Goal: Information Seeking & Learning: Learn about a topic

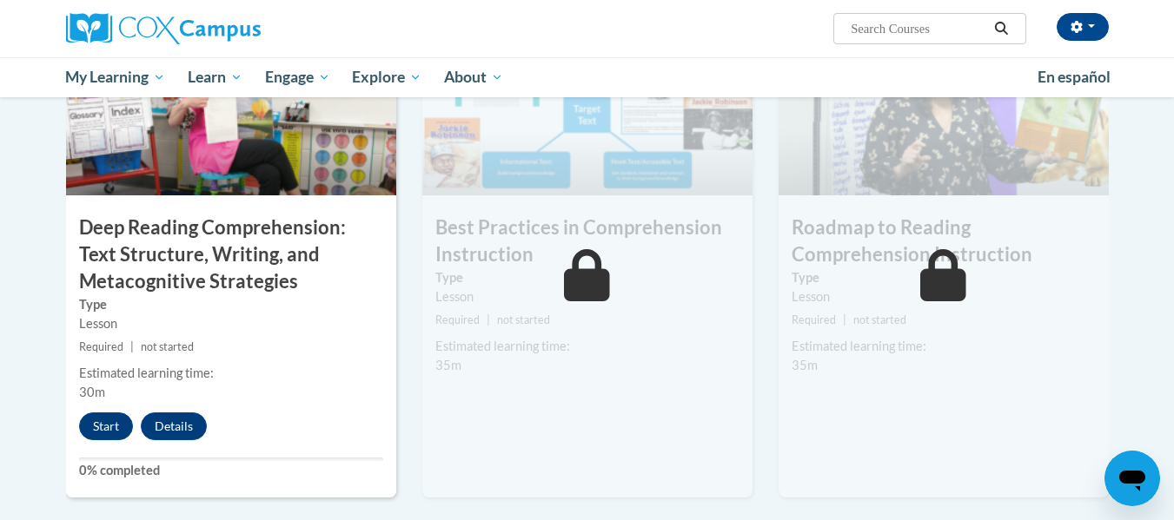
scroll to position [1420, 0]
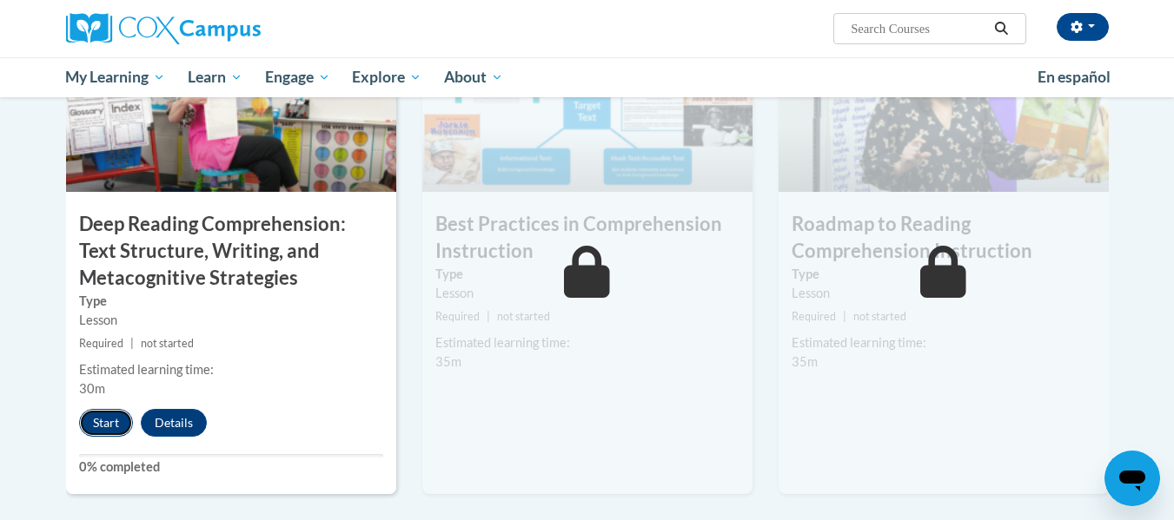
click at [116, 423] on button "Start" at bounding box center [106, 423] width 54 height 28
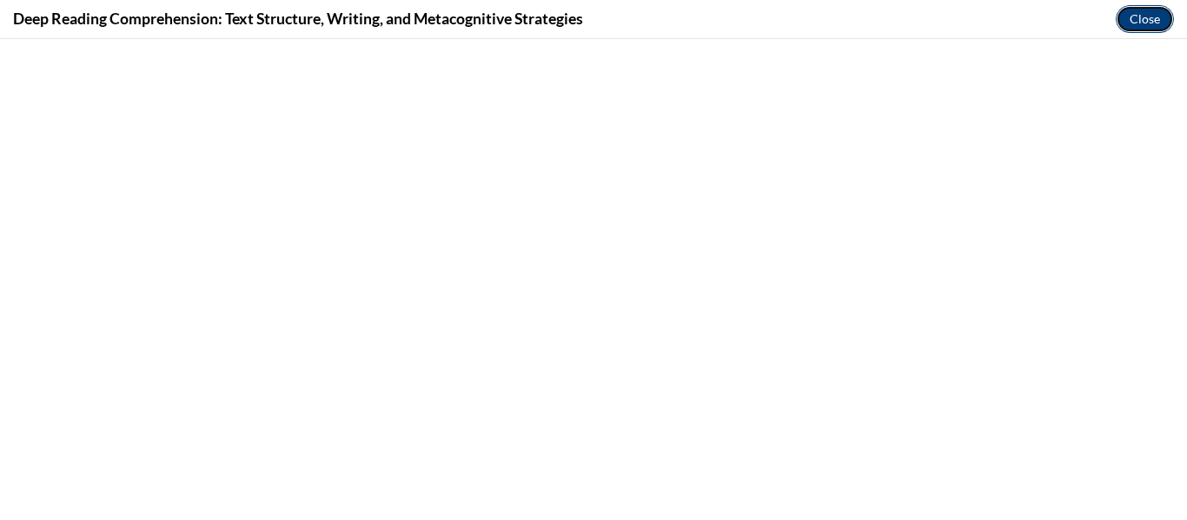
click at [1156, 30] on button "Close" at bounding box center [1145, 19] width 58 height 28
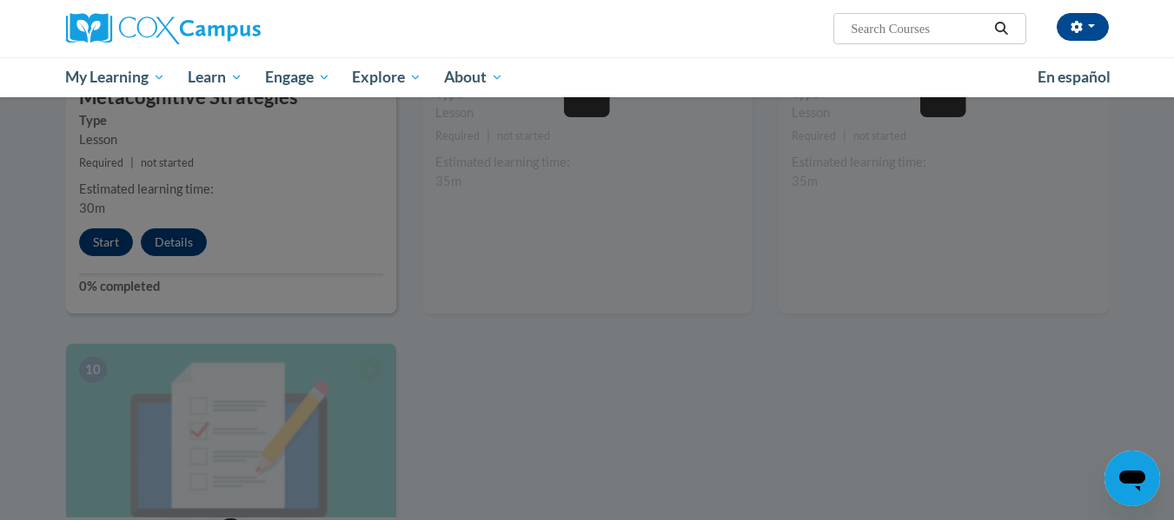
scroll to position [1602, 0]
click at [107, 239] on div at bounding box center [587, 260] width 1174 height 520
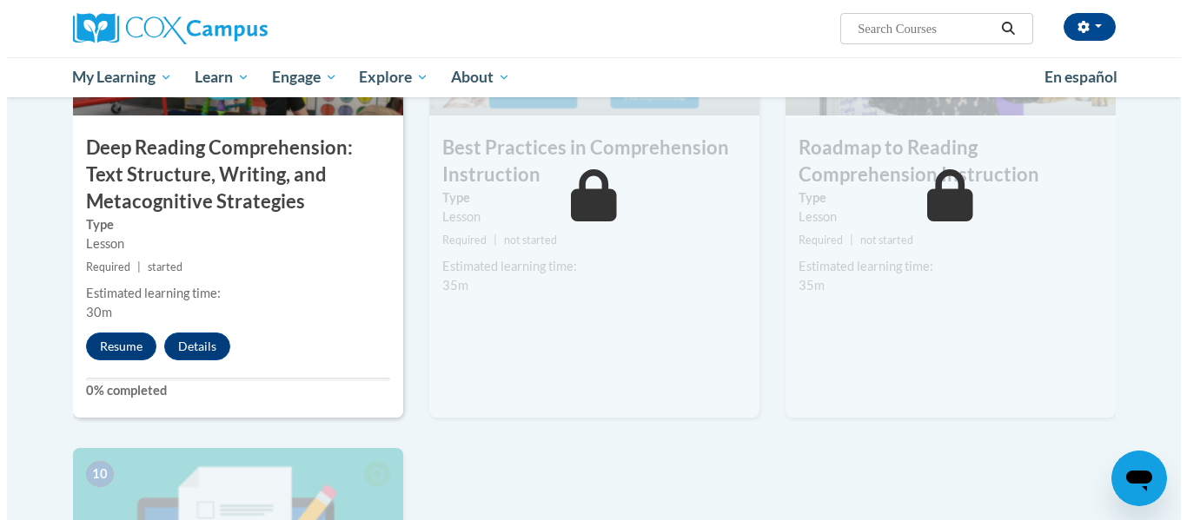
scroll to position [1498, 0]
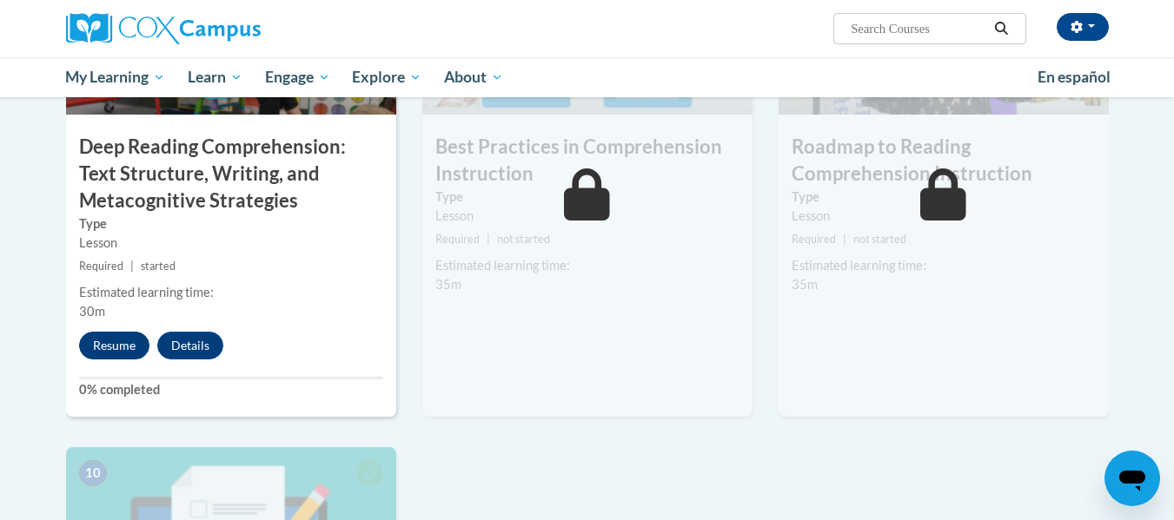
click at [128, 346] on button "Resume" at bounding box center [114, 346] width 70 height 28
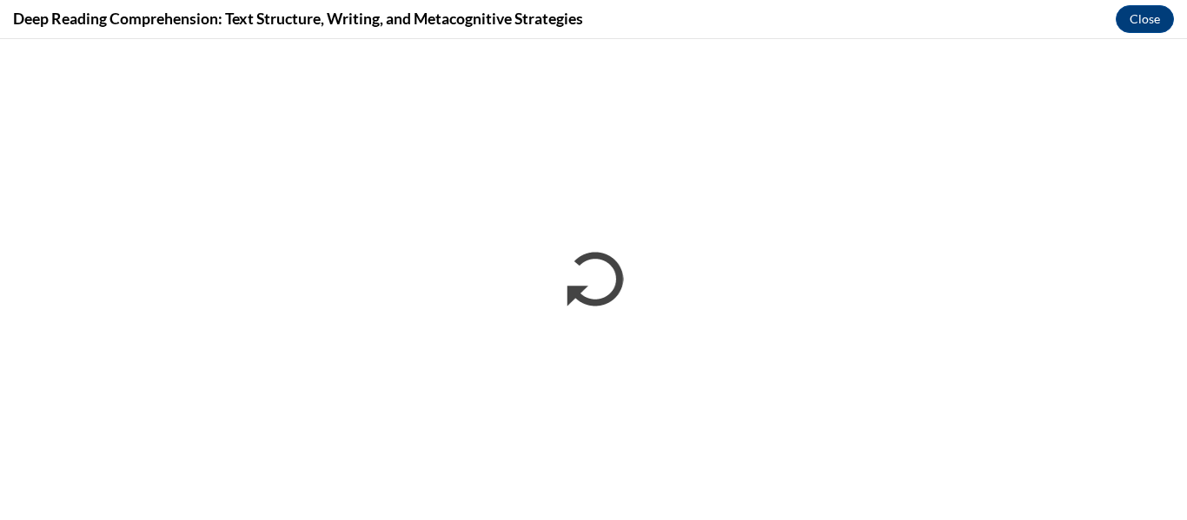
scroll to position [0, 0]
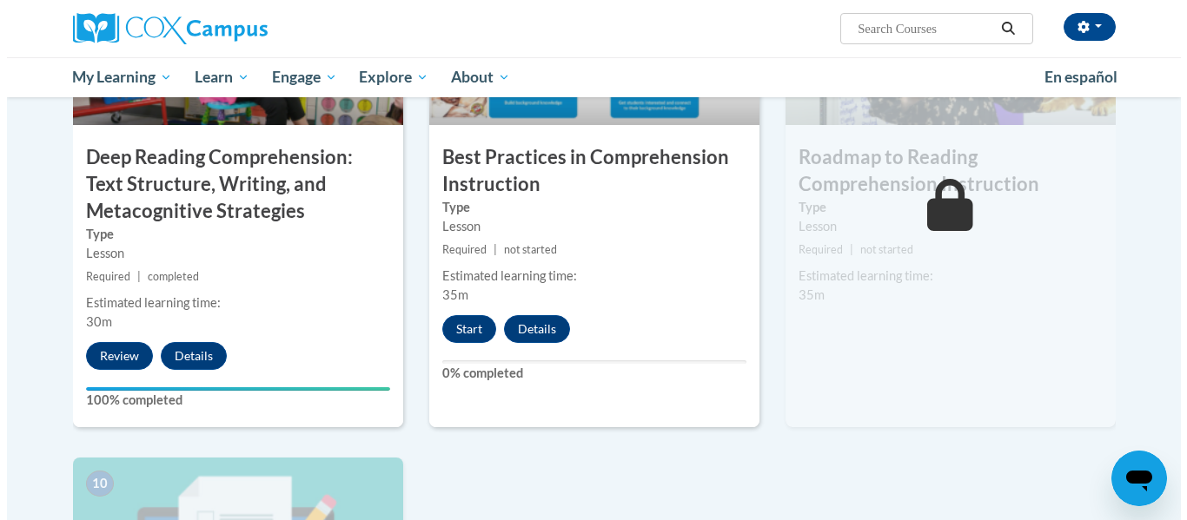
scroll to position [1506, 0]
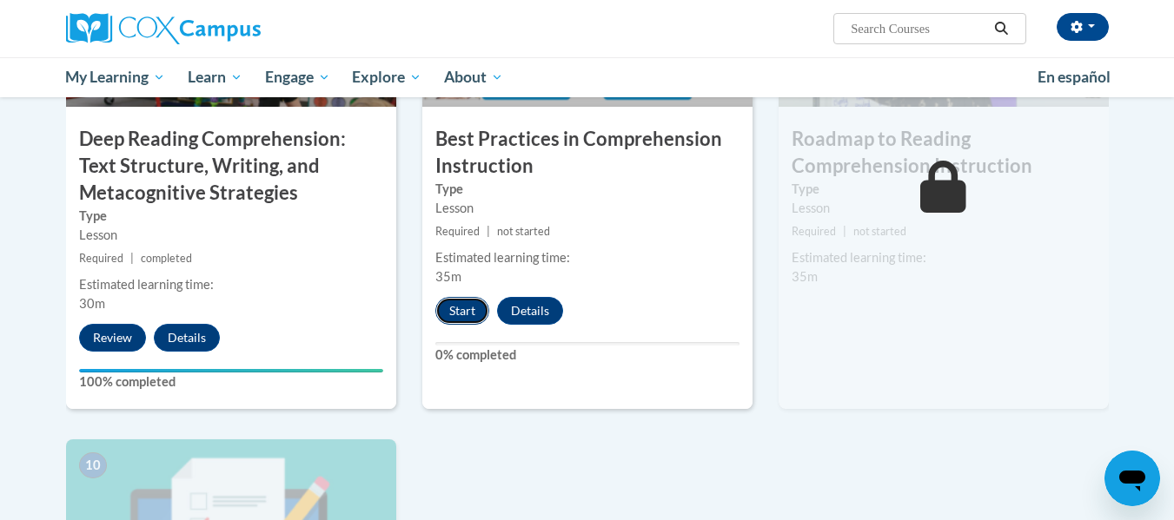
click at [470, 321] on button "Start" at bounding box center [462, 311] width 54 height 28
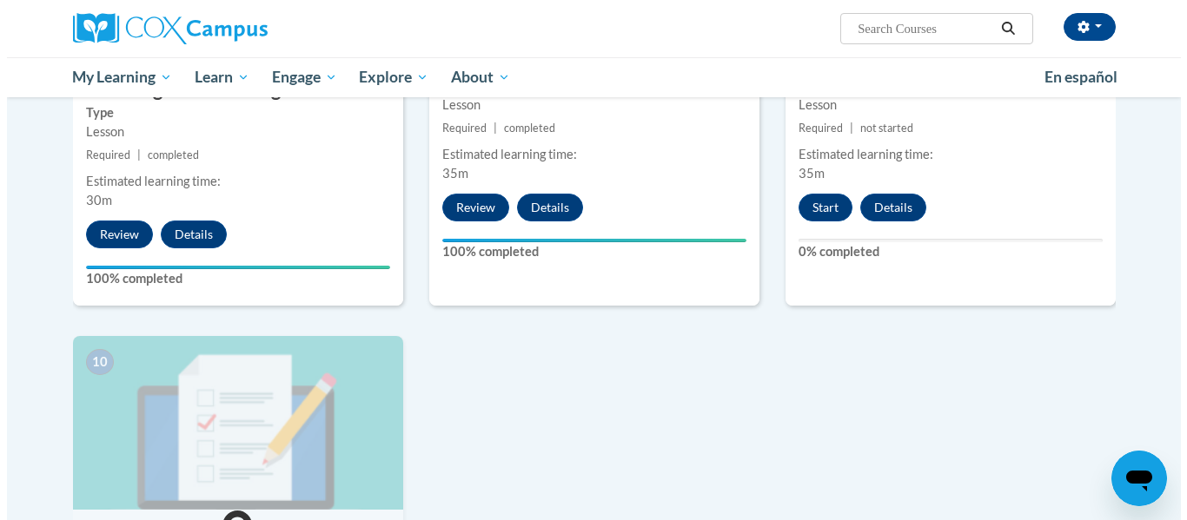
scroll to position [1610, 0]
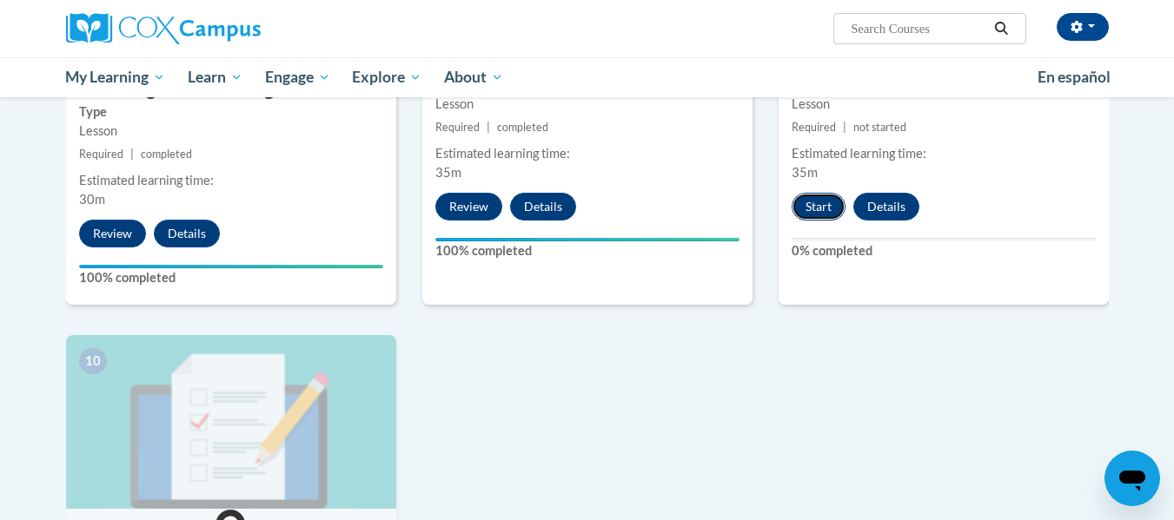
click at [806, 199] on button "Start" at bounding box center [818, 207] width 54 height 28
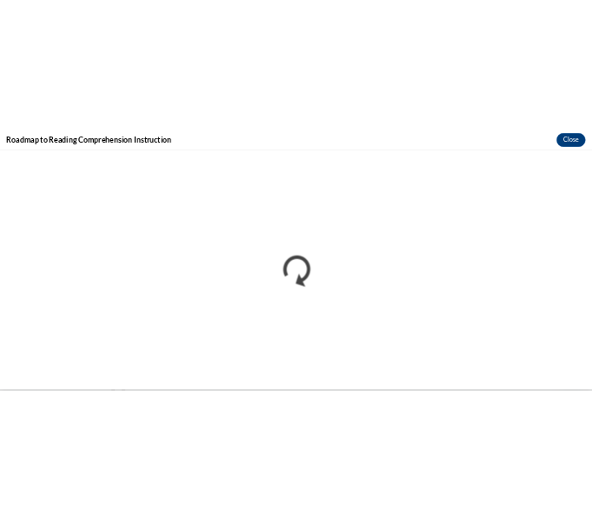
scroll to position [0, 0]
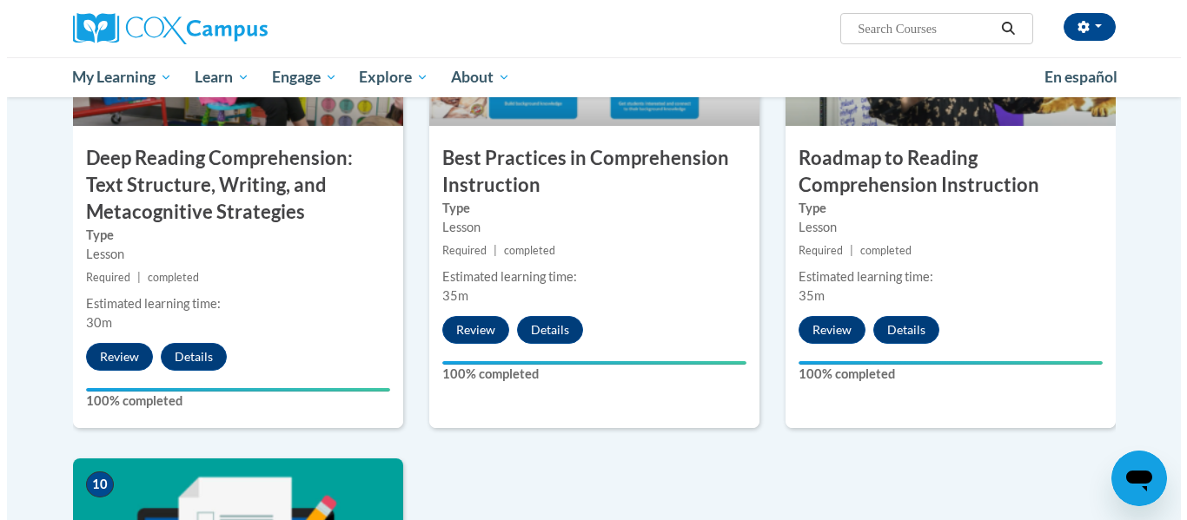
scroll to position [1907, 0]
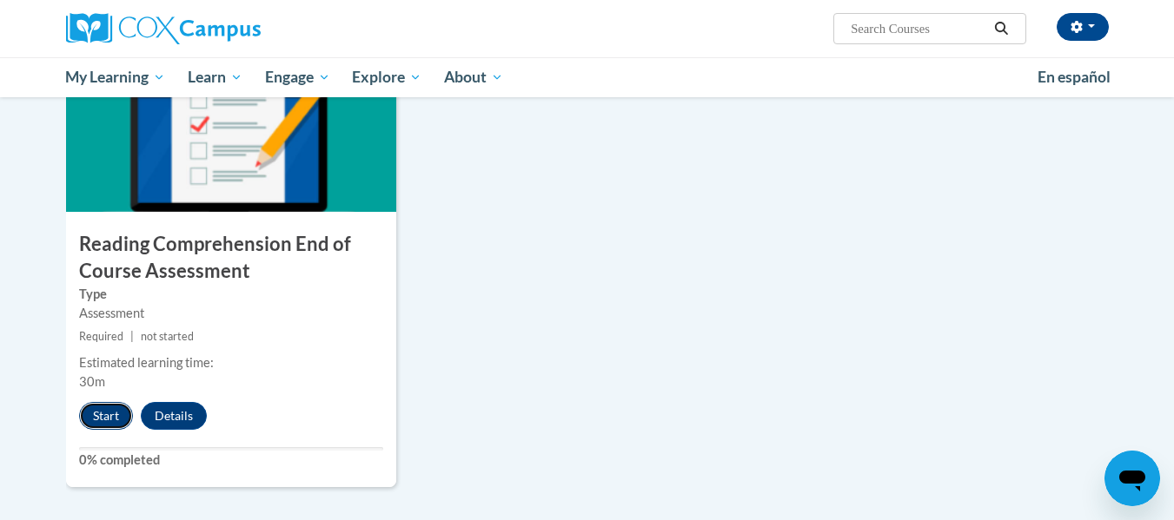
click at [101, 412] on button "Start" at bounding box center [106, 416] width 54 height 28
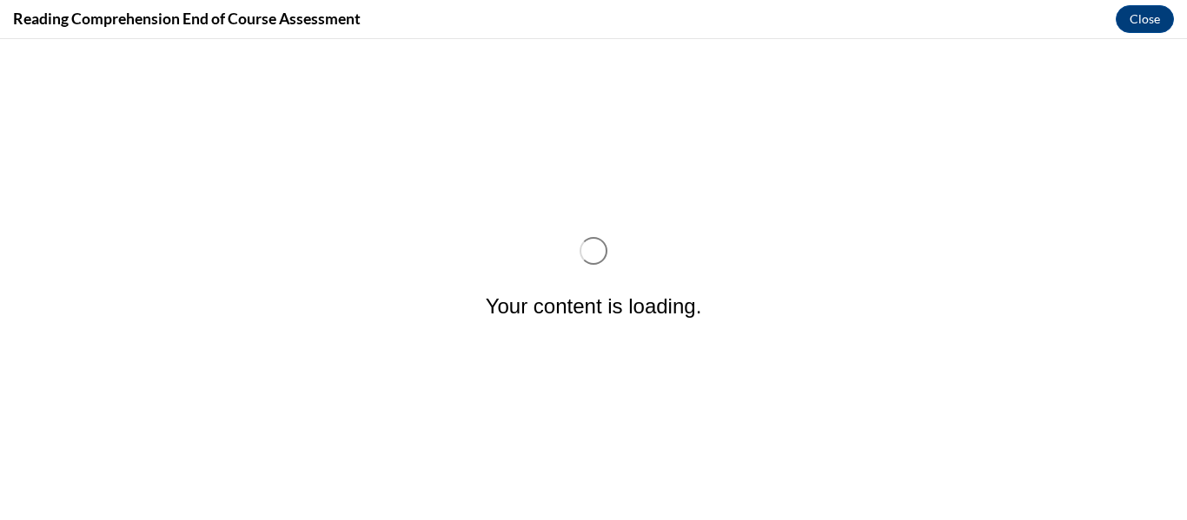
scroll to position [0, 0]
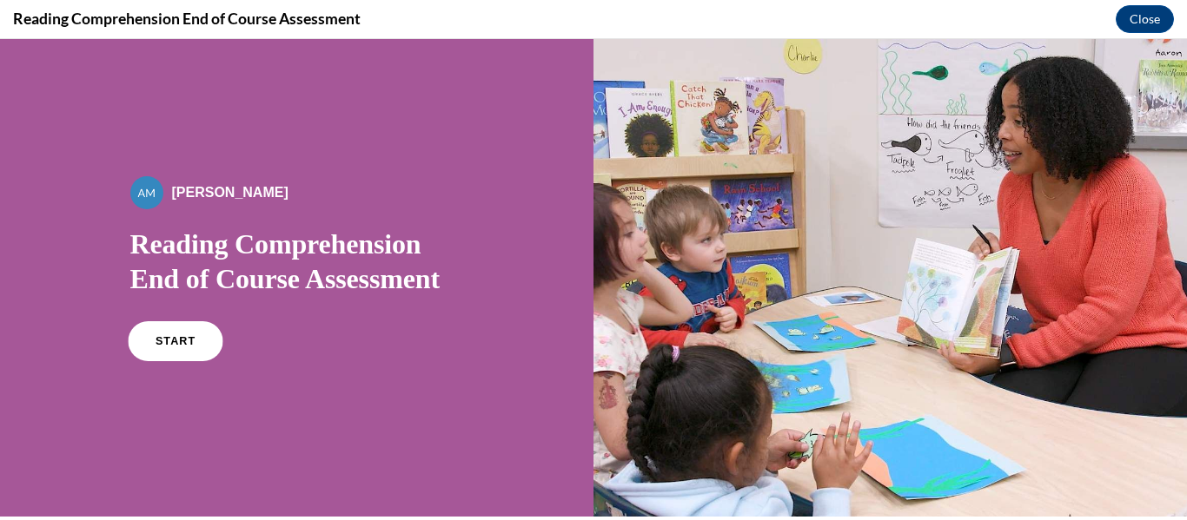
click at [176, 336] on span "START" at bounding box center [175, 341] width 40 height 13
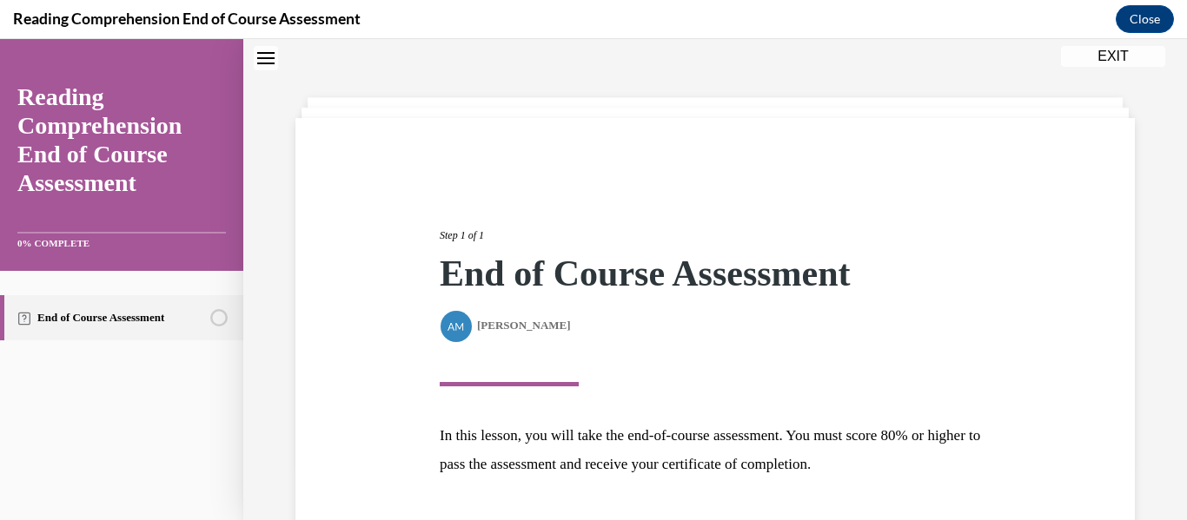
scroll to position [185, 0]
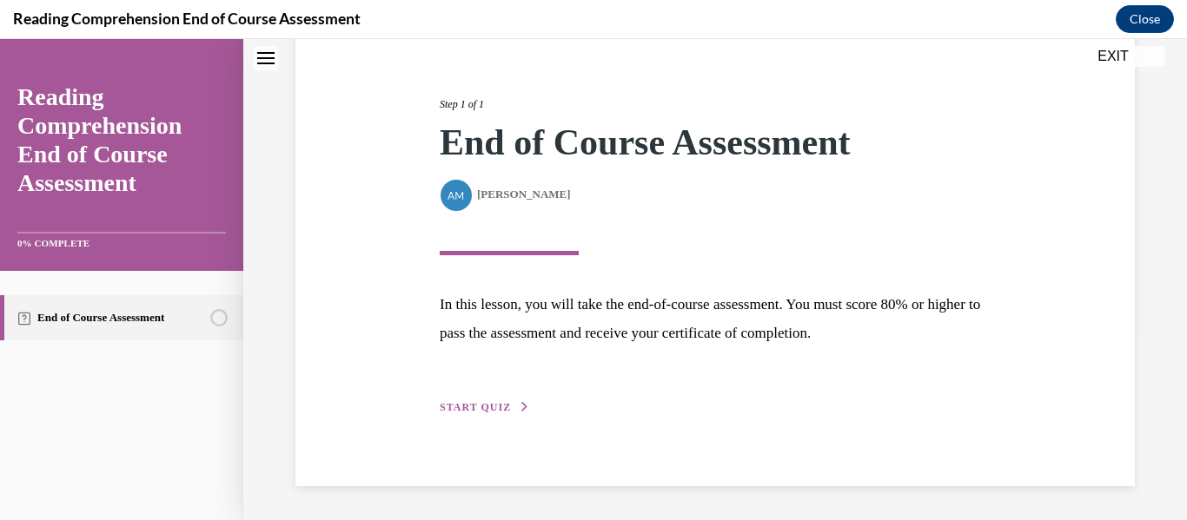
click at [477, 405] on span "START QUIZ" at bounding box center [475, 407] width 71 height 12
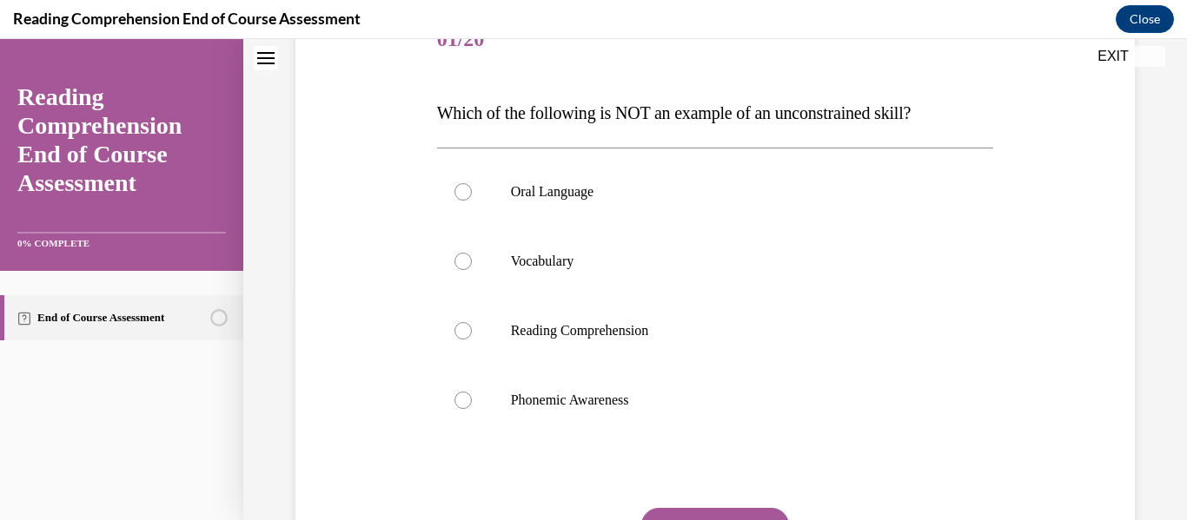
scroll to position [201, 0]
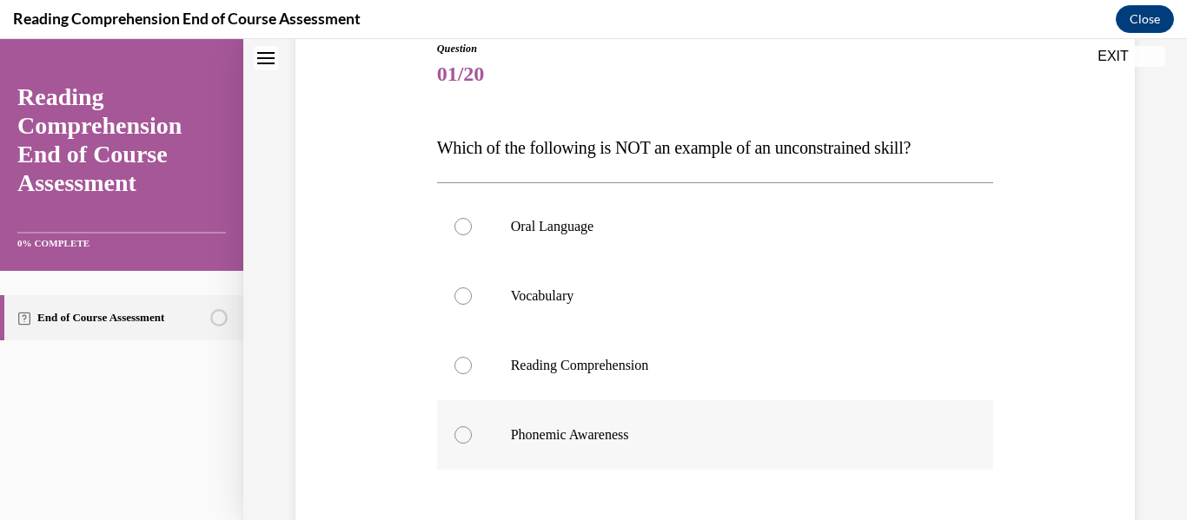
click at [578, 438] on p "Phonemic Awareness" at bounding box center [731, 435] width 440 height 17
click at [472, 438] on input "Phonemic Awareness" at bounding box center [462, 435] width 17 height 17
radio input "true"
click at [578, 369] on p "Reading Comprehension" at bounding box center [731, 365] width 440 height 17
click at [472, 369] on input "Reading Comprehension" at bounding box center [462, 365] width 17 height 17
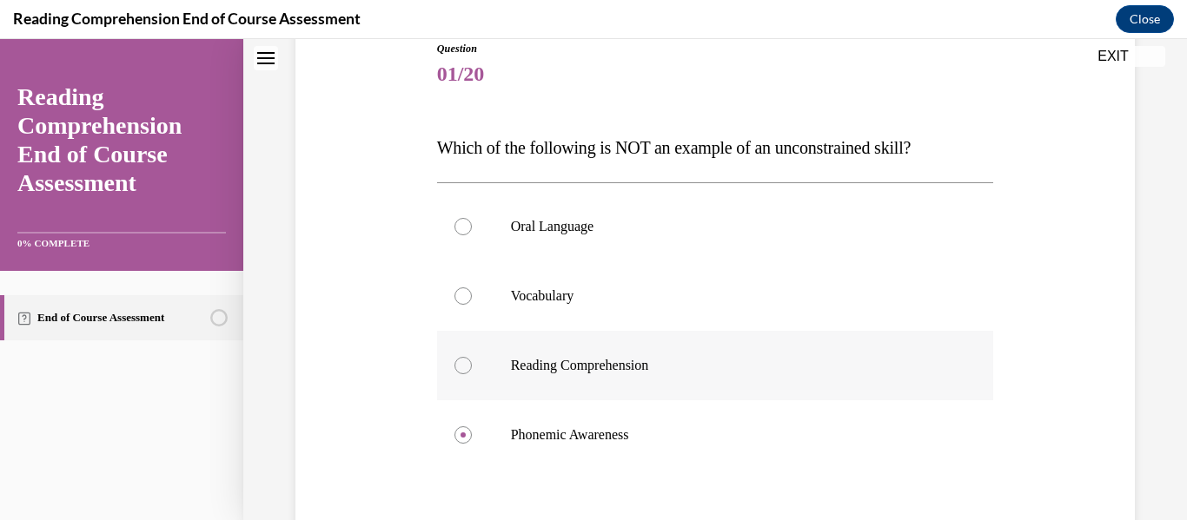
radio input "true"
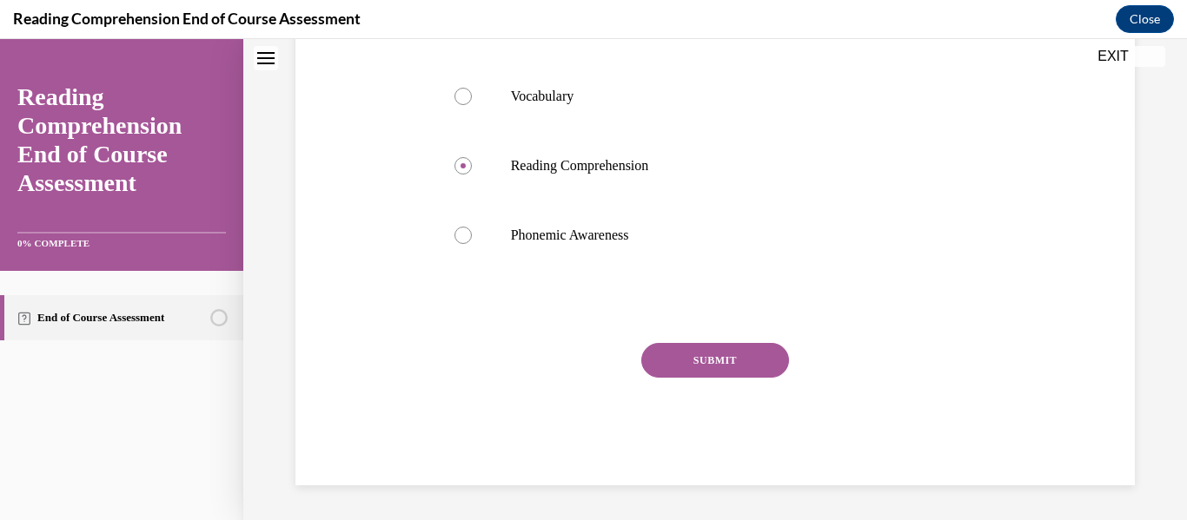
click at [578, 361] on button "SUBMIT" at bounding box center [715, 360] width 148 height 35
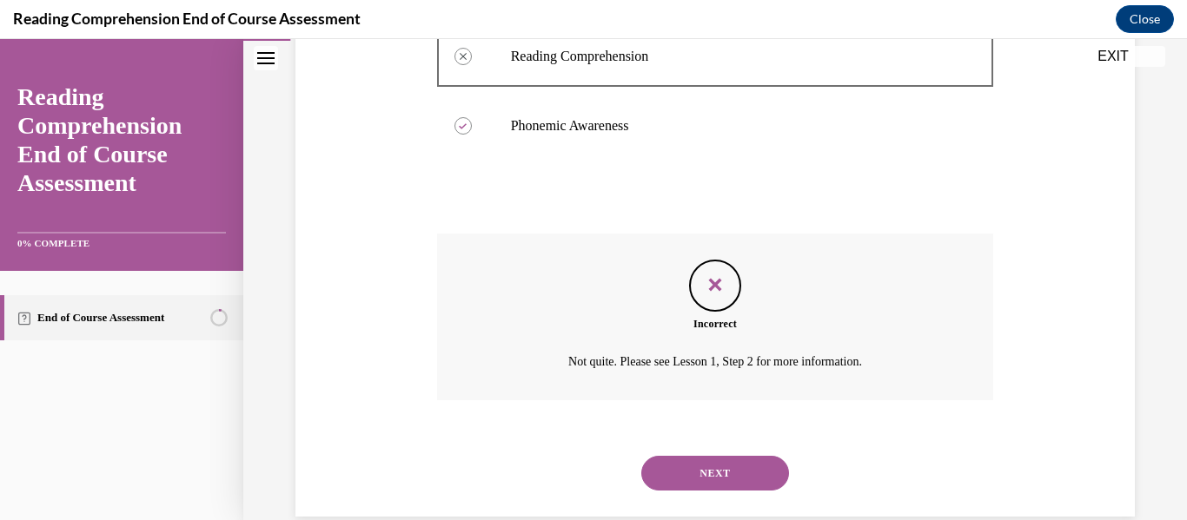
scroll to position [541, 0]
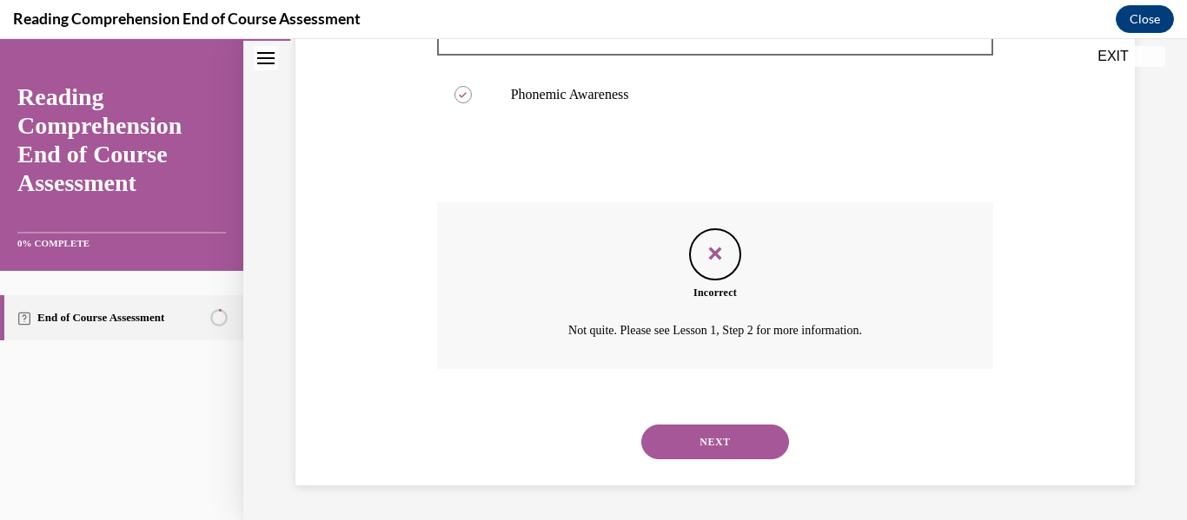
click at [578, 449] on button "NEXT" at bounding box center [715, 442] width 148 height 35
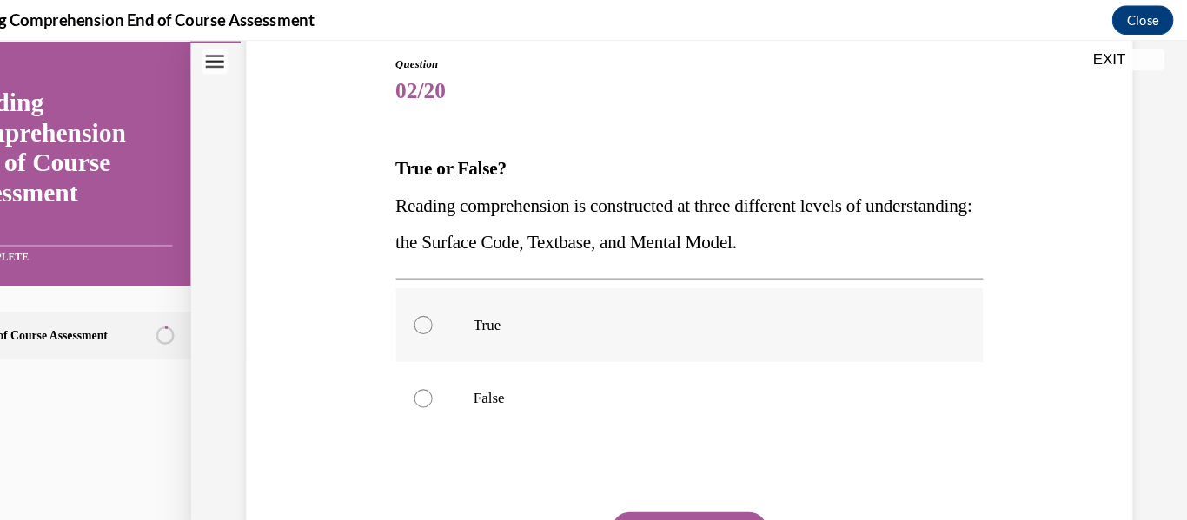
scroll to position [1907, 0]
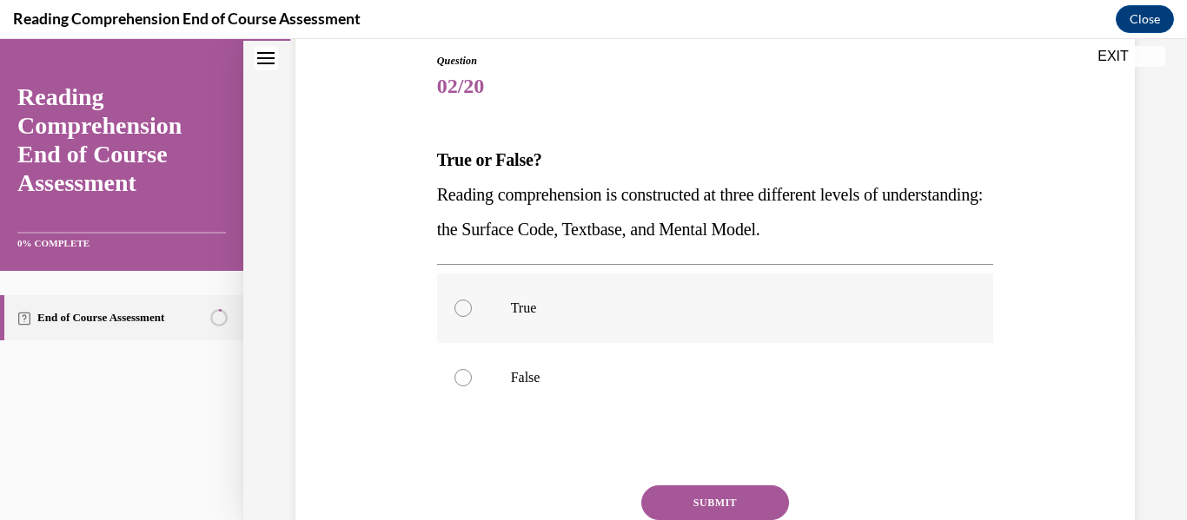
click at [578, 295] on label "True" at bounding box center [715, 309] width 557 height 70
click at [472, 300] on input "True" at bounding box center [462, 308] width 17 height 17
radio input "true"
click at [578, 500] on button "SUBMIT" at bounding box center [715, 503] width 148 height 35
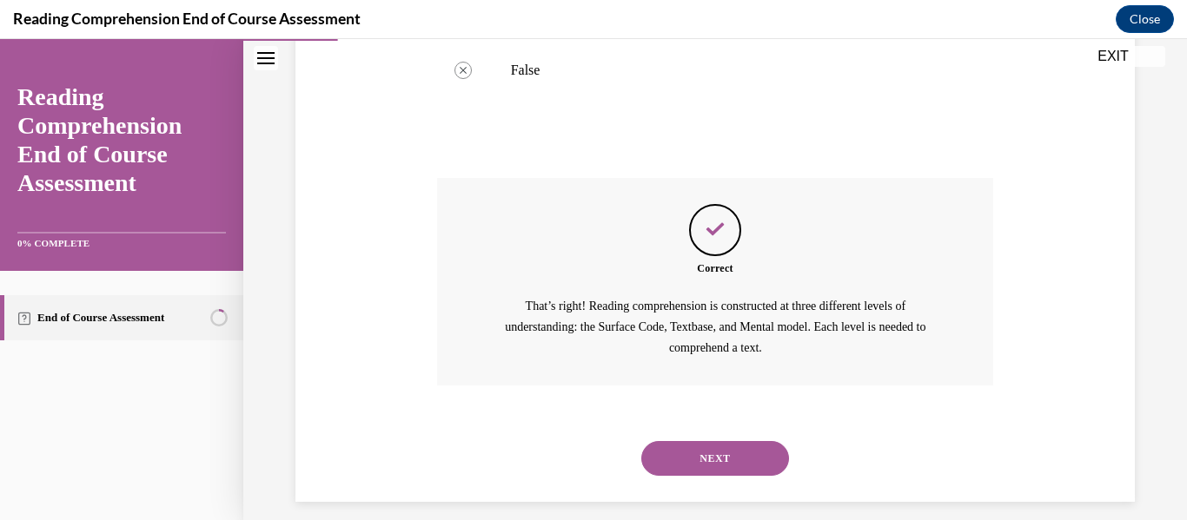
scroll to position [513, 0]
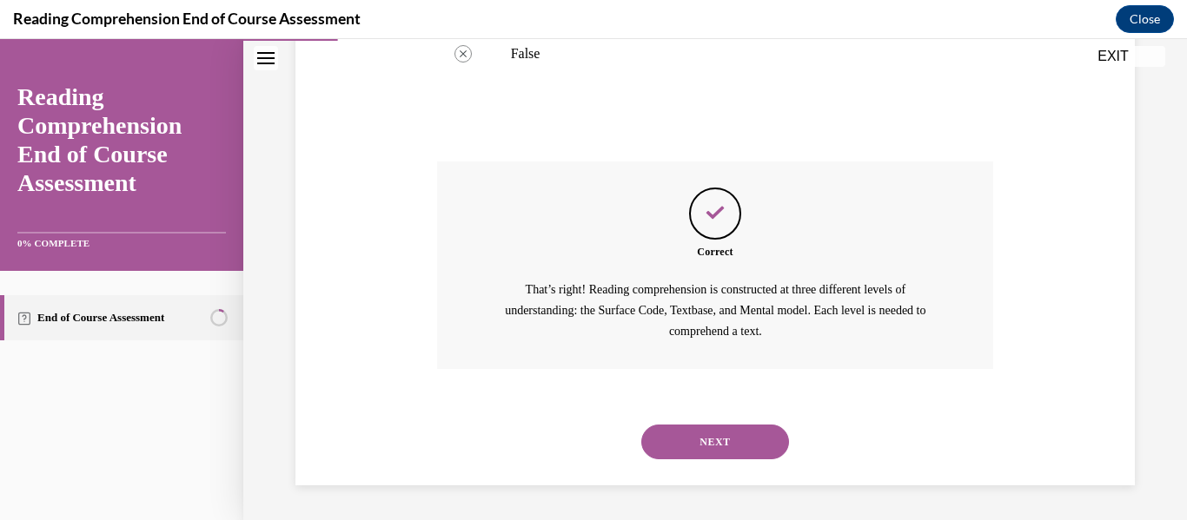
click at [578, 440] on button "NEXT" at bounding box center [715, 442] width 148 height 35
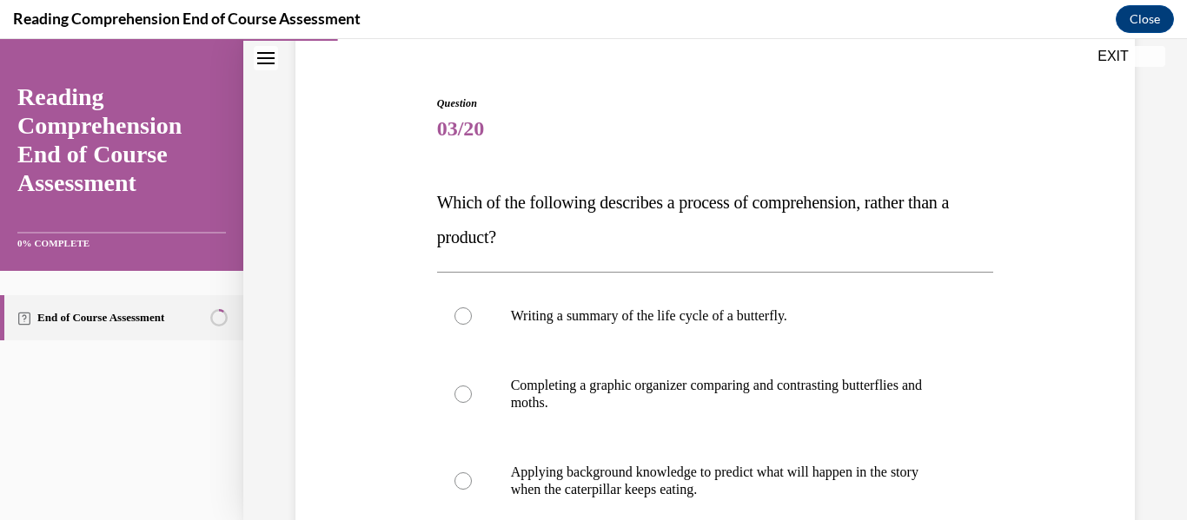
scroll to position [148, 0]
click at [266, 51] on button "Close navigation menu" at bounding box center [266, 58] width 24 height 24
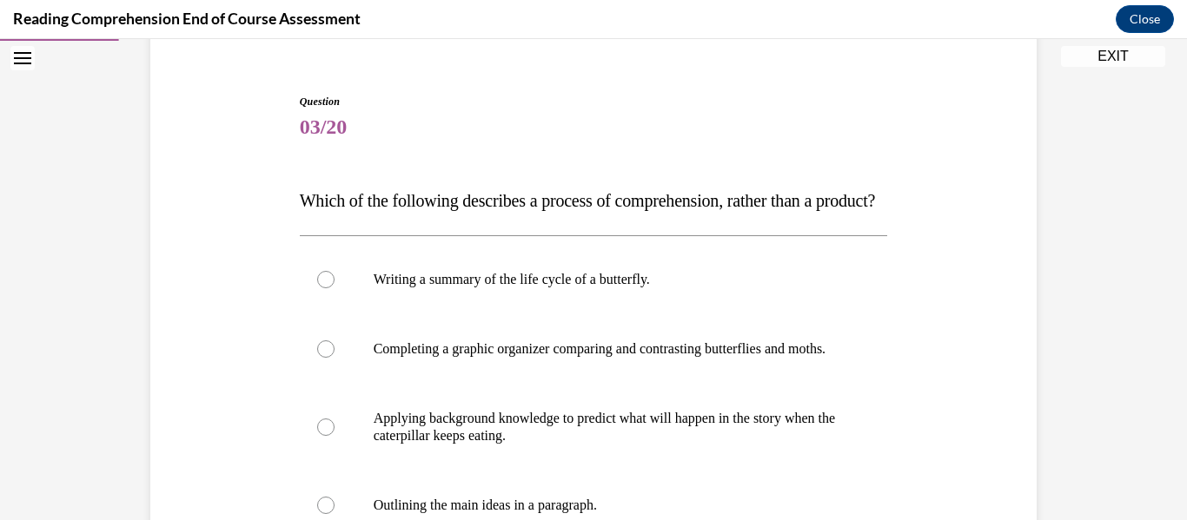
click at [32, 57] on button "Open navigation menu" at bounding box center [22, 58] width 24 height 24
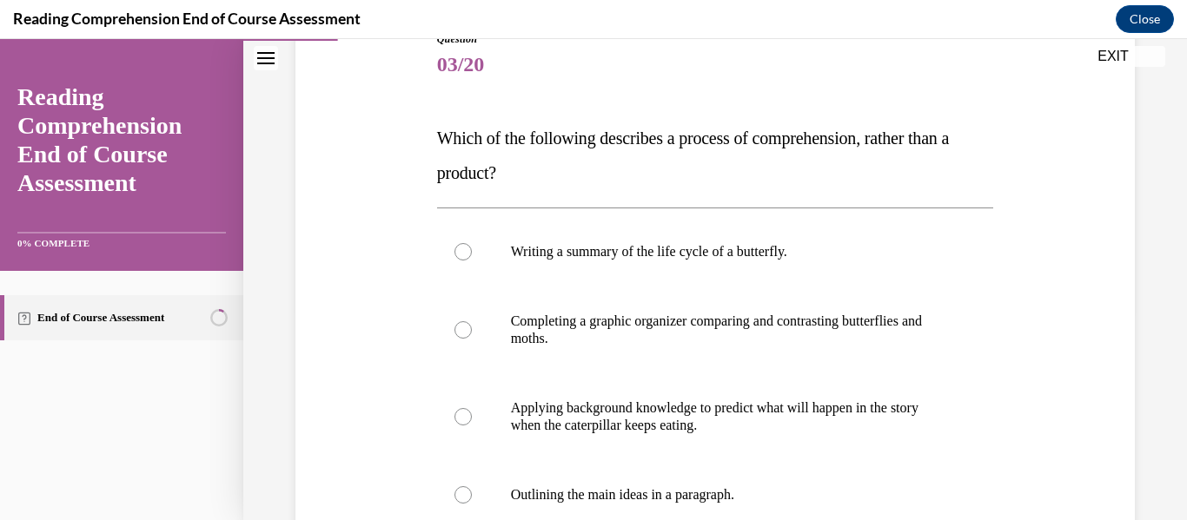
scroll to position [211, 0]
click at [268, 55] on icon "Close navigation menu" at bounding box center [265, 58] width 17 height 12
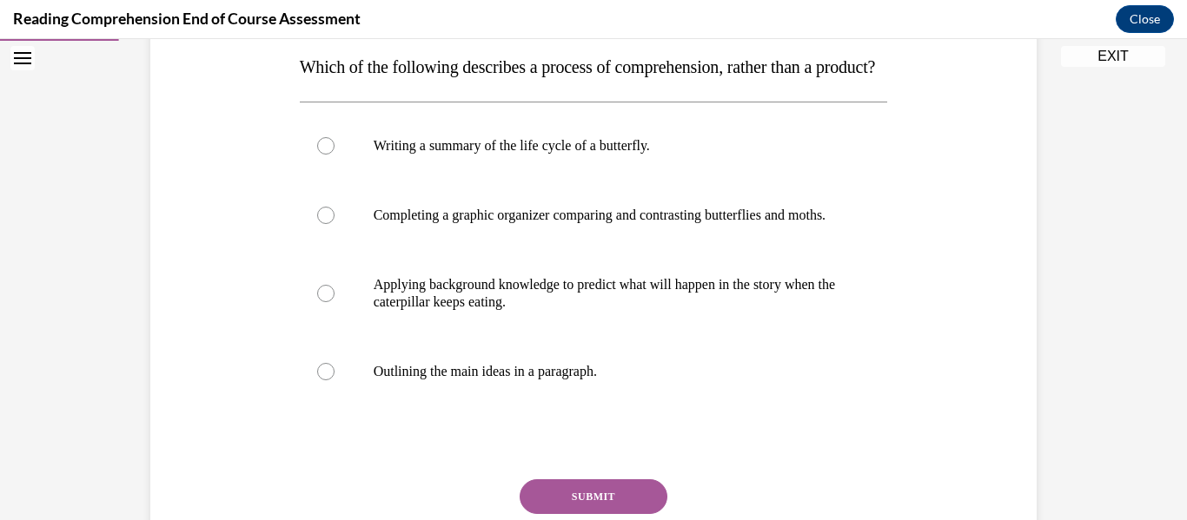
scroll to position [289, 0]
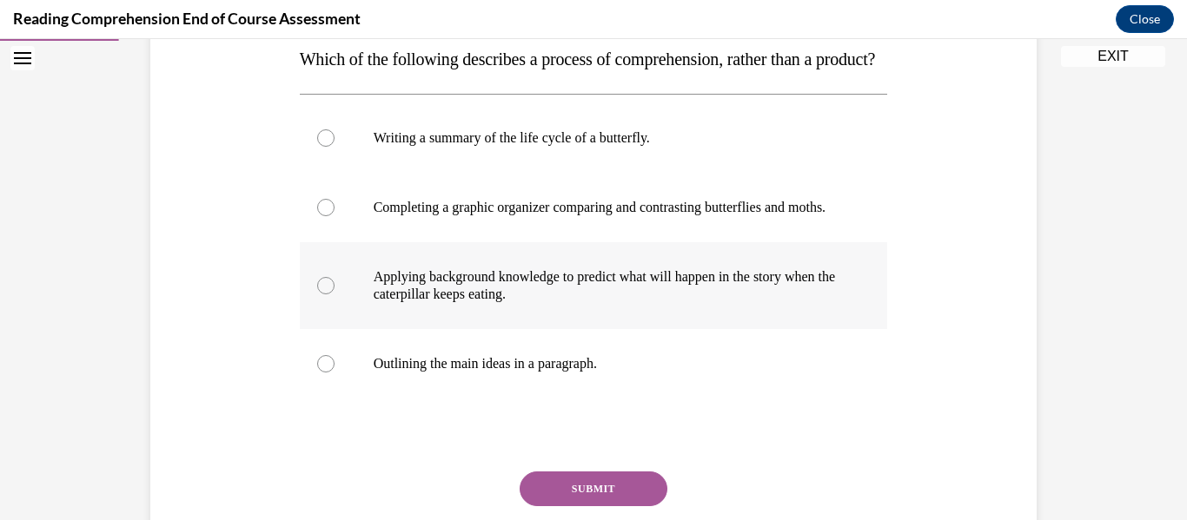
click at [546, 329] on label "Applying background knowledge to predict what will happen in the story when the…" at bounding box center [594, 285] width 588 height 87
click at [334, 295] on input "Applying background knowledge to predict what will happen in the story when the…" at bounding box center [325, 285] width 17 height 17
radio input "true"
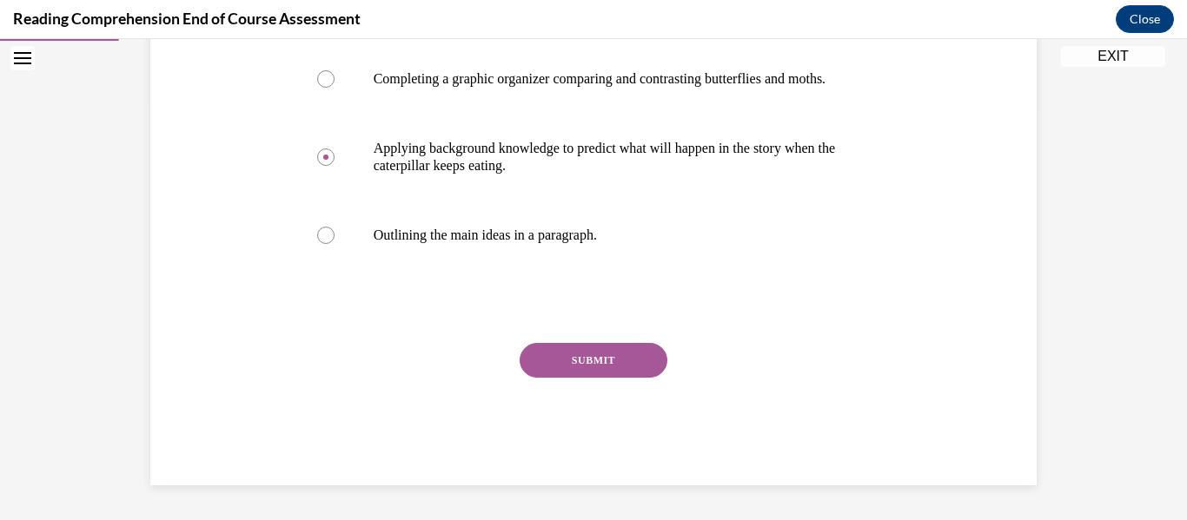
click at [578, 371] on button "SUBMIT" at bounding box center [594, 360] width 148 height 35
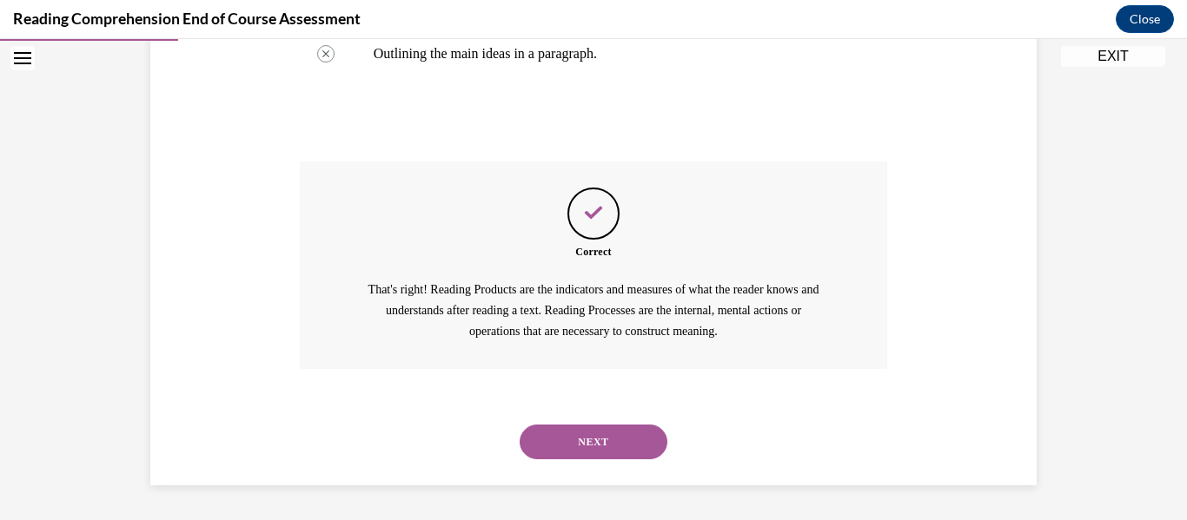
scroll to position [652, 0]
click at [566, 454] on button "NEXT" at bounding box center [594, 442] width 148 height 35
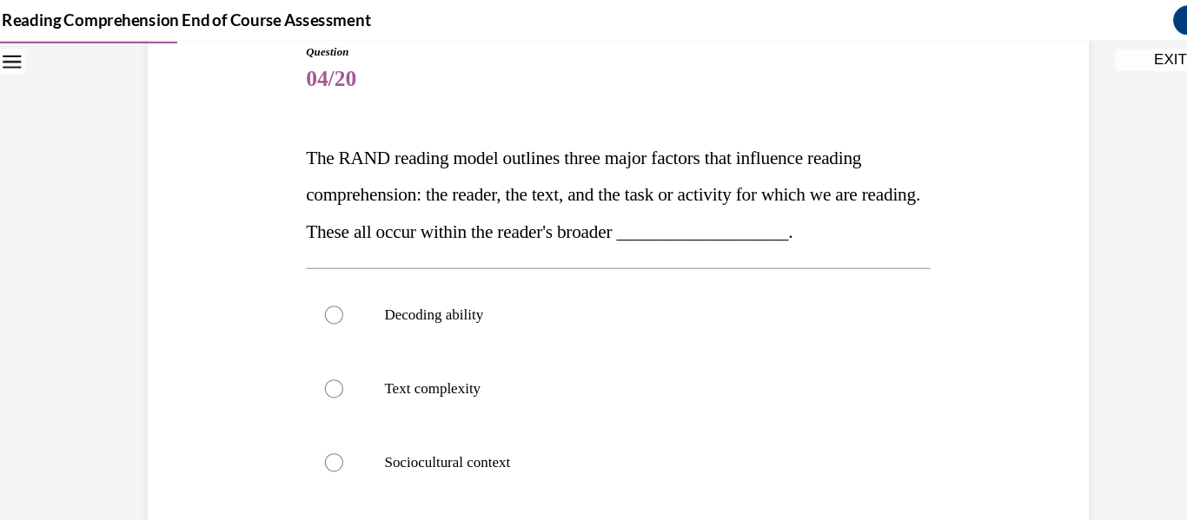
scroll to position [248, 0]
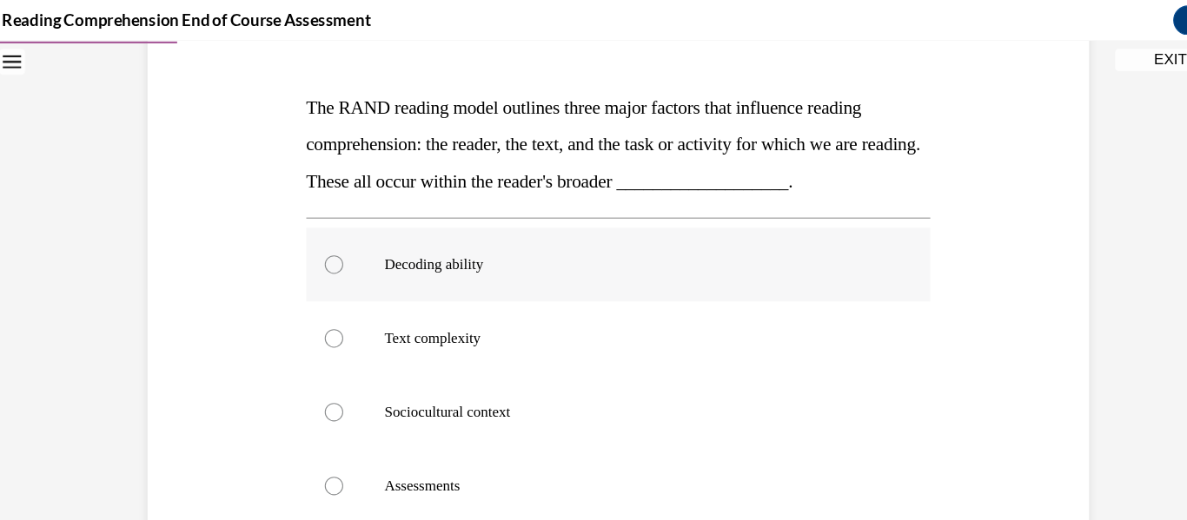
click at [578, 265] on label "Decoding ability" at bounding box center [582, 251] width 588 height 70
click at [323, 260] on input "Decoding ability" at bounding box center [314, 250] width 17 height 17
radio input "true"
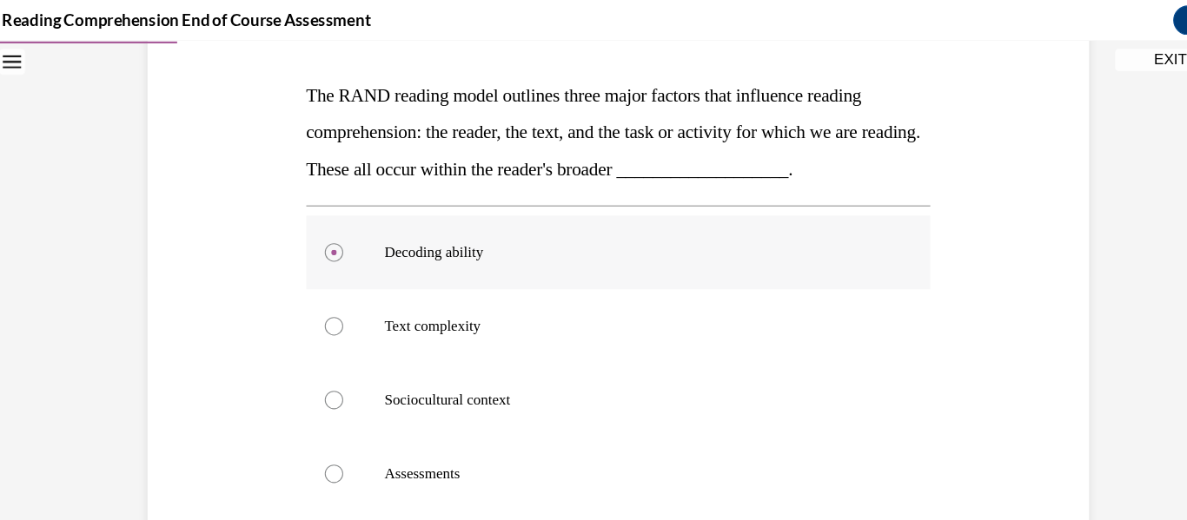
scroll to position [254, 0]
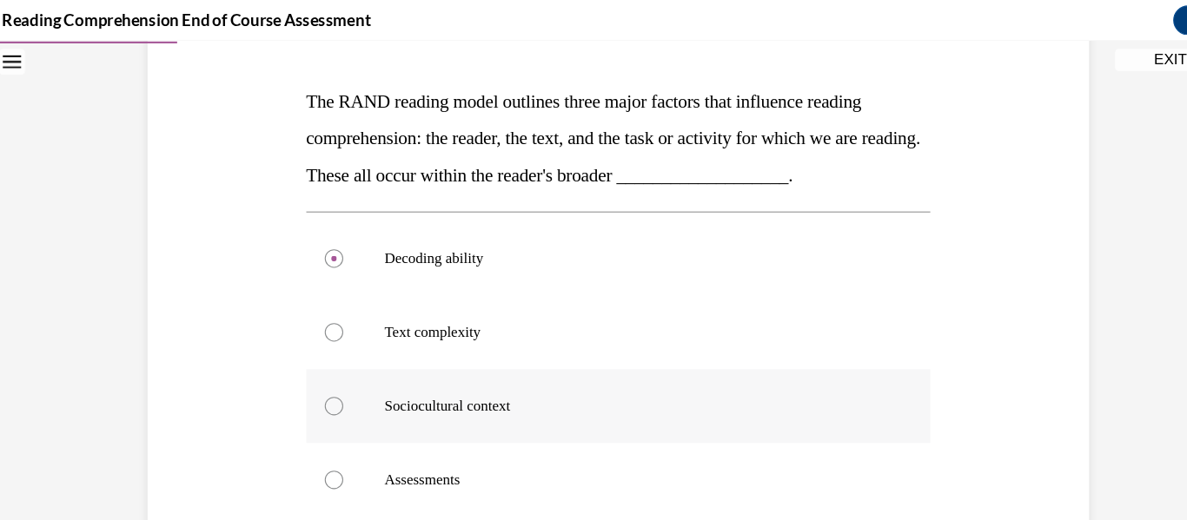
click at [526, 387] on p "Sociocultural context" at bounding box center [597, 383] width 471 height 17
click at [323, 387] on input "Sociocultural context" at bounding box center [314, 383] width 17 height 17
radio input "true"
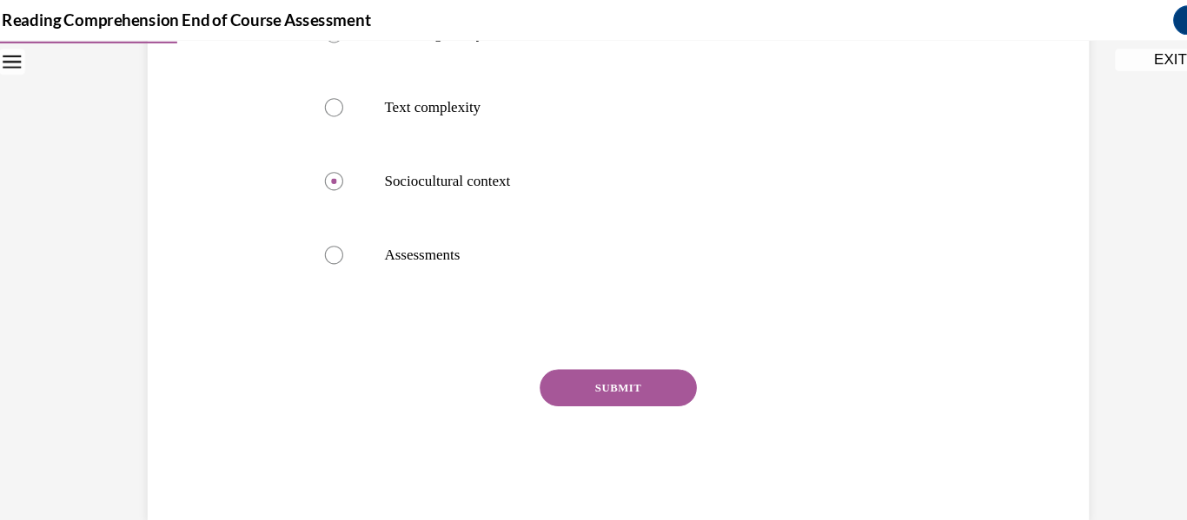
click at [578, 363] on button "SUBMIT" at bounding box center [582, 367] width 148 height 35
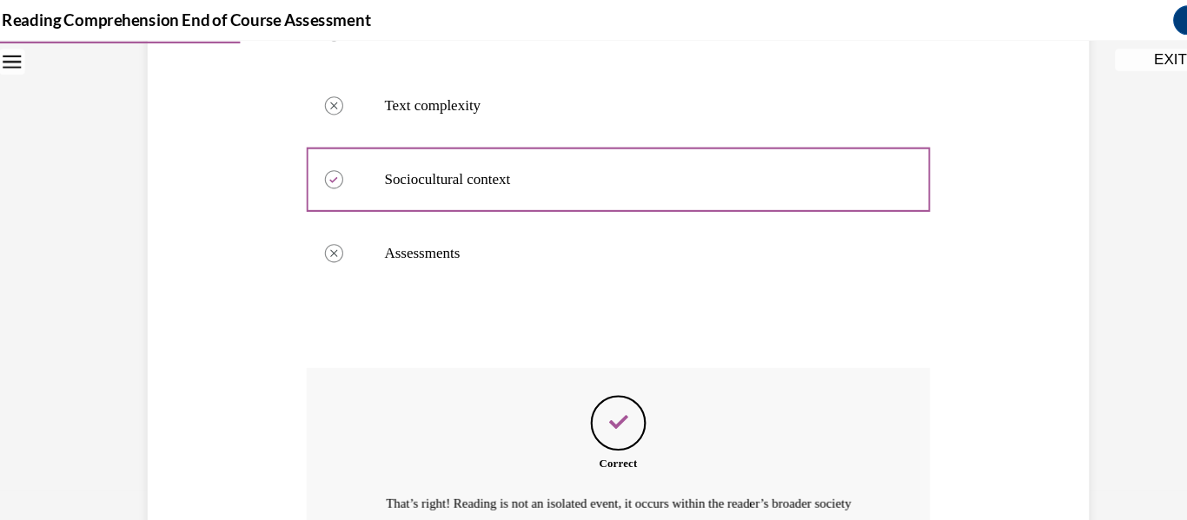
scroll to position [632, 0]
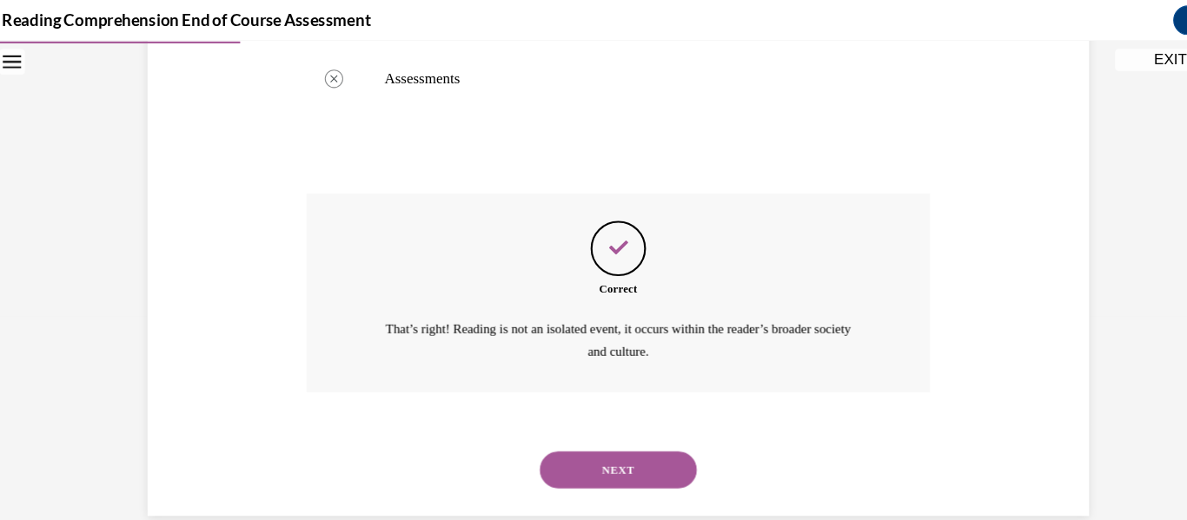
click at [578, 446] on button "NEXT" at bounding box center [582, 444] width 148 height 35
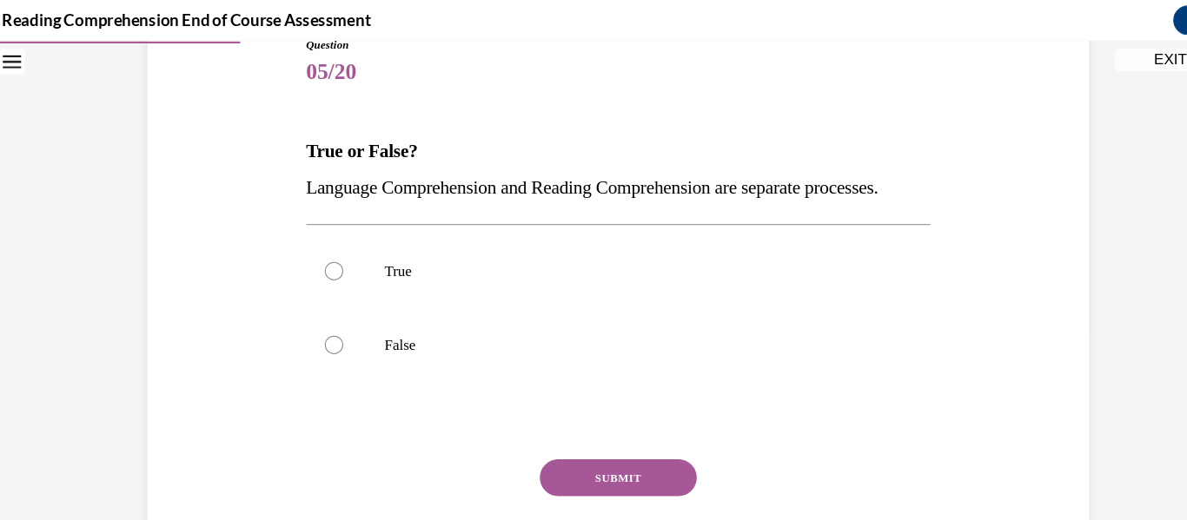
scroll to position [213, 0]
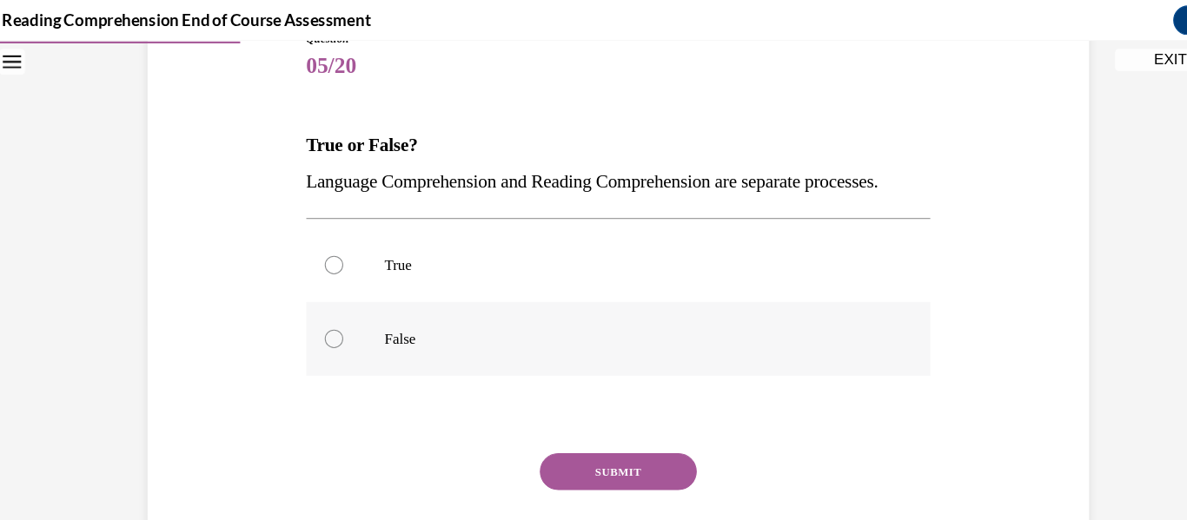
click at [503, 340] on label "False" at bounding box center [582, 321] width 588 height 70
click at [323, 329] on input "False" at bounding box center [314, 320] width 17 height 17
radio input "true"
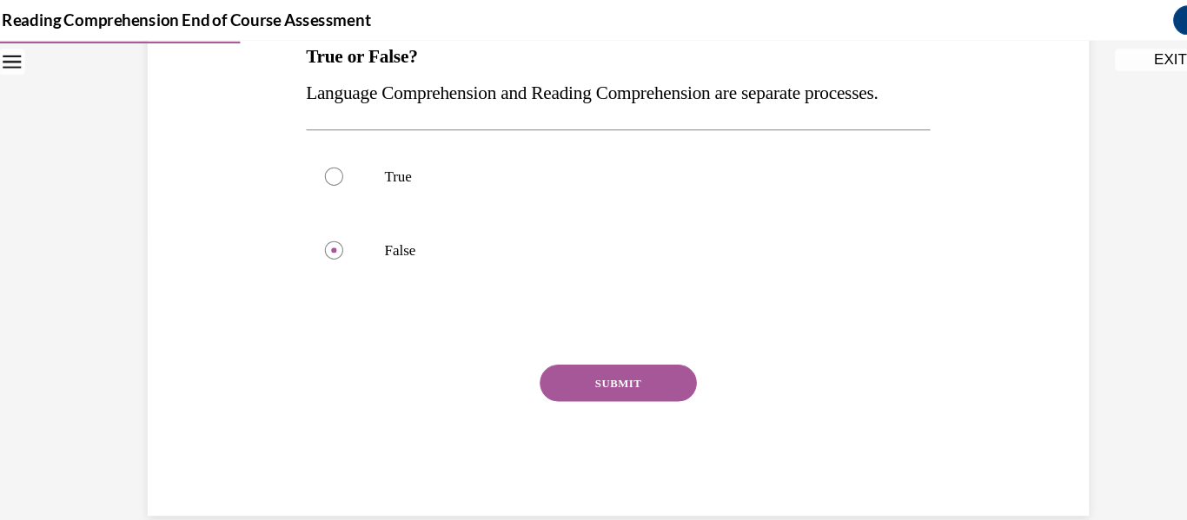
click at [578, 377] on button "SUBMIT" at bounding box center [582, 362] width 148 height 35
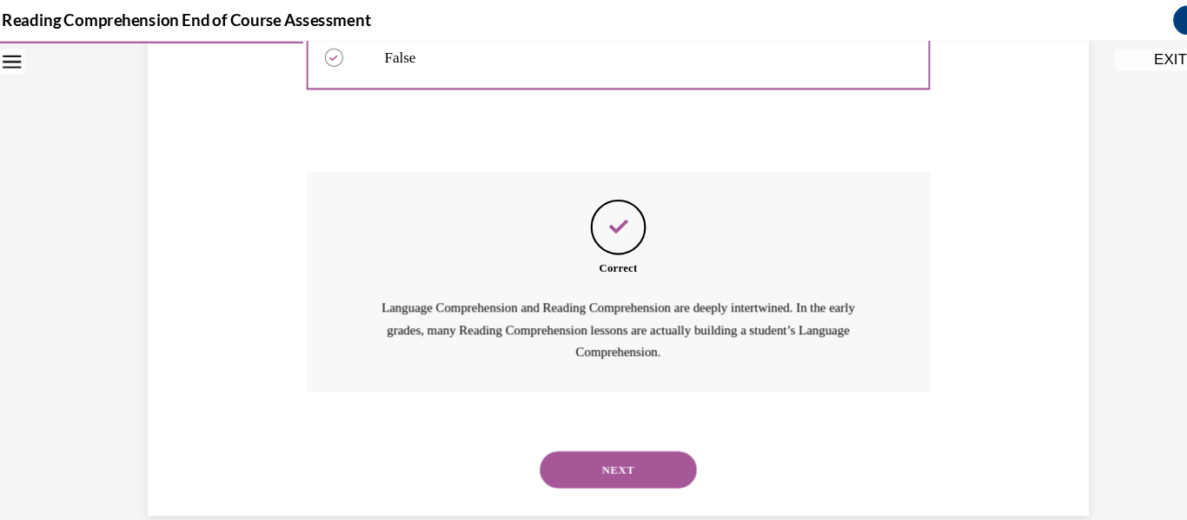
scroll to position [1907, 0]
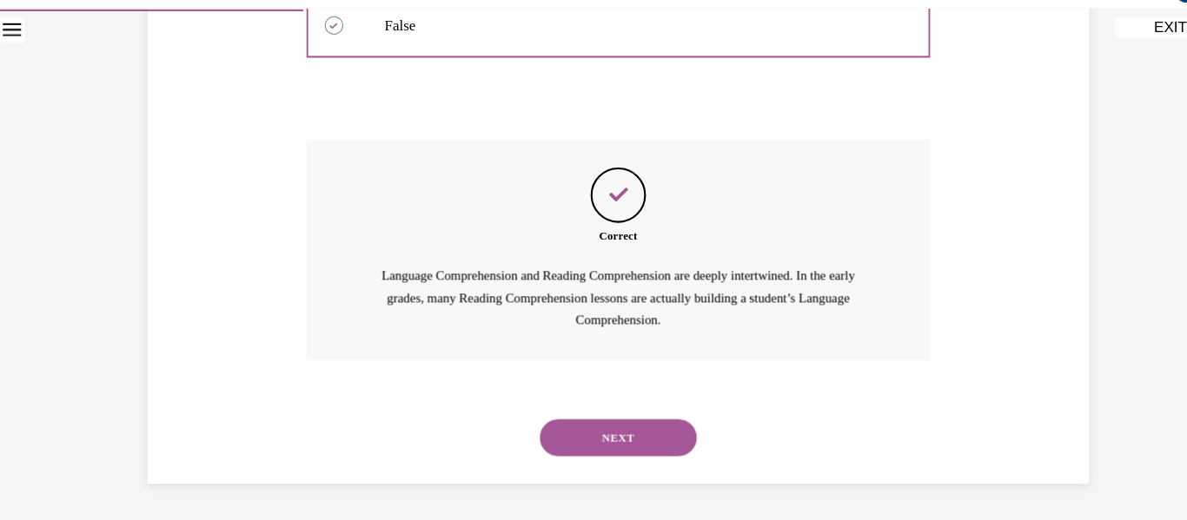
click at [578, 427] on button "NEXT" at bounding box center [582, 411] width 148 height 35
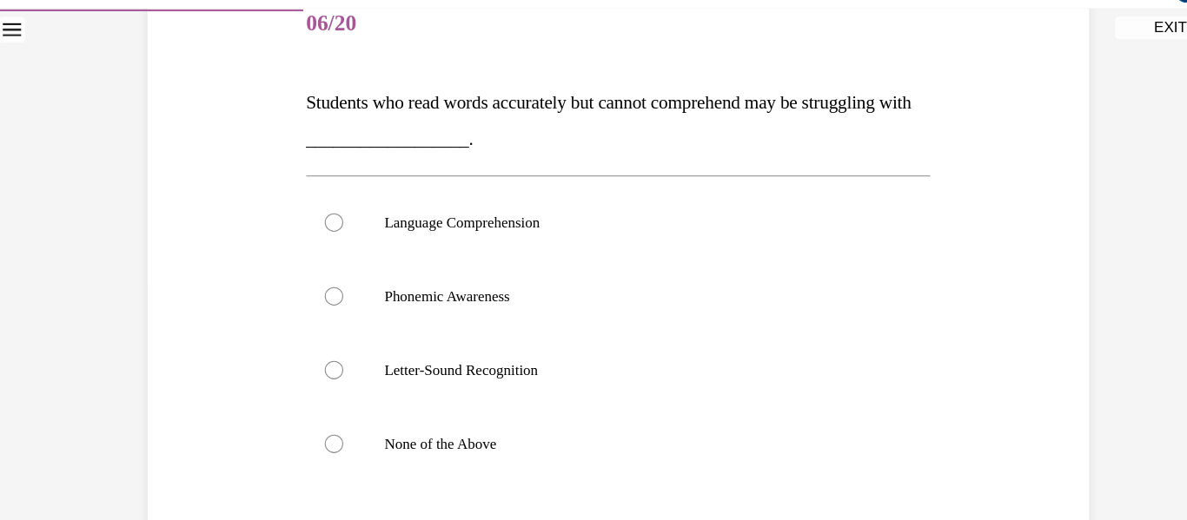
scroll to position [240, 0]
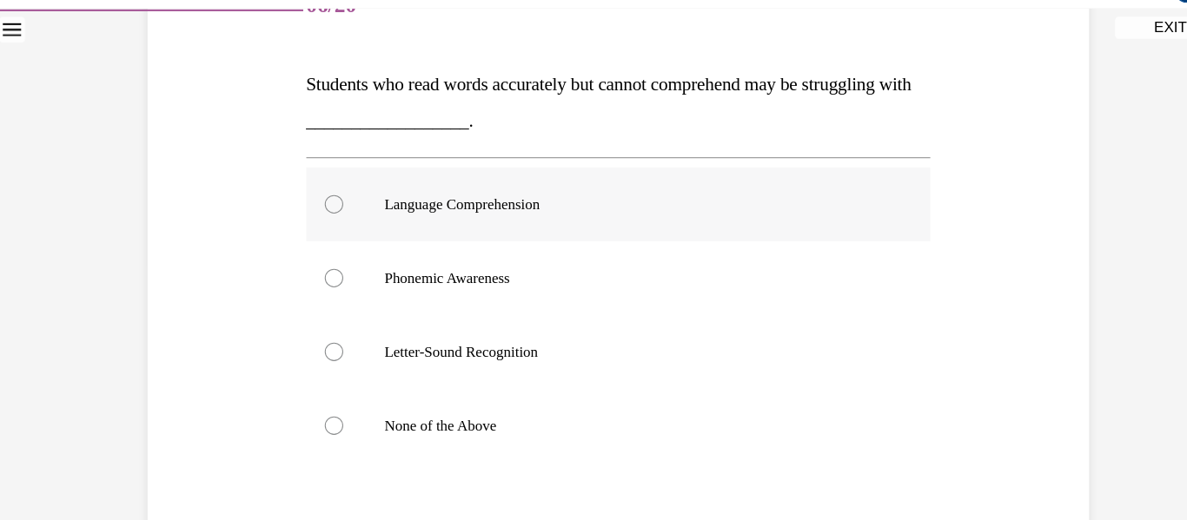
click at [578, 202] on label "Language Comprehension" at bounding box center [582, 192] width 588 height 70
click at [323, 201] on input "Language Comprehension" at bounding box center [314, 191] width 17 height 17
radio input "true"
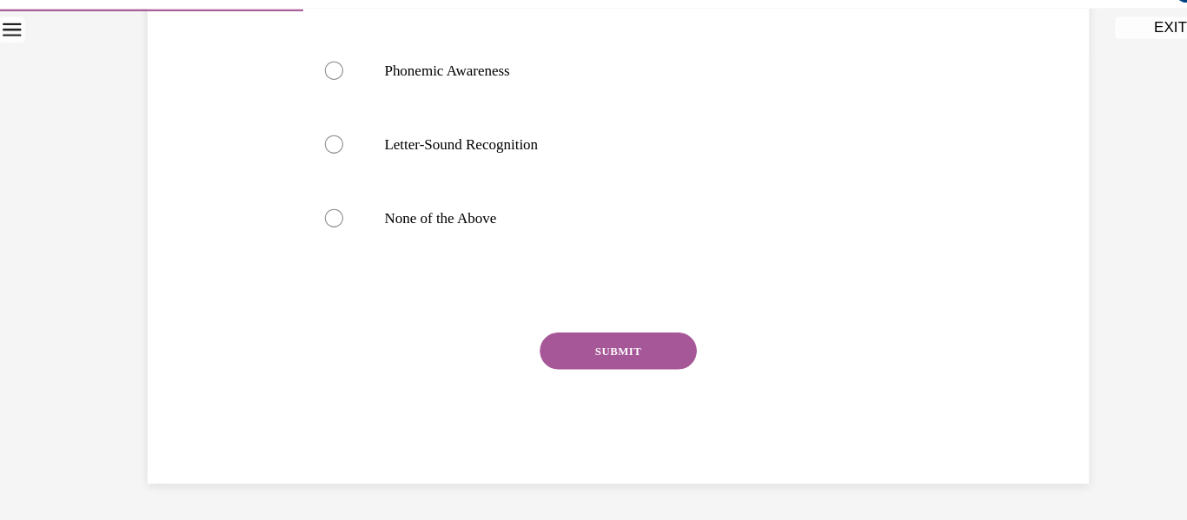
click at [578, 338] on button "SUBMIT" at bounding box center [582, 330] width 148 height 35
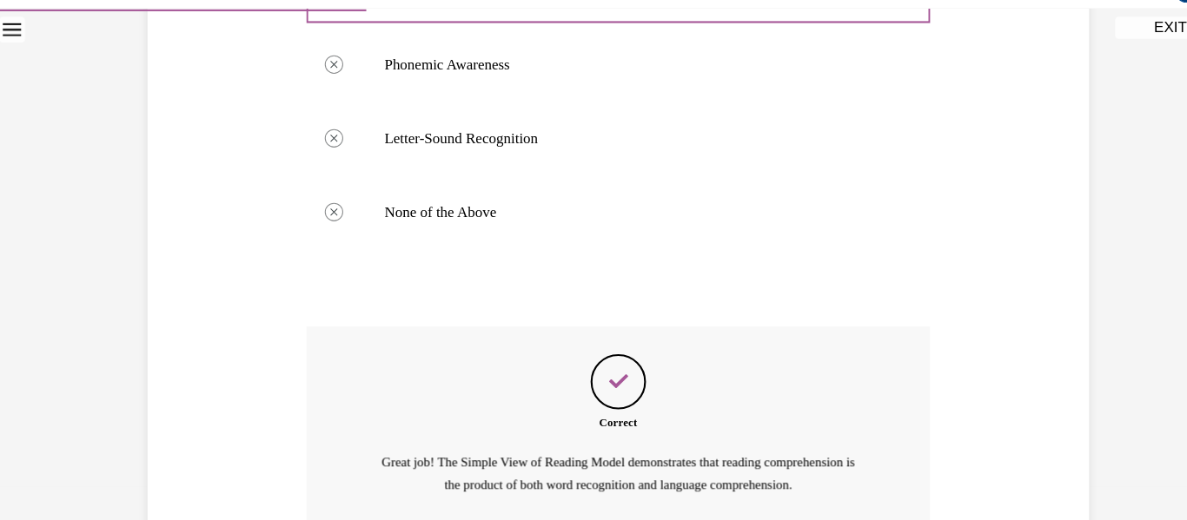
scroll to position [597, 0]
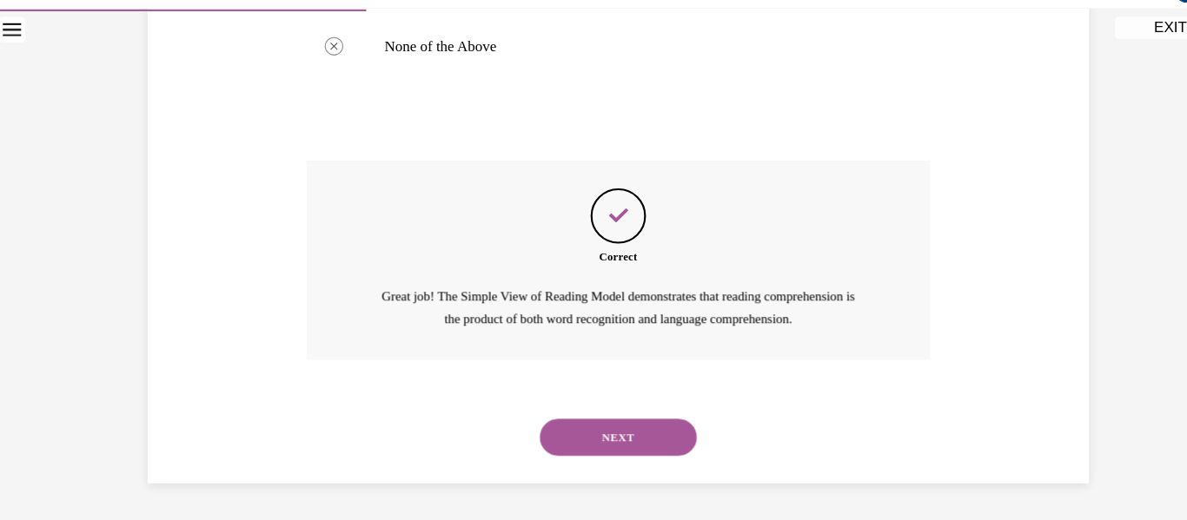
click at [578, 413] on button "NEXT" at bounding box center [582, 411] width 148 height 35
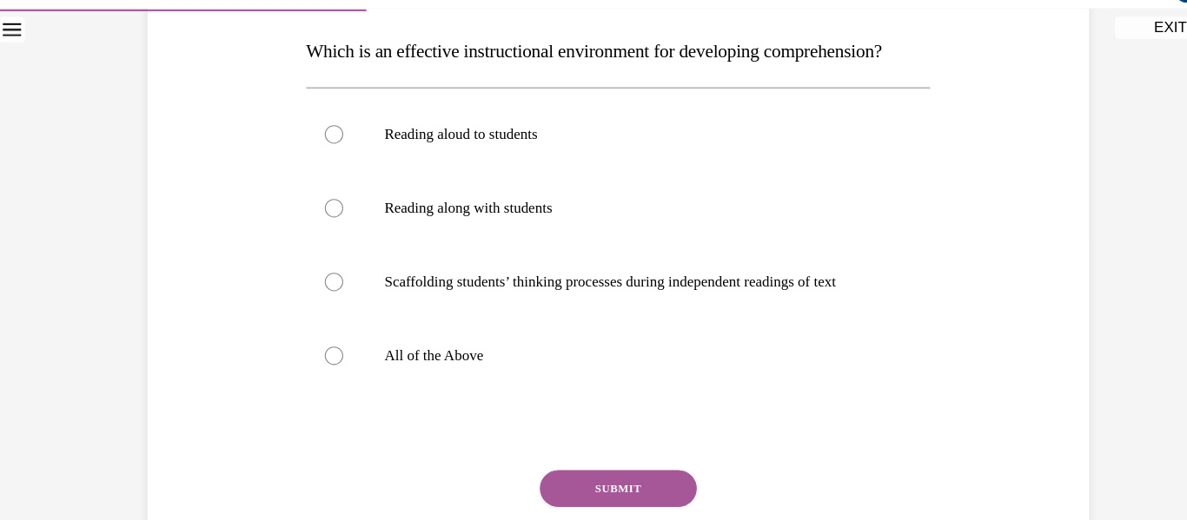
scroll to position [275, 0]
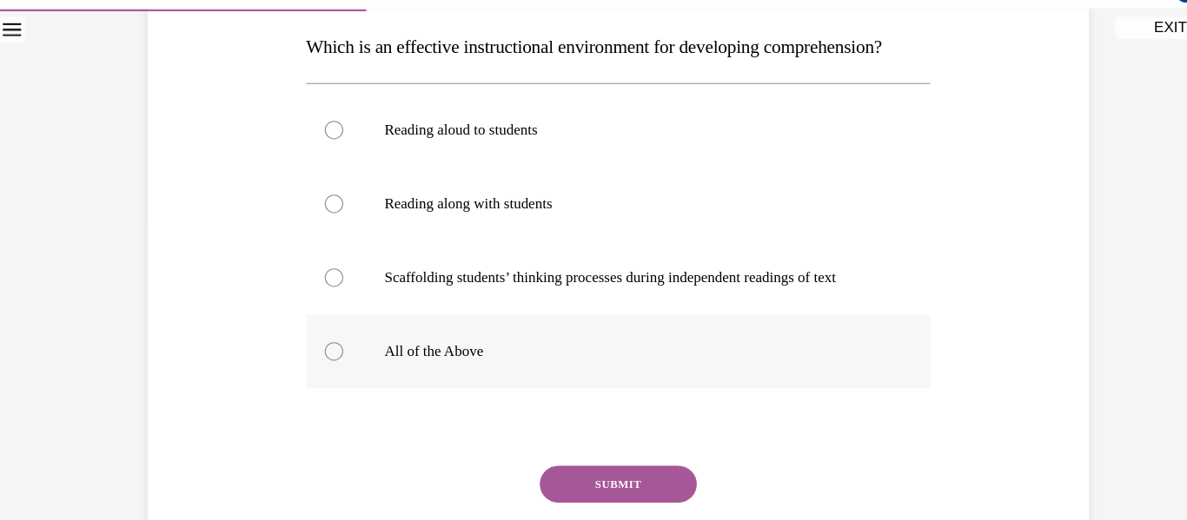
click at [578, 340] on p "All of the Above" at bounding box center [597, 330] width 471 height 17
click at [323, 340] on input "All of the Above" at bounding box center [314, 330] width 17 height 17
radio input "true"
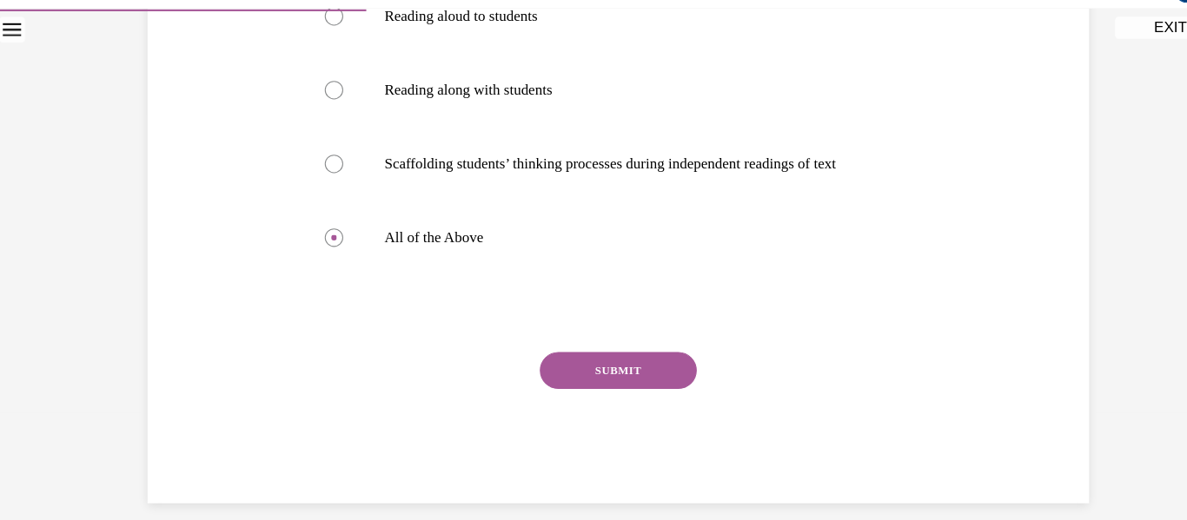
click at [578, 367] on button "SUBMIT" at bounding box center [582, 349] width 148 height 35
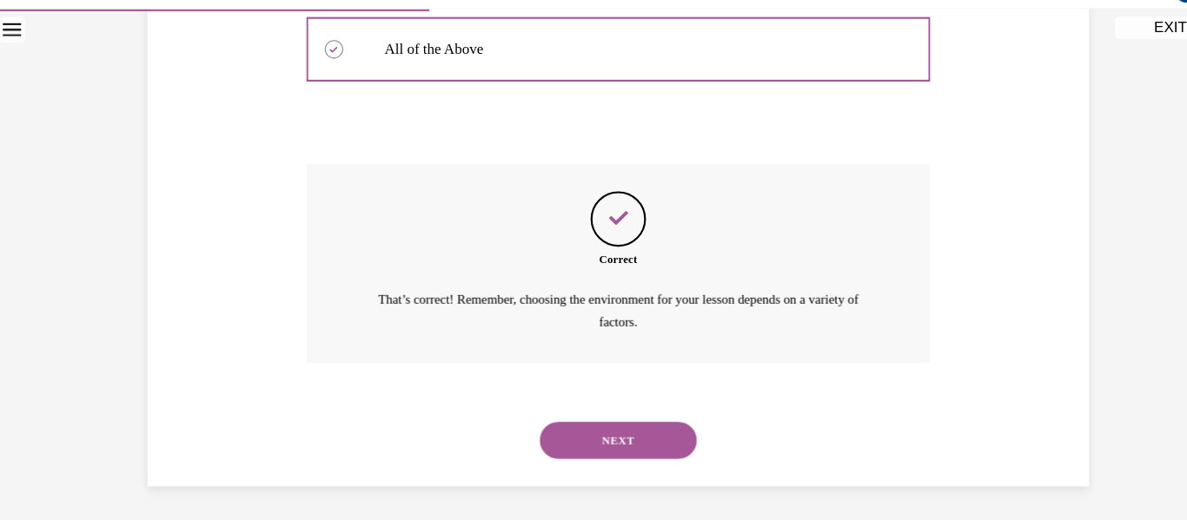
scroll to position [597, 0]
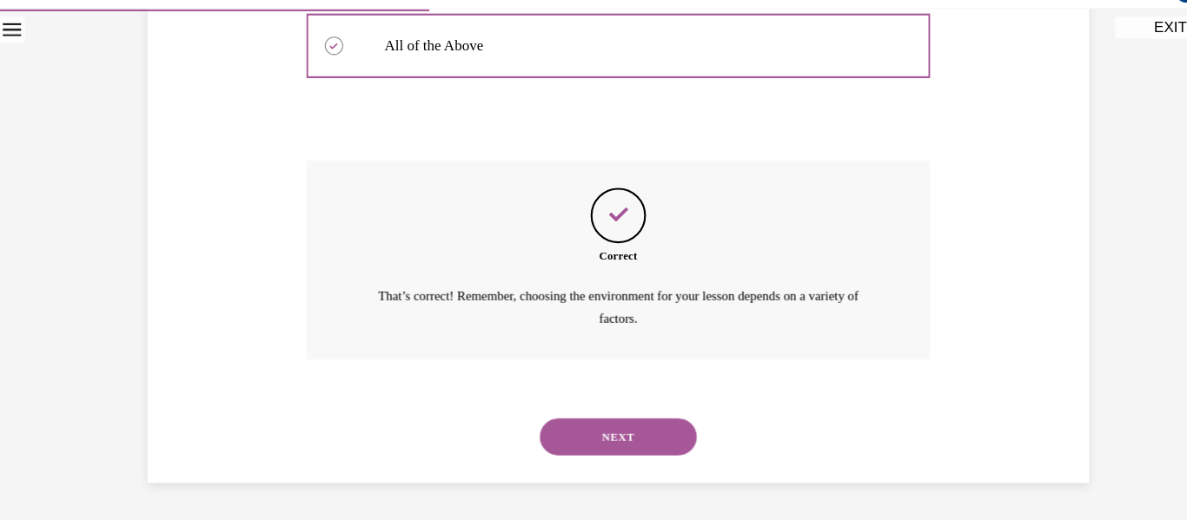
click at [578, 427] on button "NEXT" at bounding box center [582, 411] width 148 height 35
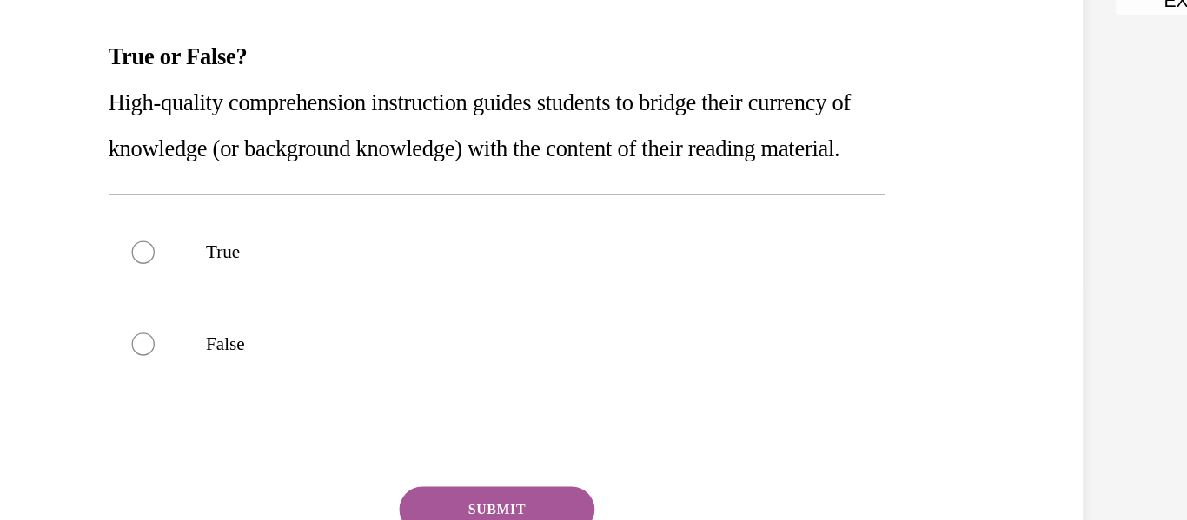
scroll to position [251, 0]
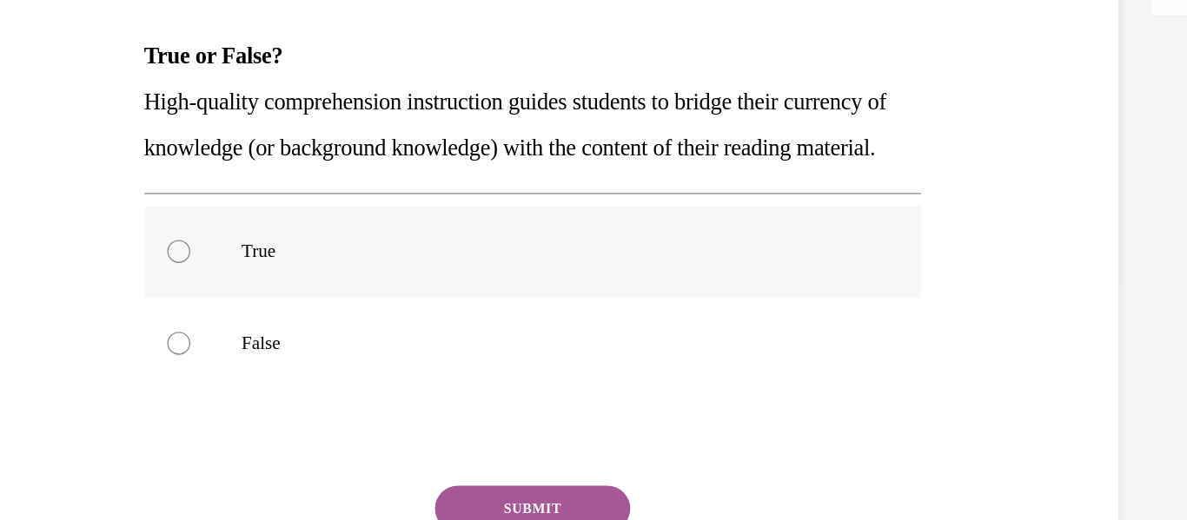
click at [387, 204] on label "True" at bounding box center [343, 185] width 588 height 70
click at [83, 194] on input "True" at bounding box center [74, 184] width 17 height 17
radio input "true"
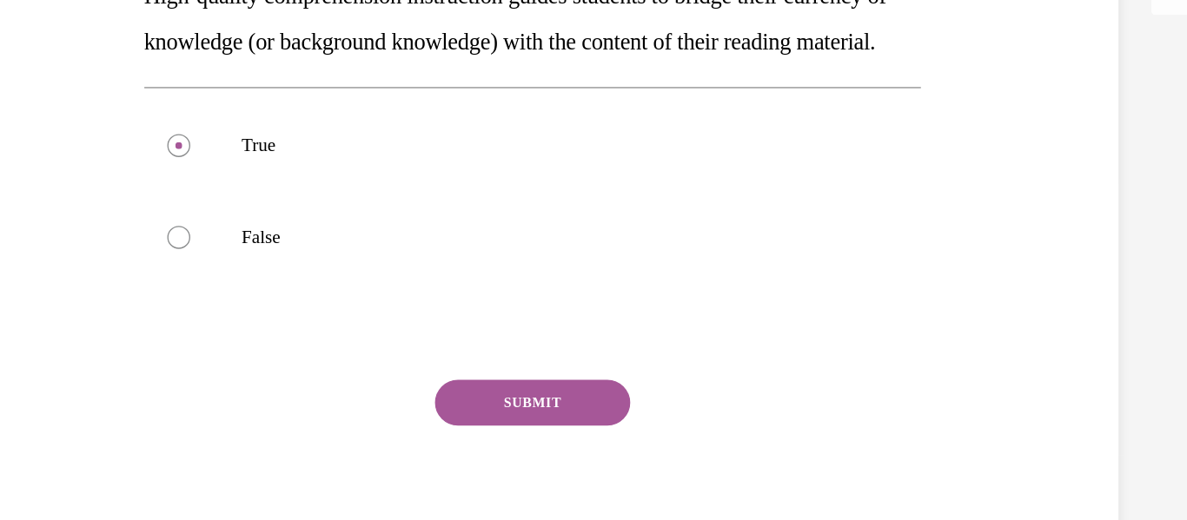
click at [370, 310] on button "SUBMIT" at bounding box center [342, 299] width 148 height 35
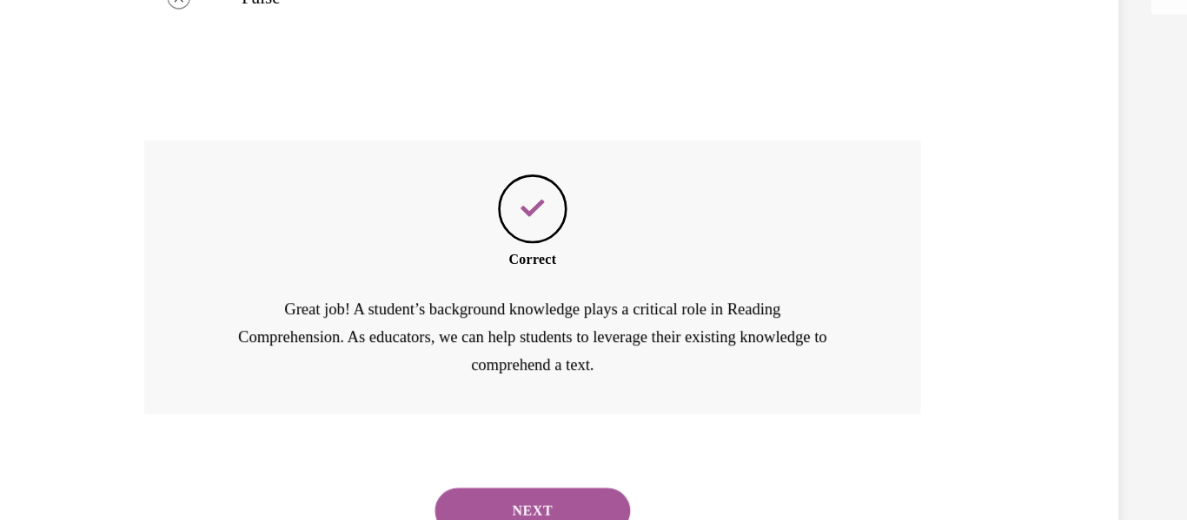
scroll to position [547, 0]
click at [367, 375] on button "NEXT" at bounding box center [342, 381] width 148 height 35
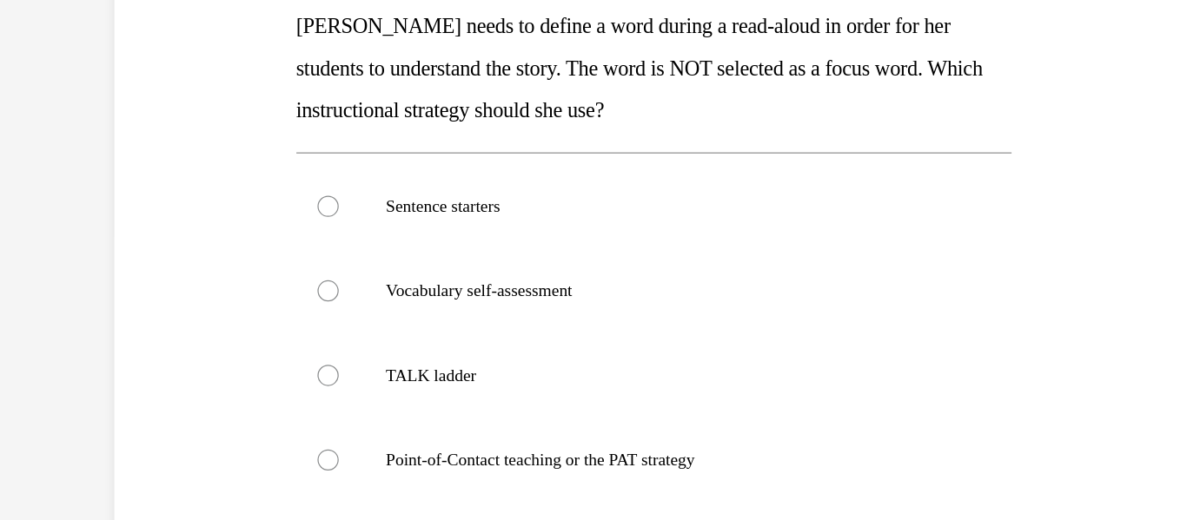
scroll to position [276, 0]
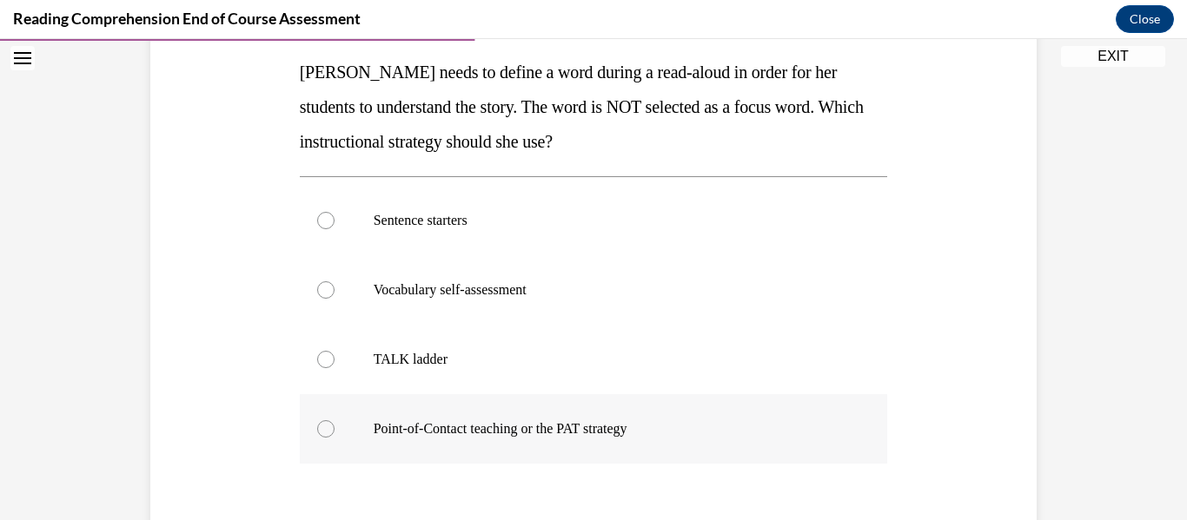
click at [578, 427] on p "Point-of-Contact teaching or the PAT strategy" at bounding box center [609, 429] width 471 height 17
click at [334, 427] on input "Point-of-Contact teaching or the PAT strategy" at bounding box center [325, 429] width 17 height 17
radio input "true"
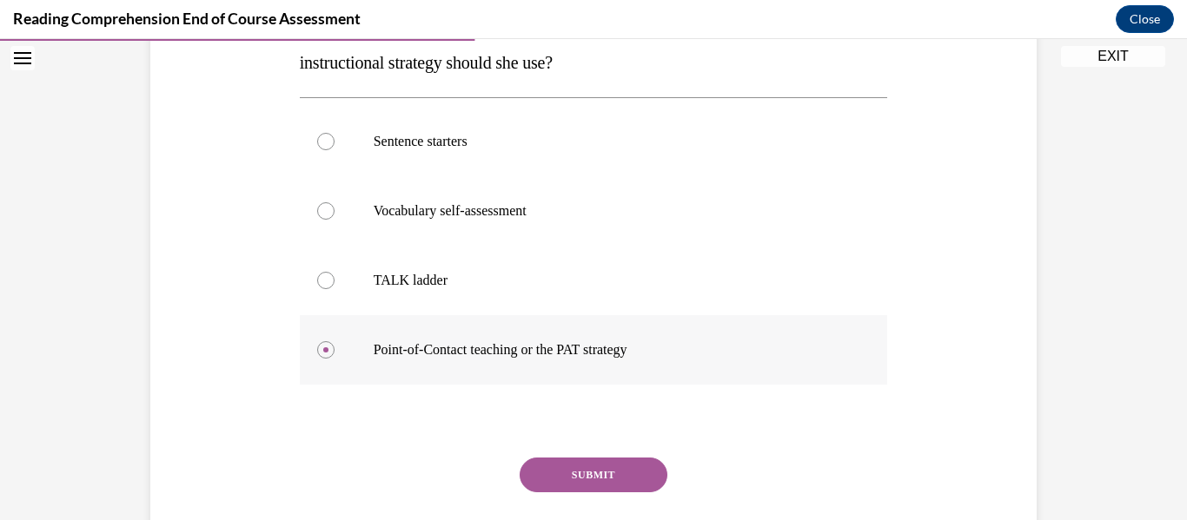
scroll to position [470, 0]
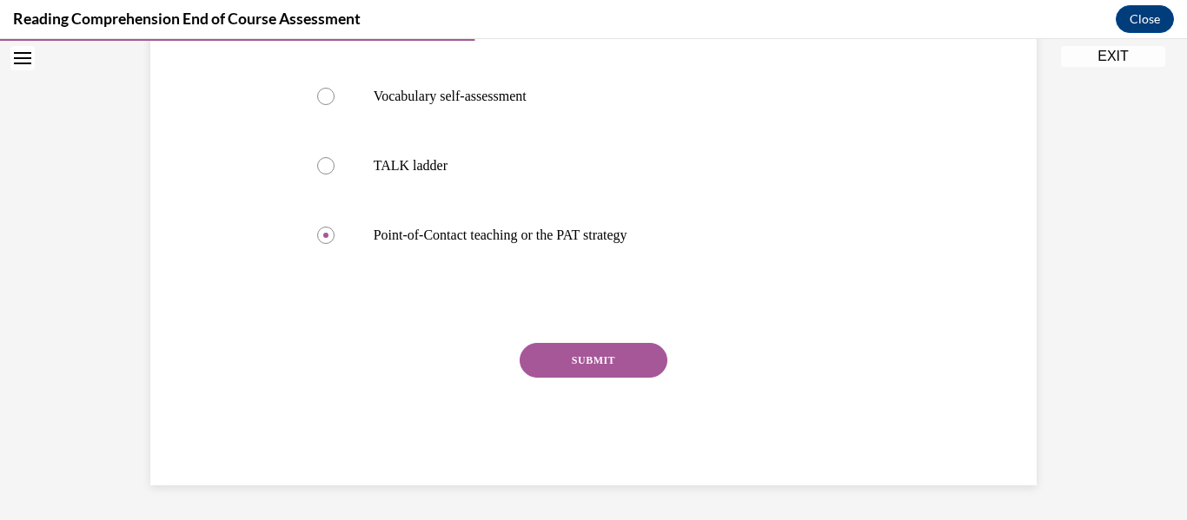
click at [578, 376] on button "SUBMIT" at bounding box center [594, 360] width 148 height 35
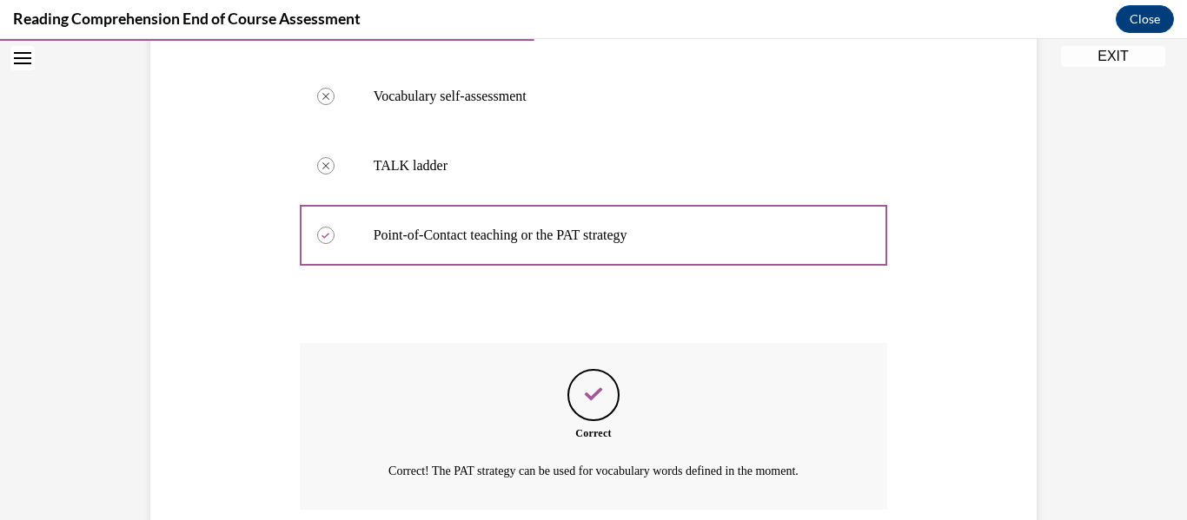
scroll to position [611, 0]
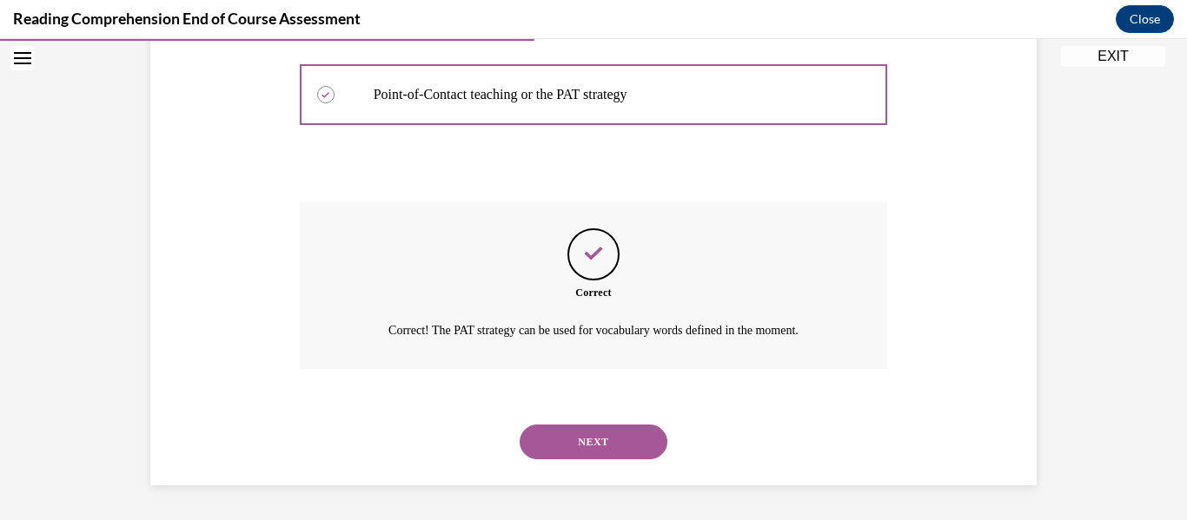
click at [578, 453] on button "NEXT" at bounding box center [594, 442] width 148 height 35
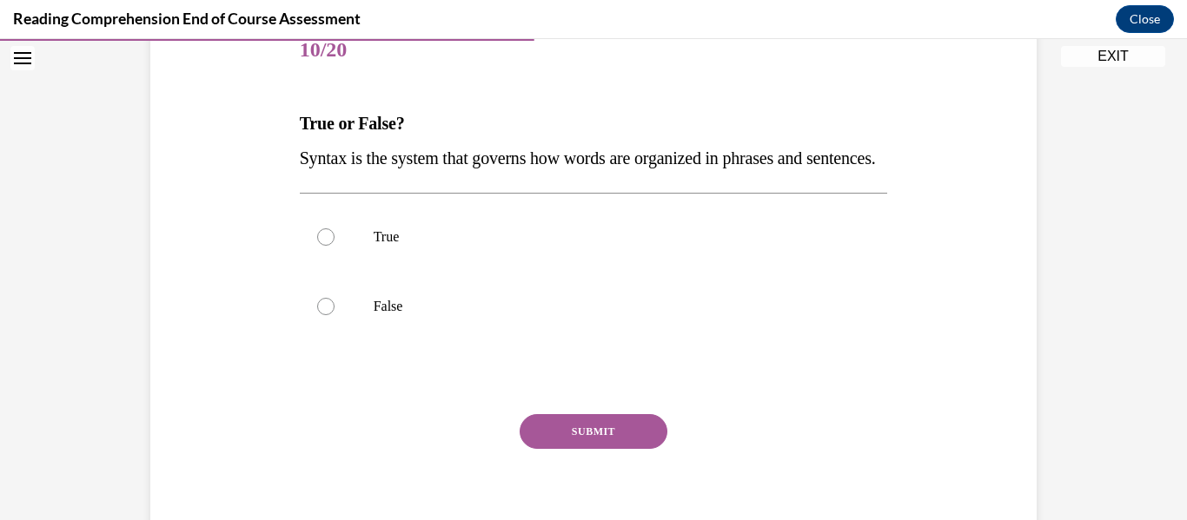
scroll to position [226, 0]
click at [477, 245] on p "True" at bounding box center [609, 236] width 471 height 17
click at [334, 245] on input "True" at bounding box center [325, 236] width 17 height 17
radio input "true"
click at [578, 448] on button "SUBMIT" at bounding box center [594, 431] width 148 height 35
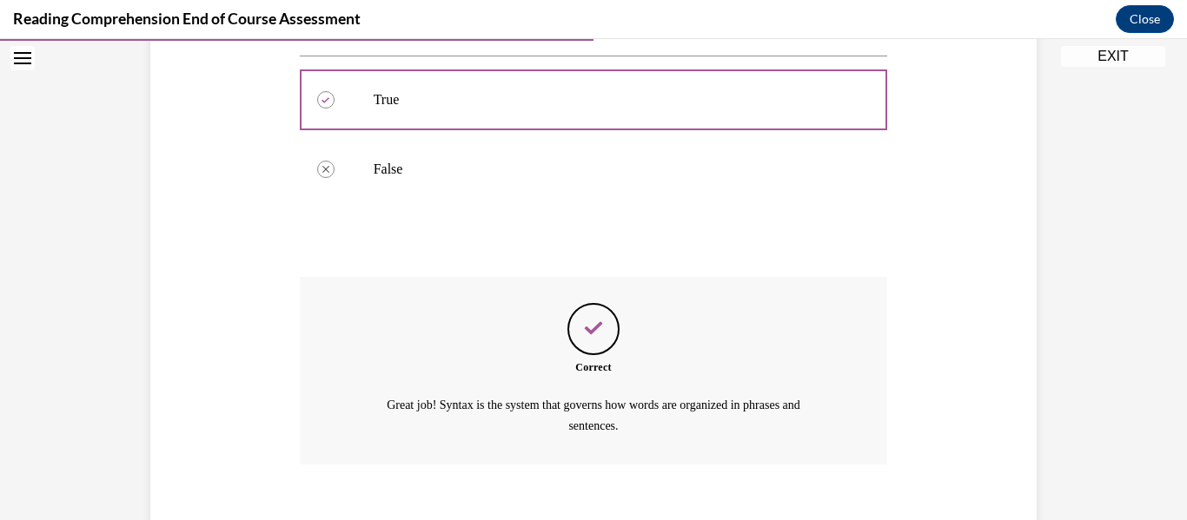
scroll to position [493, 0]
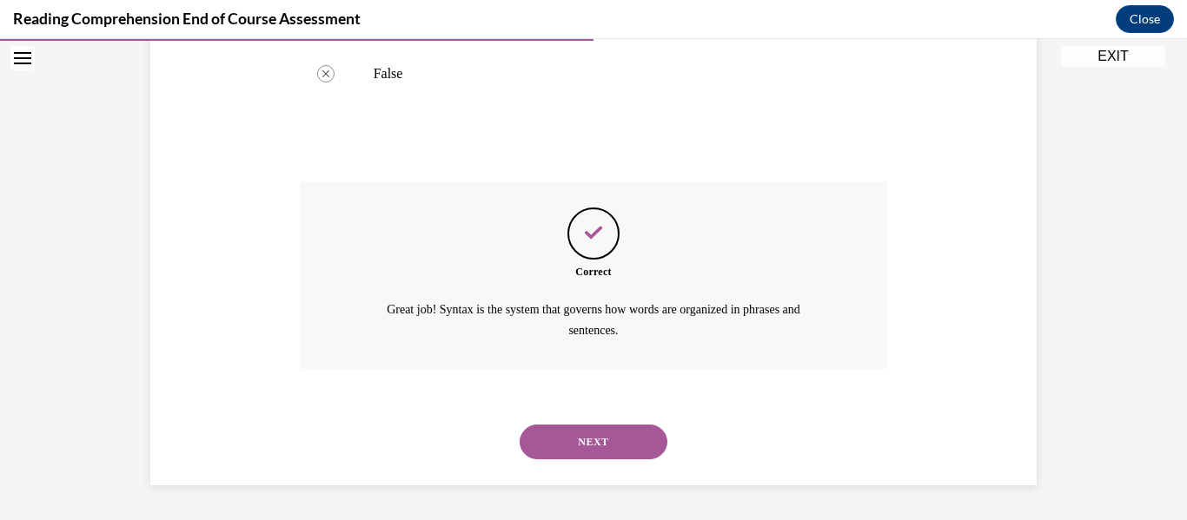
click at [578, 441] on button "NEXT" at bounding box center [594, 442] width 148 height 35
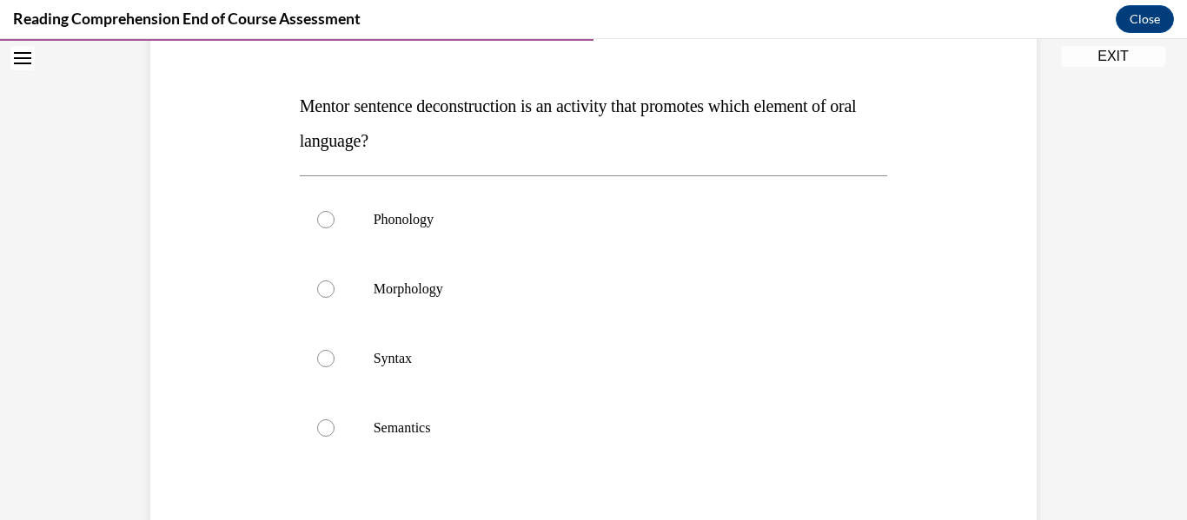
scroll to position [243, 0]
click at [546, 341] on label "Syntax" at bounding box center [594, 358] width 588 height 70
click at [334, 349] on input "Syntax" at bounding box center [325, 357] width 17 height 17
radio input "true"
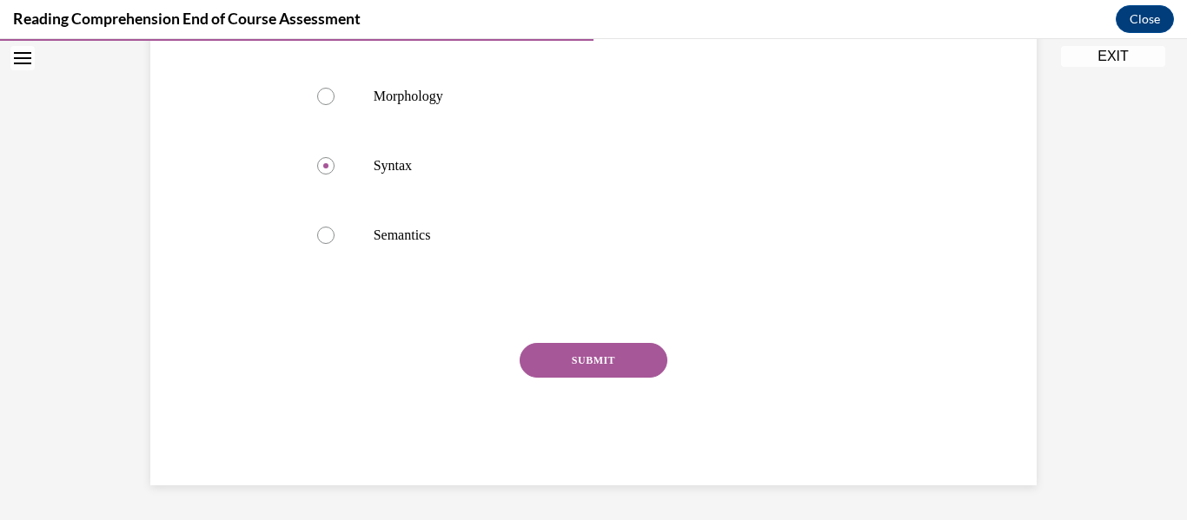
click at [578, 364] on button "SUBMIT" at bounding box center [594, 360] width 148 height 35
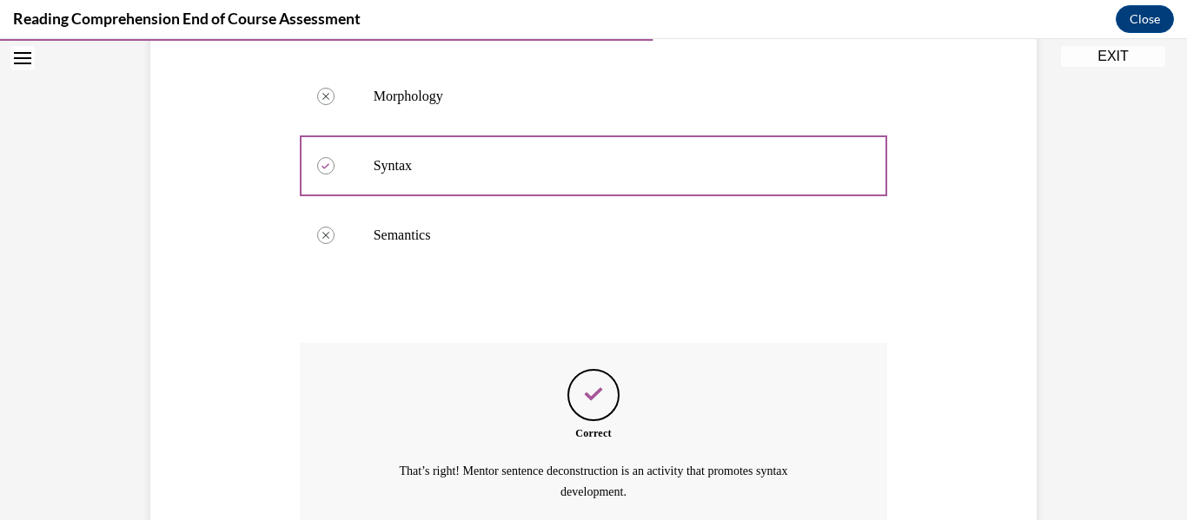
scroll to position [597, 0]
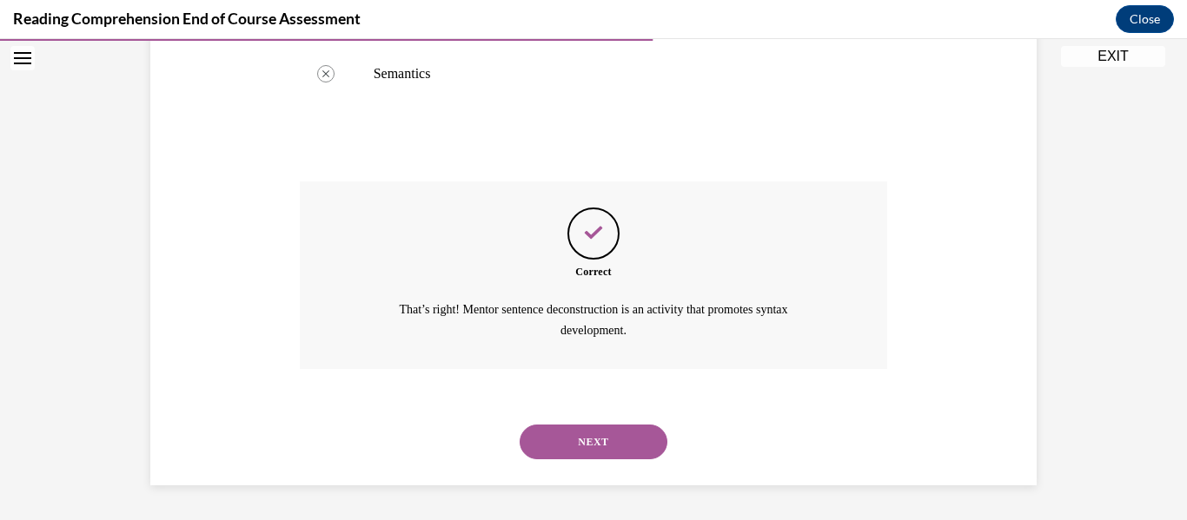
click at [578, 440] on button "NEXT" at bounding box center [594, 442] width 148 height 35
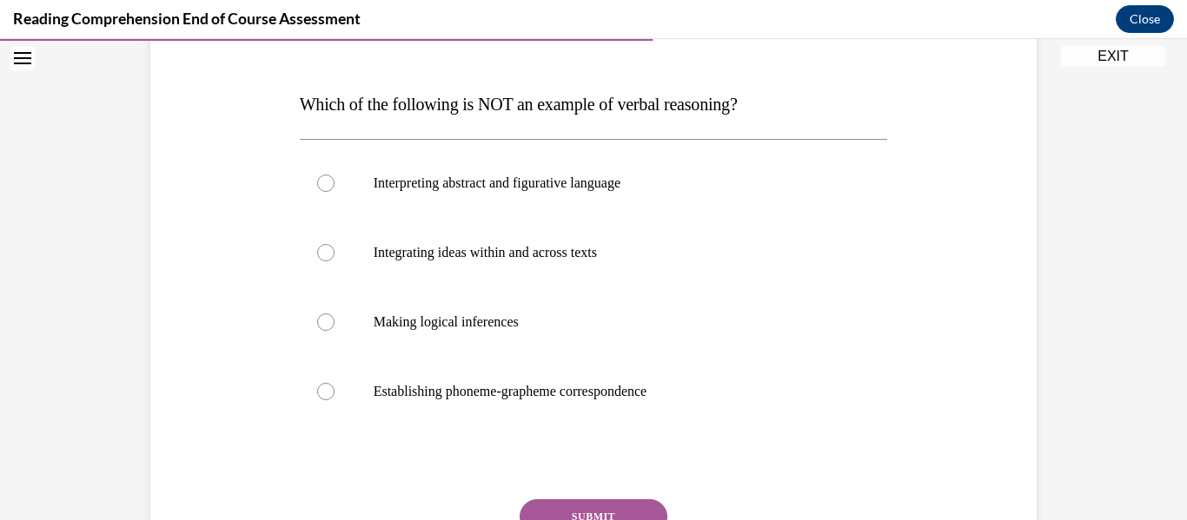
scroll to position [246, 0]
click at [578, 387] on p "Establishing phoneme-grapheme correspondence" at bounding box center [609, 389] width 471 height 17
click at [334, 387] on input "Establishing phoneme-grapheme correspondence" at bounding box center [325, 389] width 17 height 17
radio input "true"
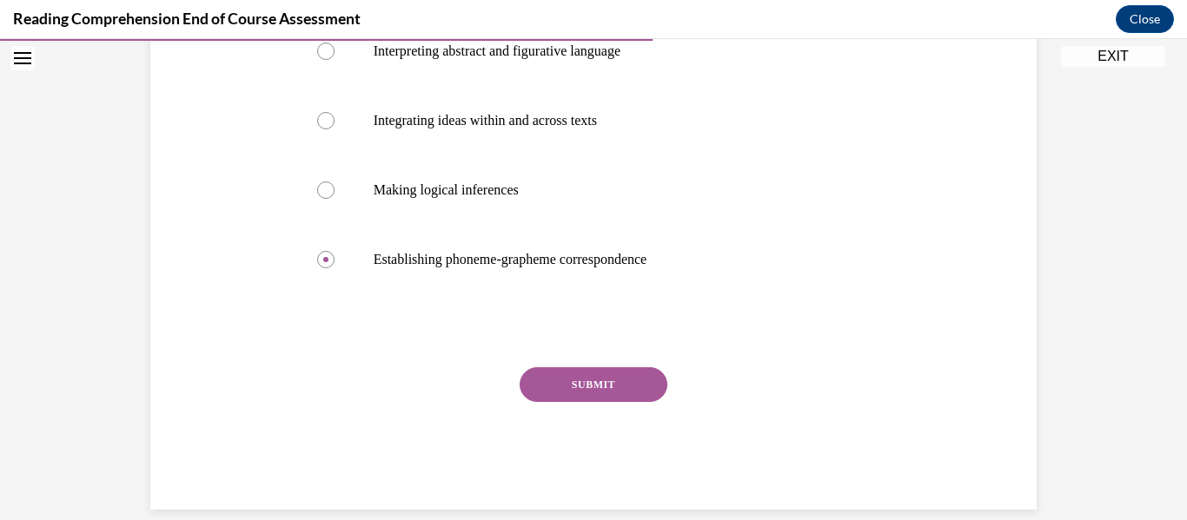
click at [578, 398] on button "SUBMIT" at bounding box center [594, 385] width 148 height 35
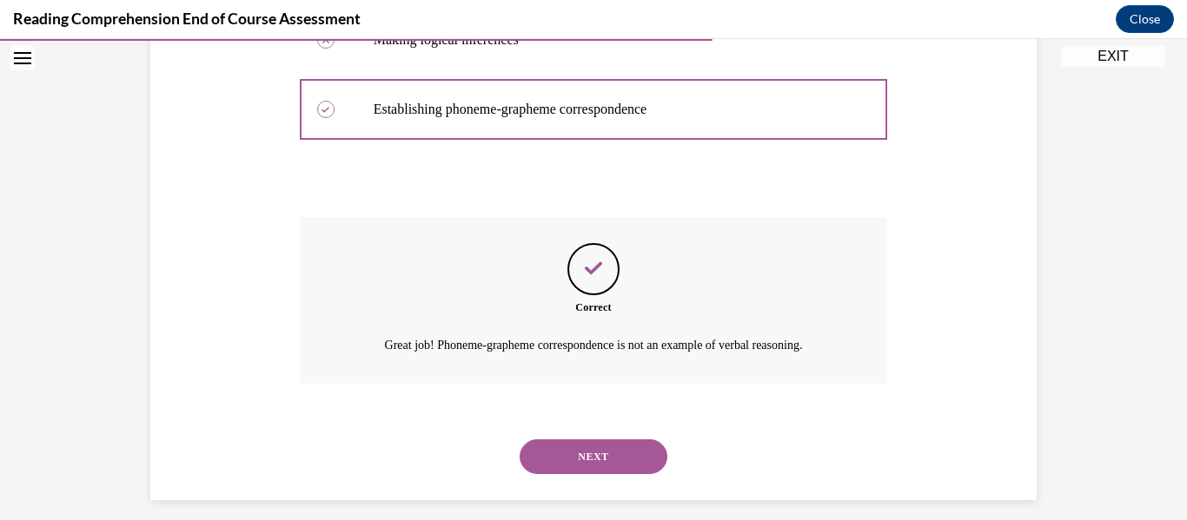
scroll to position [541, 0]
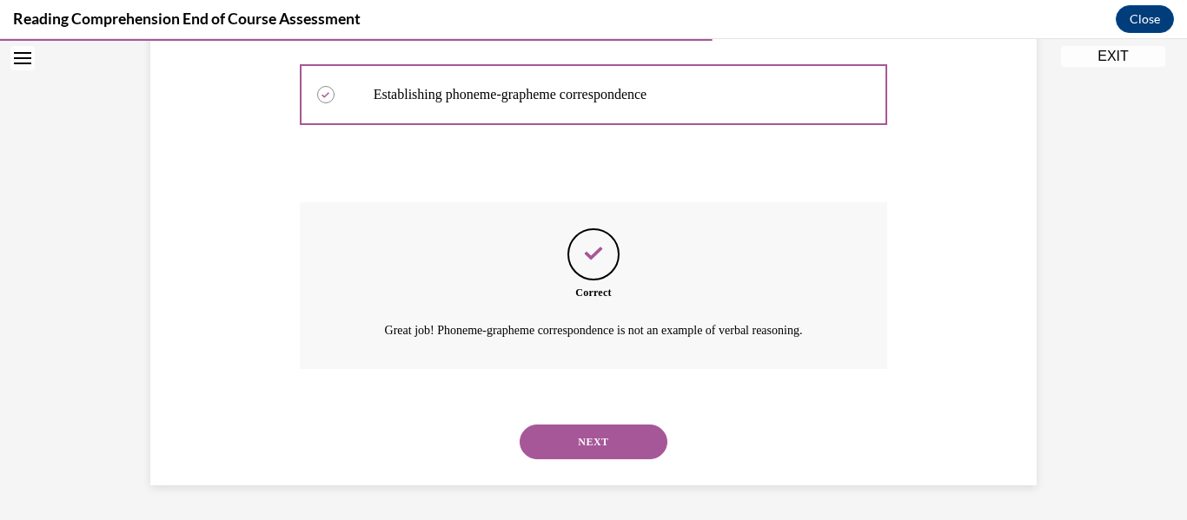
click at [578, 434] on button "NEXT" at bounding box center [594, 442] width 148 height 35
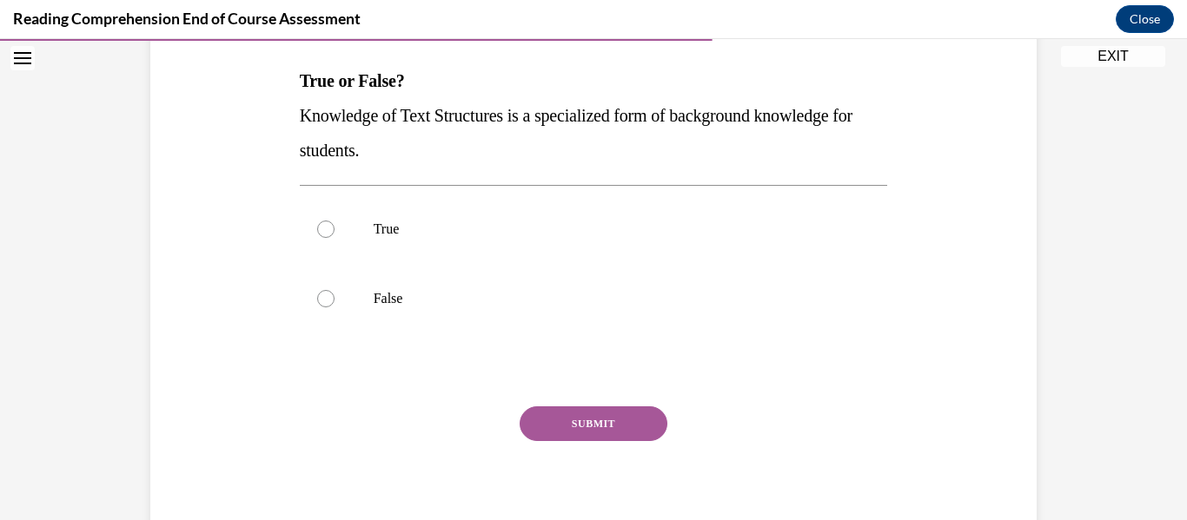
scroll to position [275, 0]
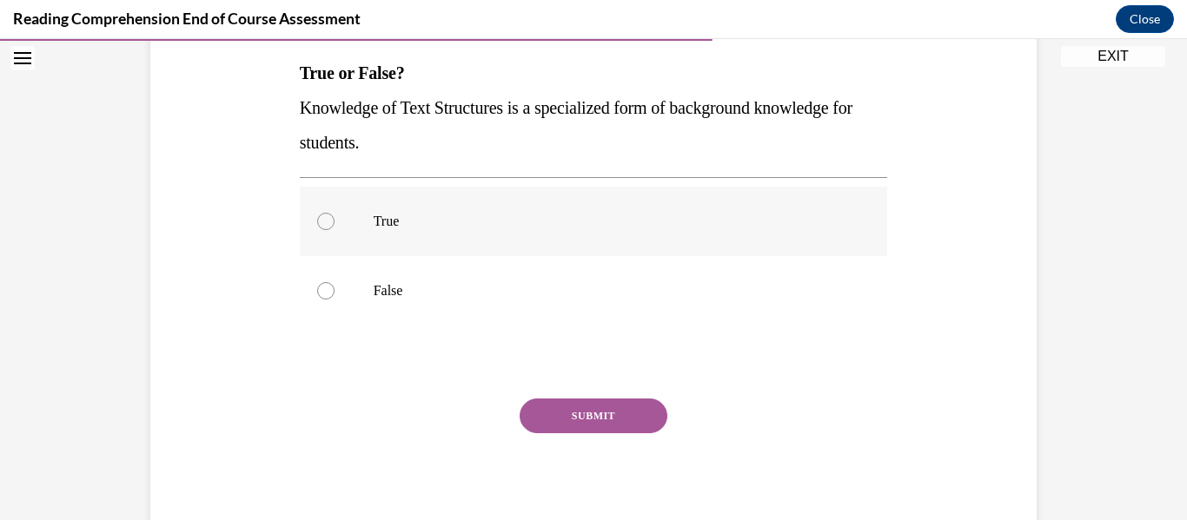
click at [578, 196] on label "True" at bounding box center [594, 222] width 588 height 70
click at [334, 213] on input "True" at bounding box center [325, 221] width 17 height 17
radio input "true"
click at [578, 417] on button "SUBMIT" at bounding box center [594, 416] width 148 height 35
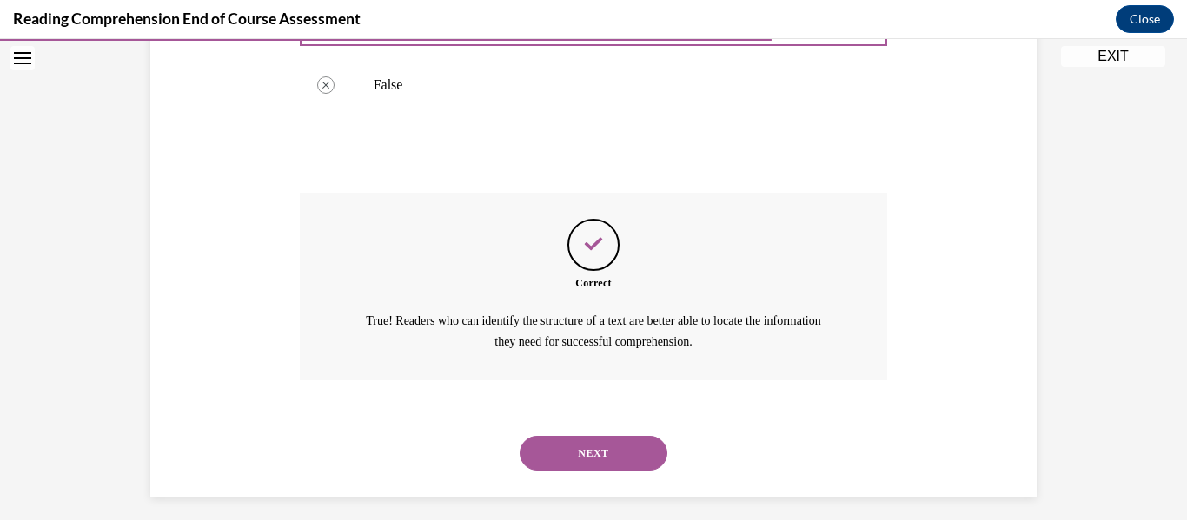
scroll to position [493, 0]
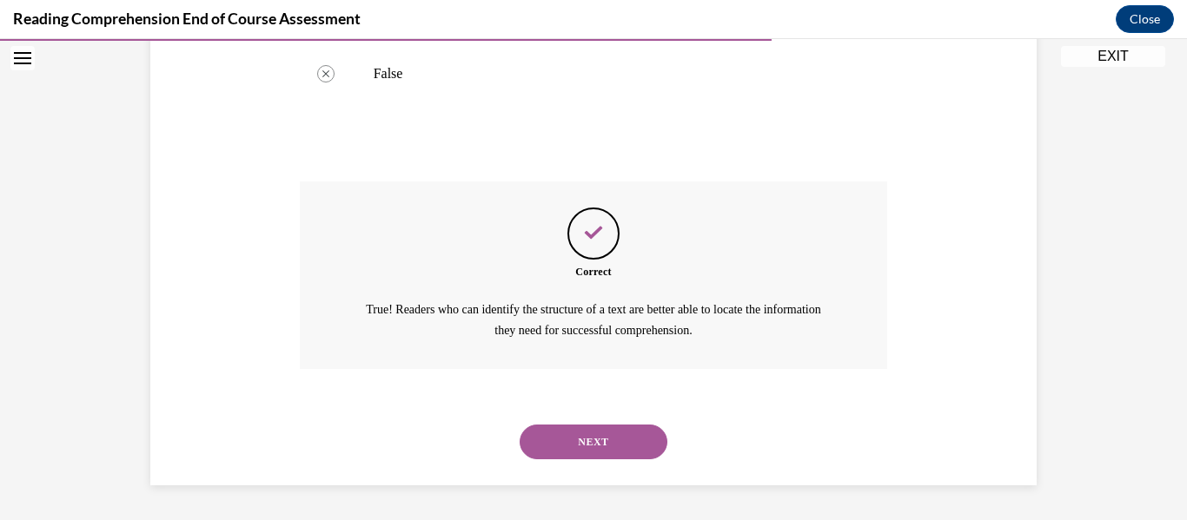
click at [578, 448] on button "NEXT" at bounding box center [594, 442] width 148 height 35
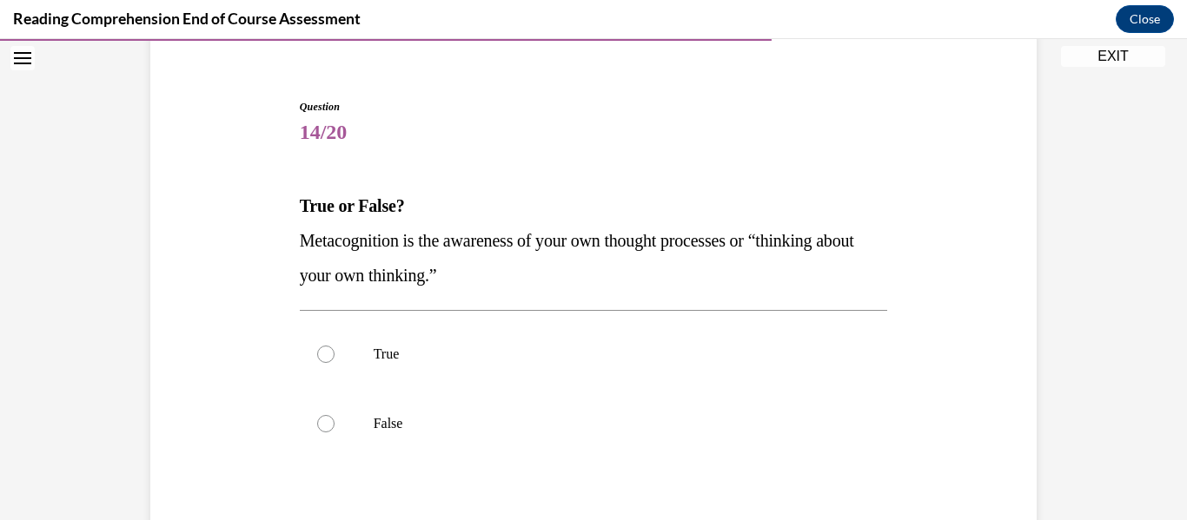
scroll to position [143, 0]
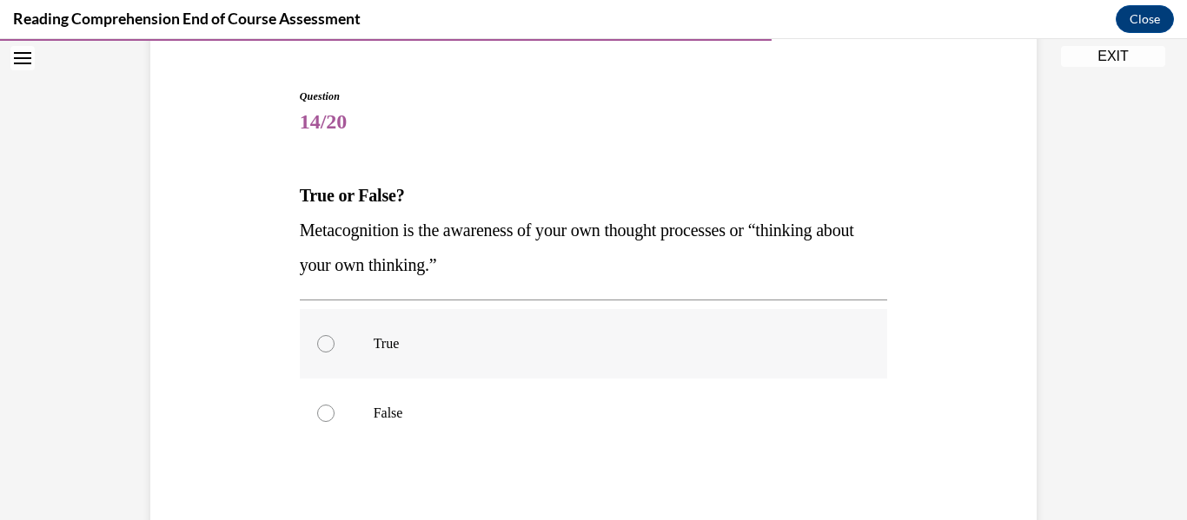
click at [578, 354] on label "True" at bounding box center [594, 344] width 588 height 70
click at [334, 353] on input "True" at bounding box center [325, 343] width 17 height 17
radio input "true"
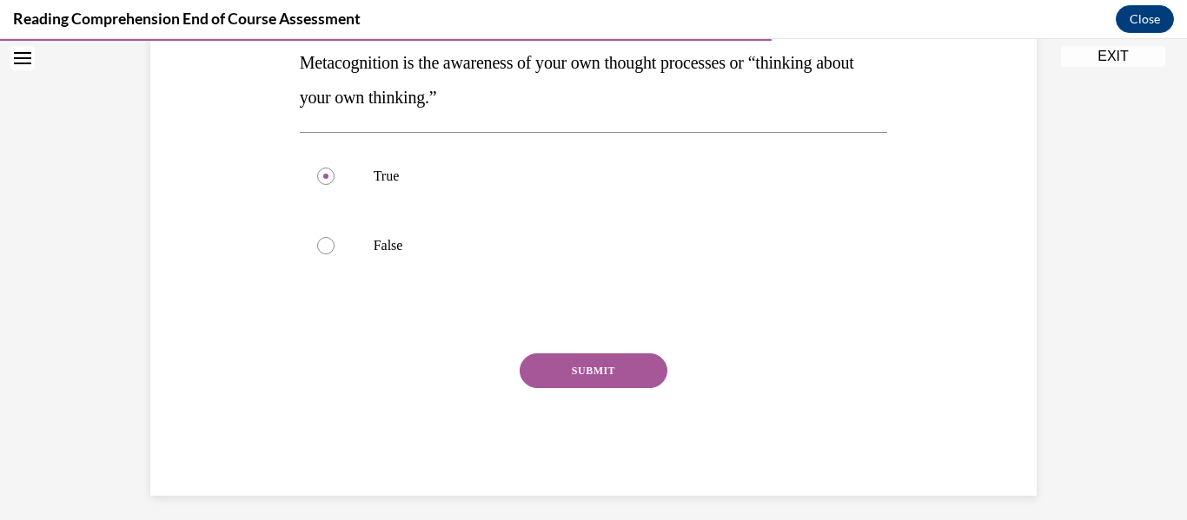
click at [578, 385] on button "SUBMIT" at bounding box center [594, 371] width 148 height 35
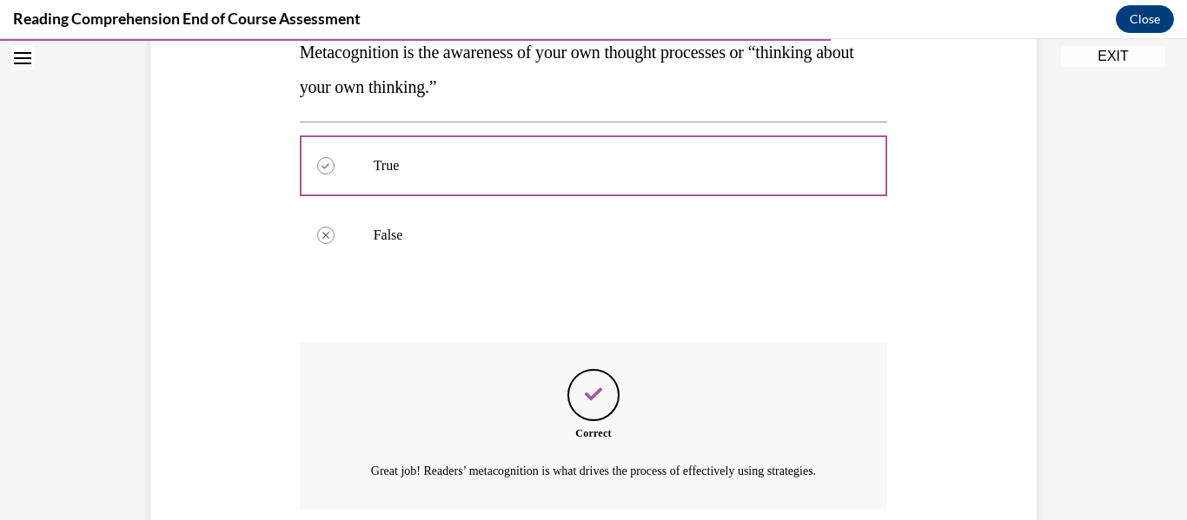
scroll to position [493, 0]
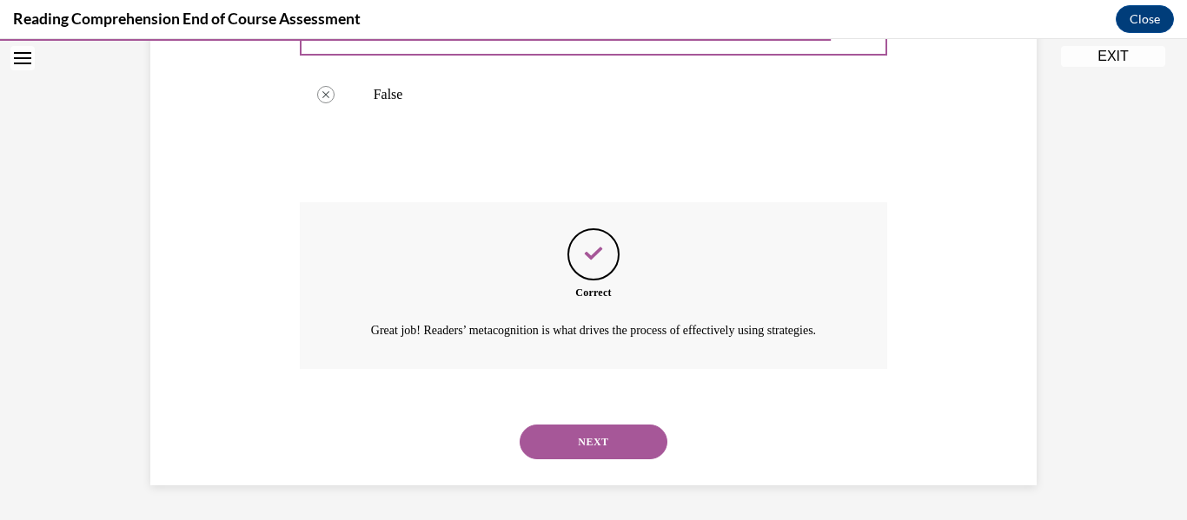
click at [578, 447] on button "NEXT" at bounding box center [594, 442] width 148 height 35
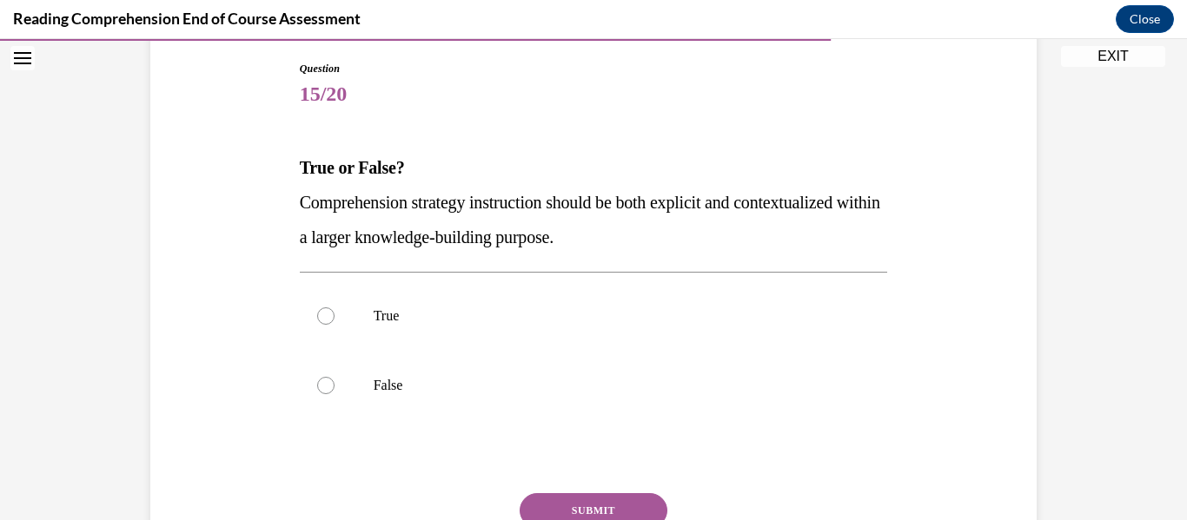
scroll to position [185, 0]
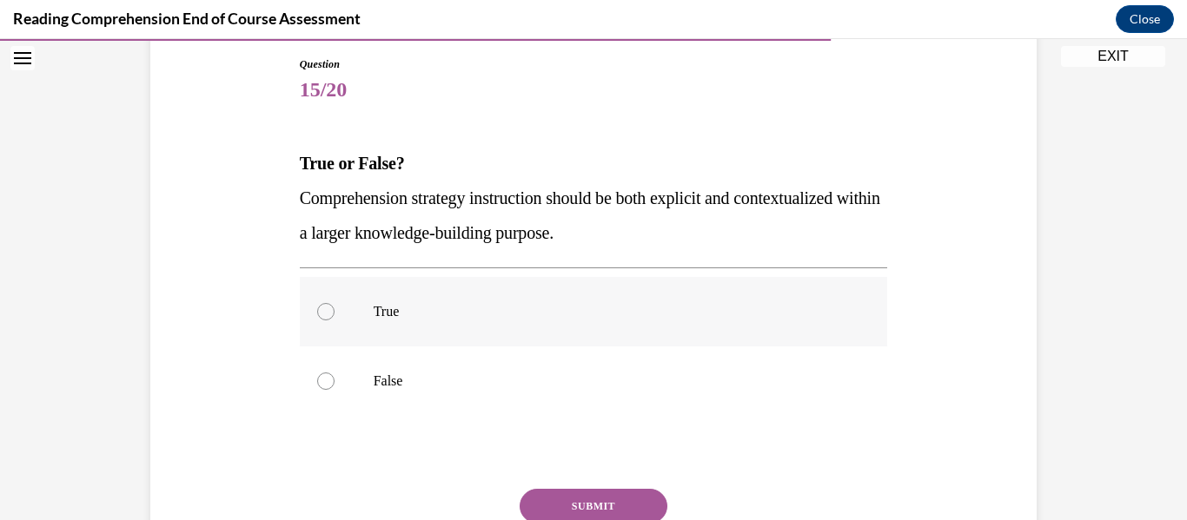
click at [519, 309] on p "True" at bounding box center [609, 311] width 471 height 17
click at [334, 309] on input "True" at bounding box center [325, 311] width 17 height 17
radio input "true"
click at [578, 506] on button "SUBMIT" at bounding box center [594, 506] width 148 height 35
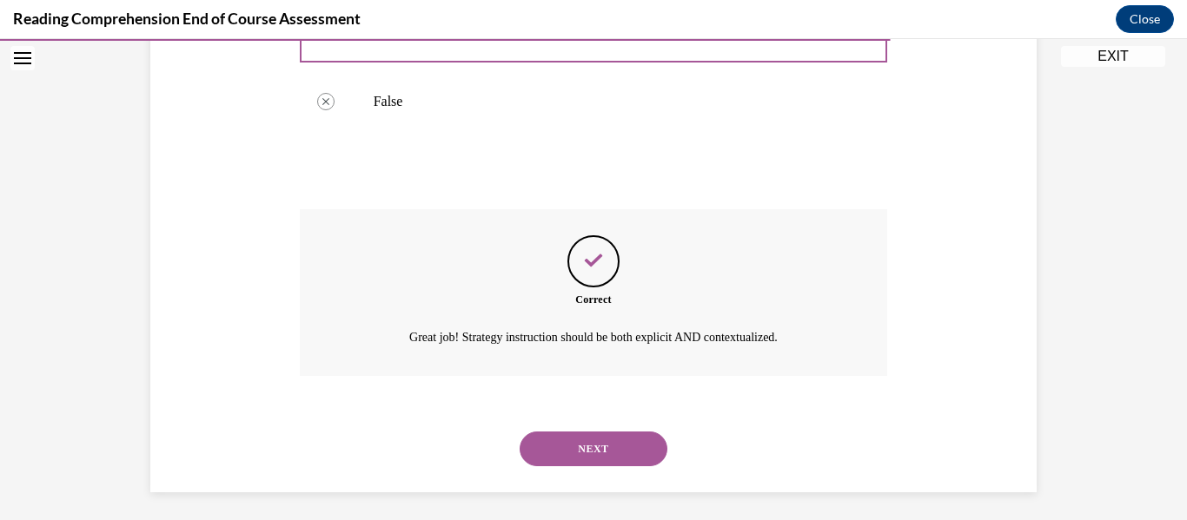
scroll to position [472, 0]
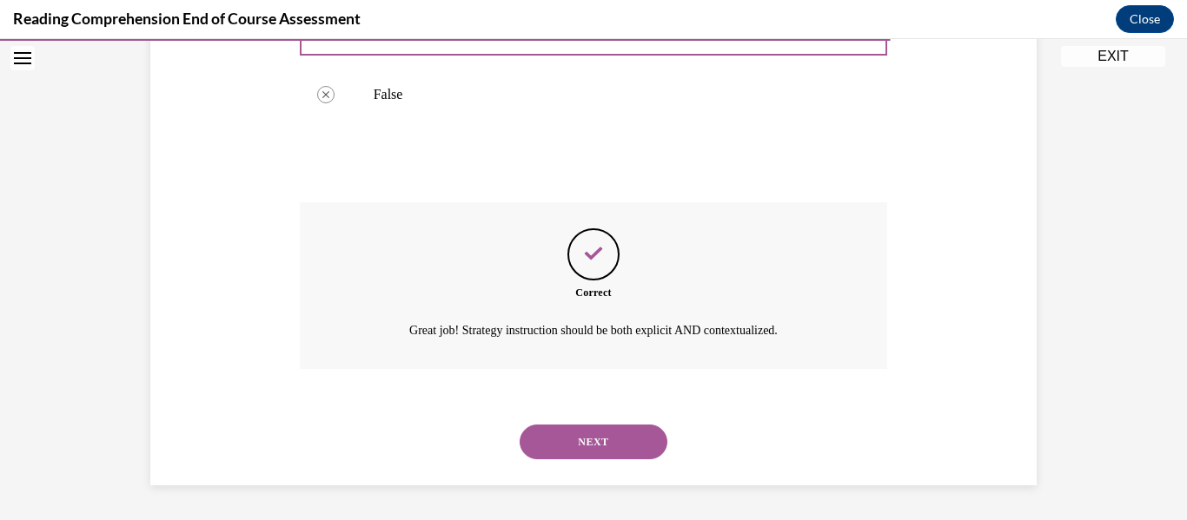
click at [578, 454] on button "NEXT" at bounding box center [594, 442] width 148 height 35
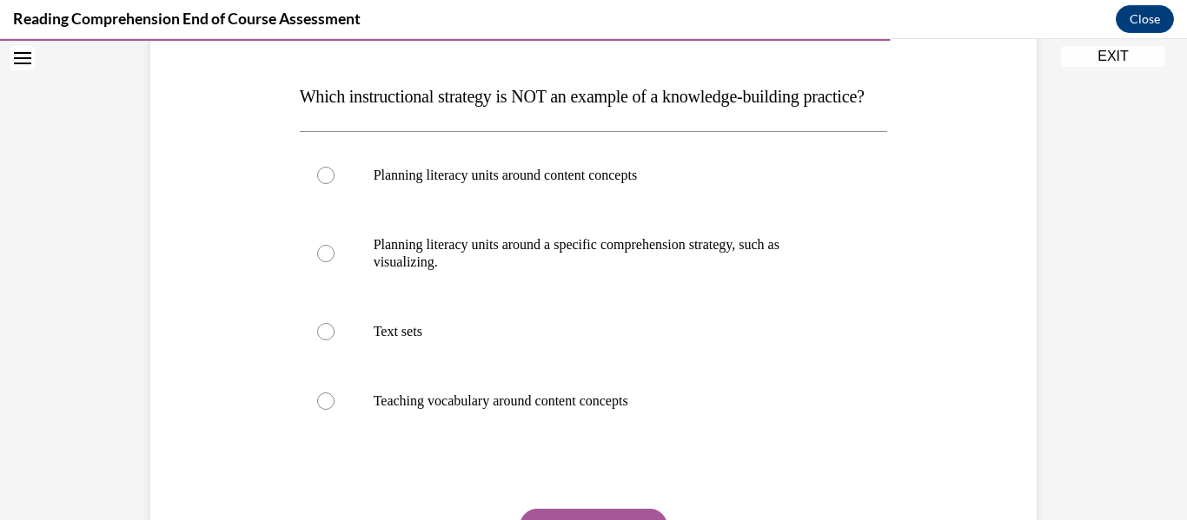
scroll to position [262, 0]
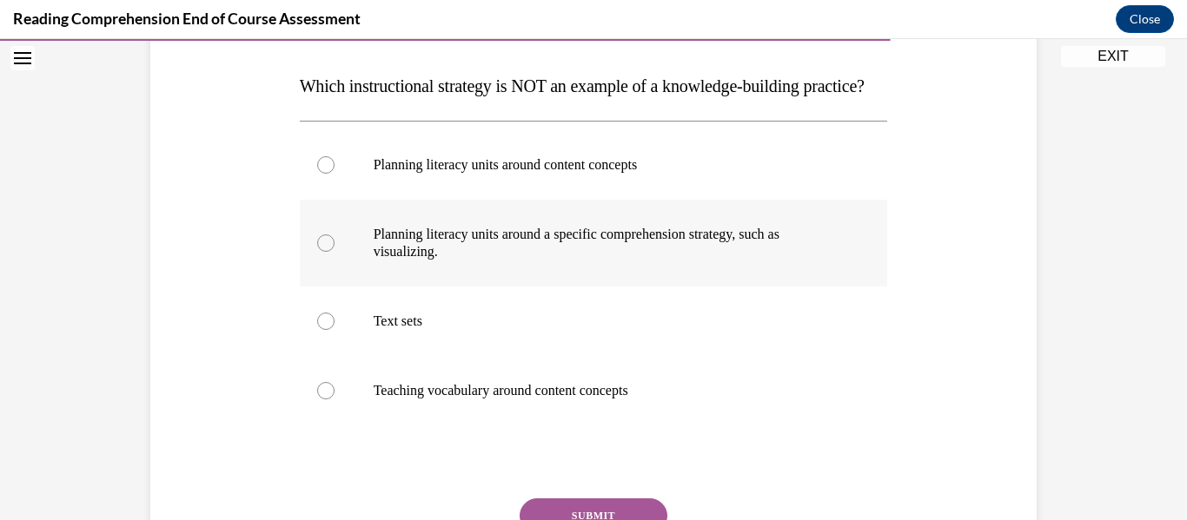
click at [578, 261] on p "Planning literacy units around a specific comprehension strategy, such as visua…" at bounding box center [609, 243] width 471 height 35
click at [334, 252] on input "Planning literacy units around a specific comprehension strategy, such as visua…" at bounding box center [325, 243] width 17 height 17
radio input "true"
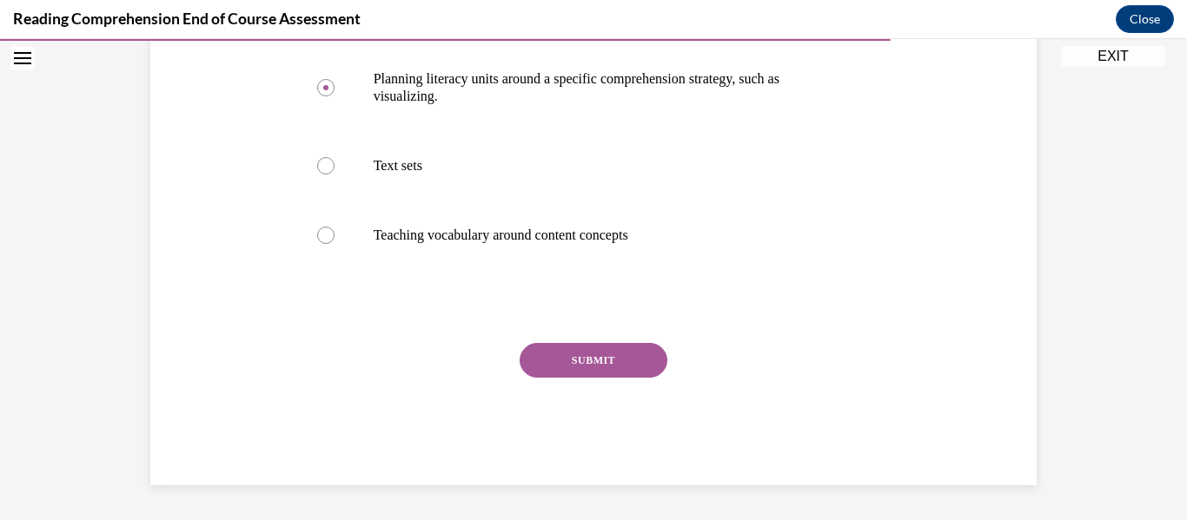
click at [569, 352] on button "SUBMIT" at bounding box center [594, 360] width 148 height 35
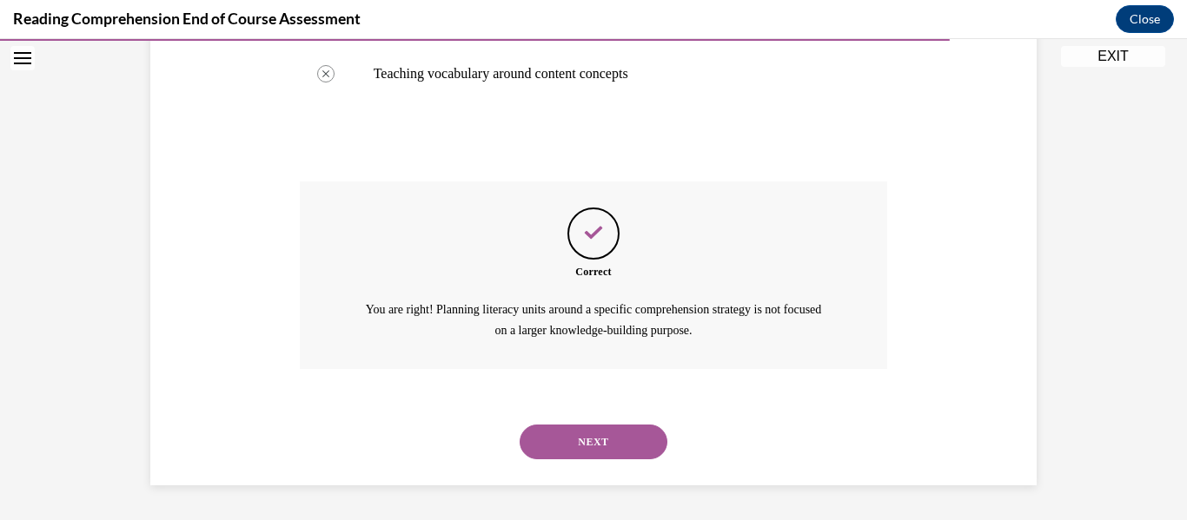
scroll to position [614, 0]
click at [578, 439] on button "NEXT" at bounding box center [594, 442] width 148 height 35
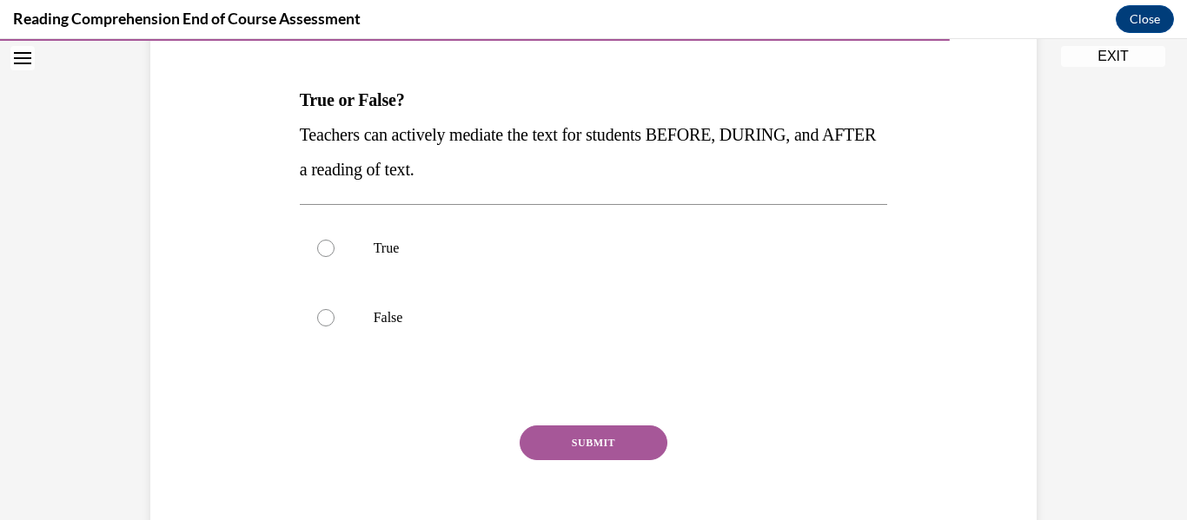
scroll to position [247, 0]
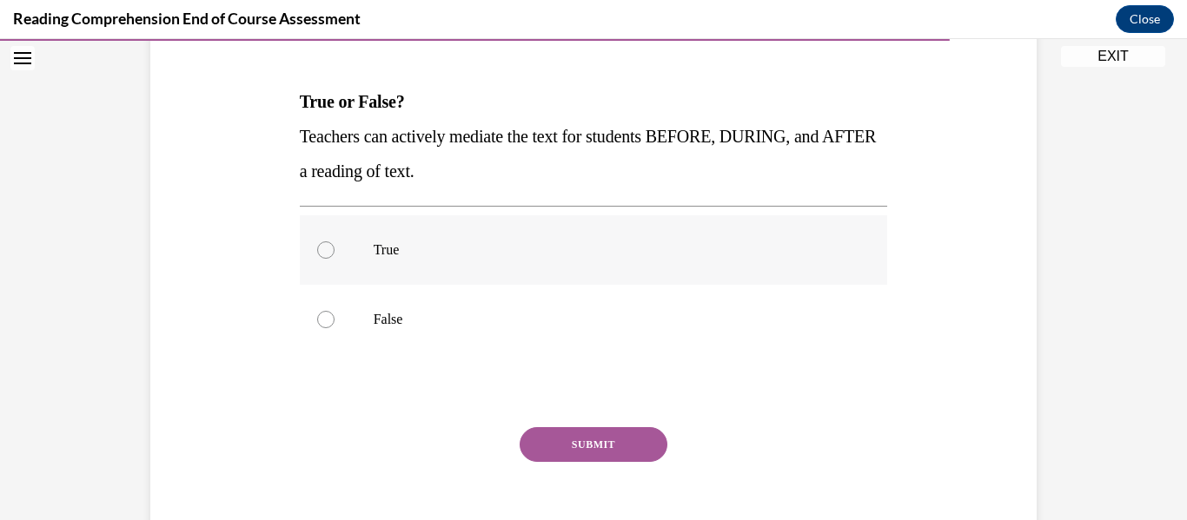
click at [549, 230] on label "True" at bounding box center [594, 250] width 588 height 70
click at [334, 242] on input "True" at bounding box center [325, 250] width 17 height 17
radio input "true"
click at [578, 445] on button "SUBMIT" at bounding box center [594, 444] width 148 height 35
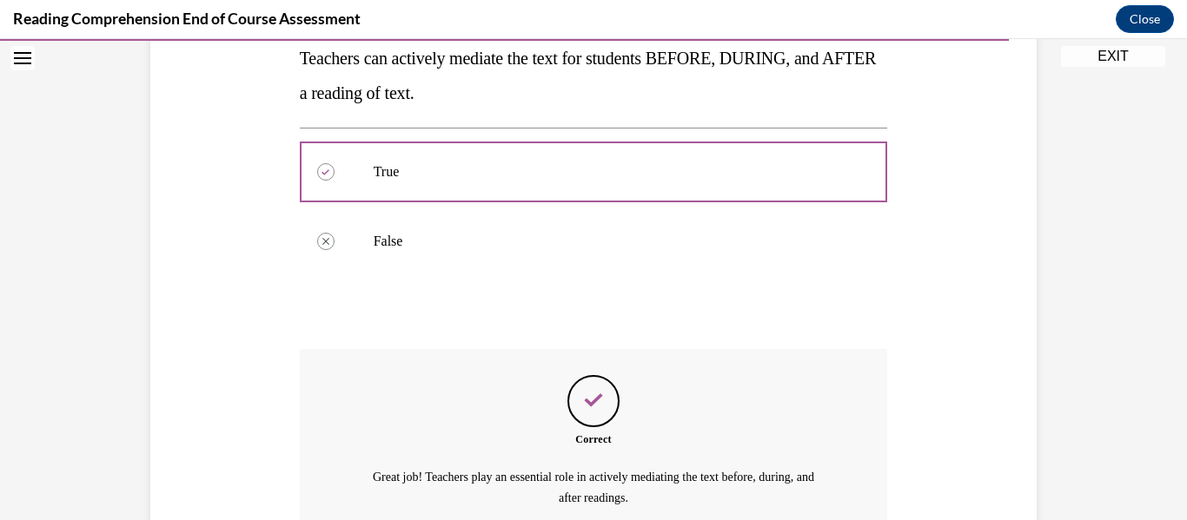
scroll to position [493, 0]
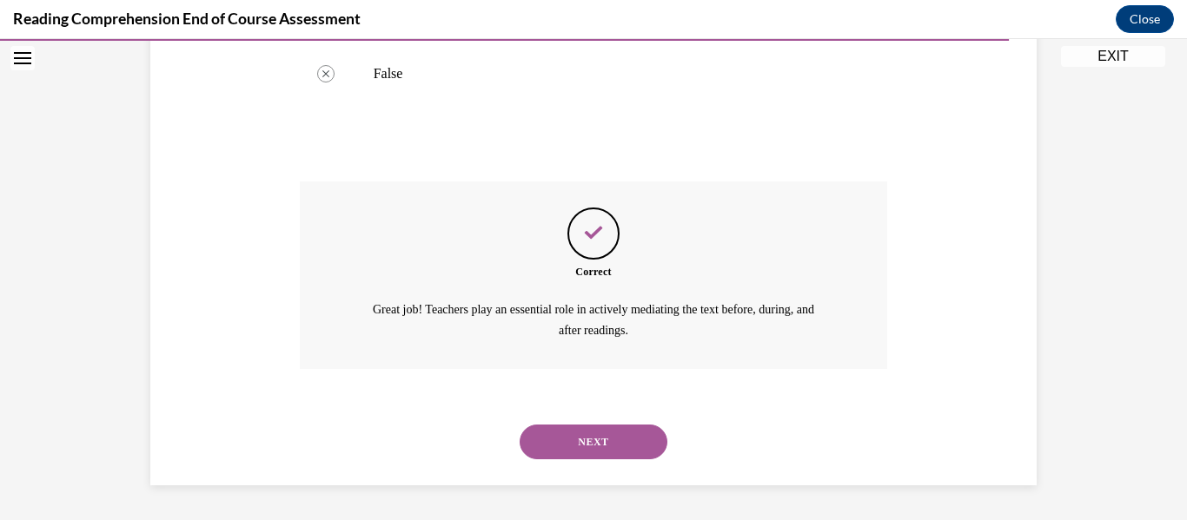
click at [578, 444] on button "NEXT" at bounding box center [594, 442] width 148 height 35
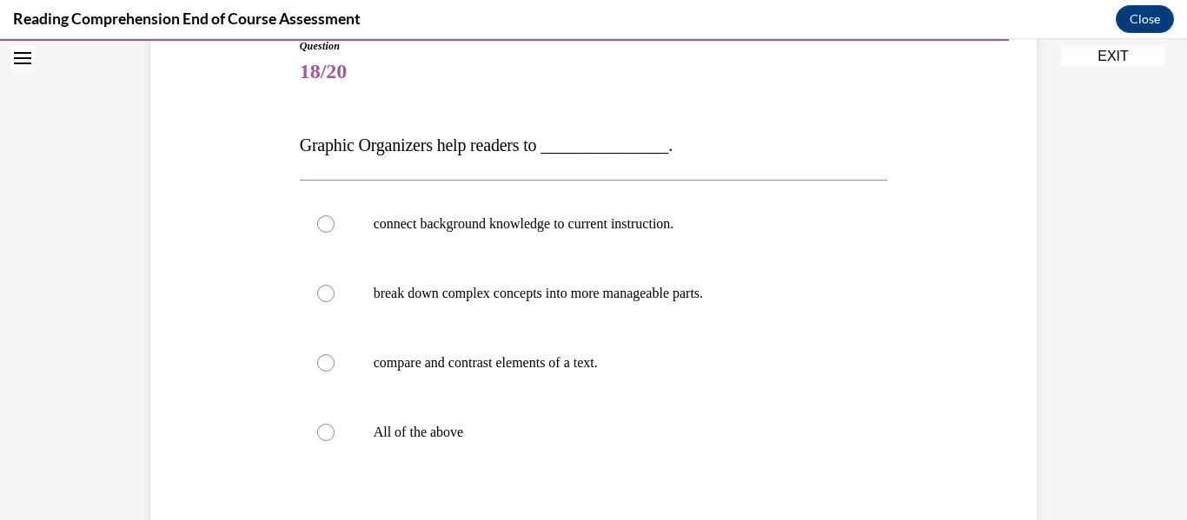
scroll to position [211, 0]
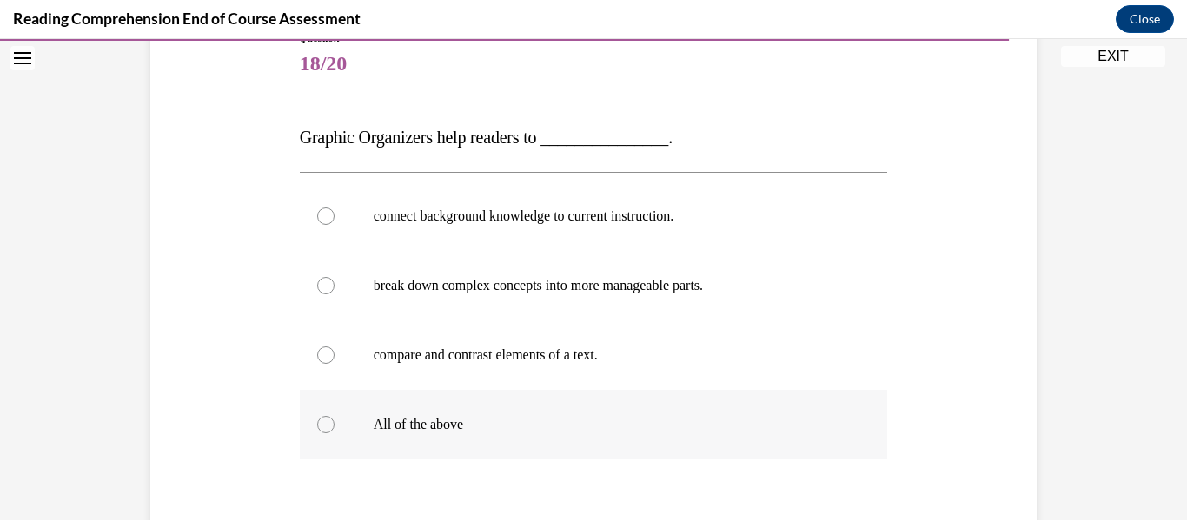
click at [516, 422] on p "All of the above" at bounding box center [609, 424] width 471 height 17
click at [334, 422] on input "All of the above" at bounding box center [325, 424] width 17 height 17
radio input "true"
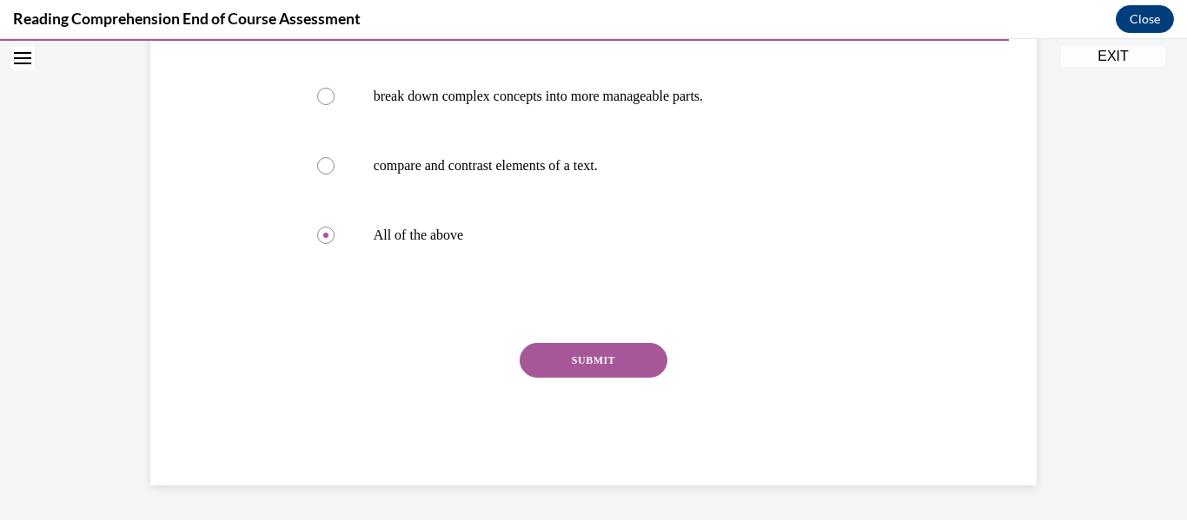
click at [578, 356] on button "SUBMIT" at bounding box center [594, 360] width 148 height 35
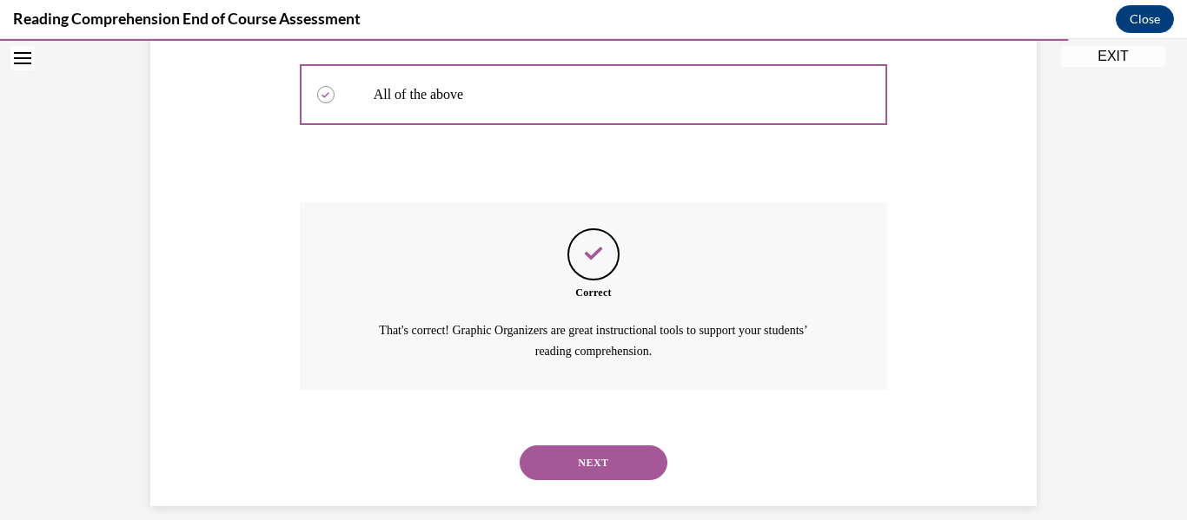
scroll to position [562, 0]
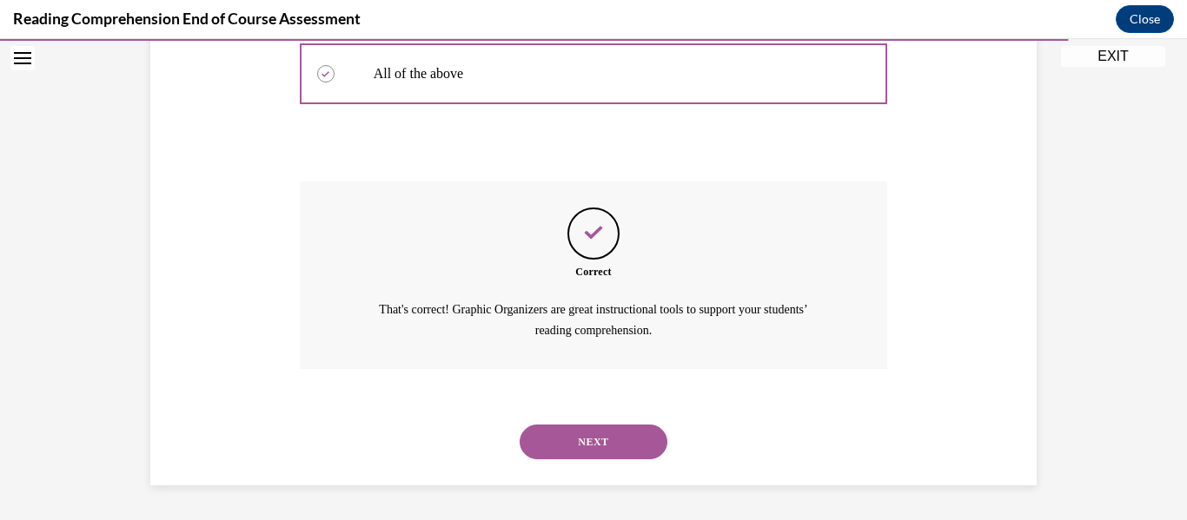
click at [578, 452] on button "NEXT" at bounding box center [594, 442] width 148 height 35
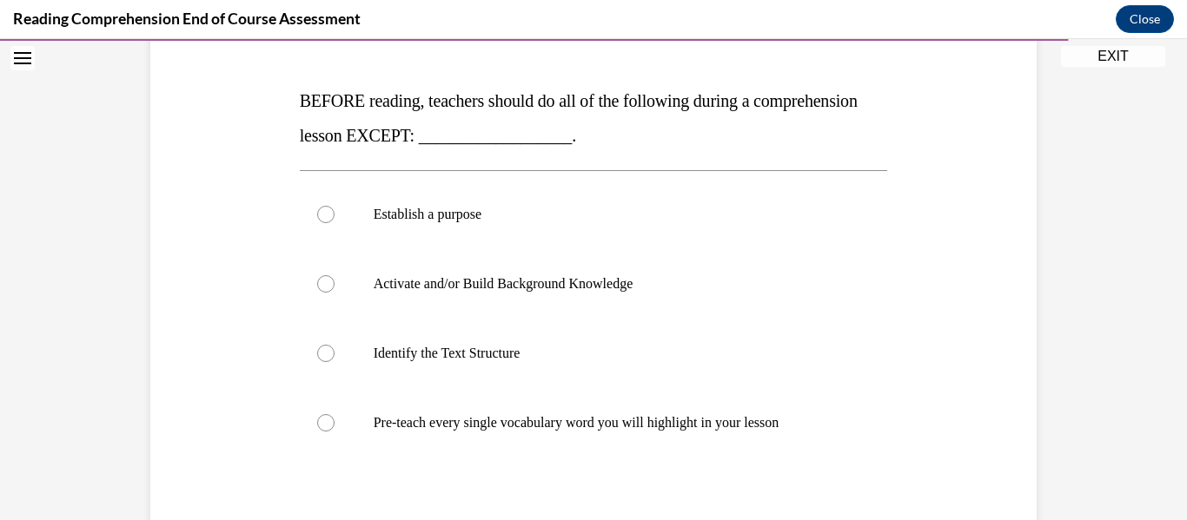
scroll to position [246, 0]
click at [578, 292] on p "Activate and/or Build Background Knowledge" at bounding box center [609, 285] width 471 height 17
click at [334, 292] on input "Activate and/or Build Background Knowledge" at bounding box center [325, 285] width 17 height 17
radio input "true"
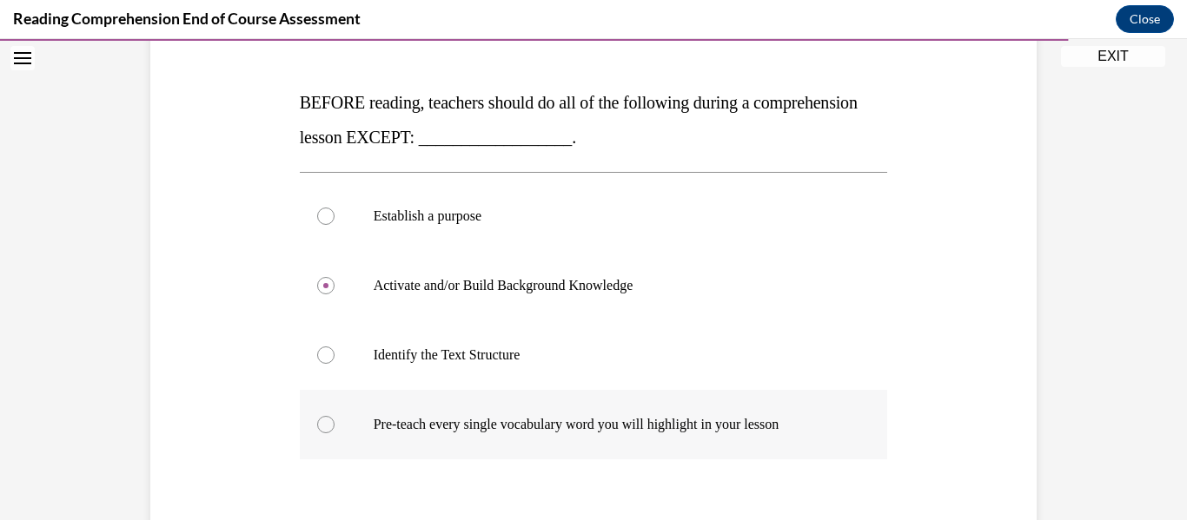
click at [578, 425] on p "Pre-teach every single vocabulary word you will highlight in your lesson" at bounding box center [609, 424] width 471 height 17
click at [334, 425] on input "Pre-teach every single vocabulary word you will highlight in your lesson" at bounding box center [325, 424] width 17 height 17
radio input "true"
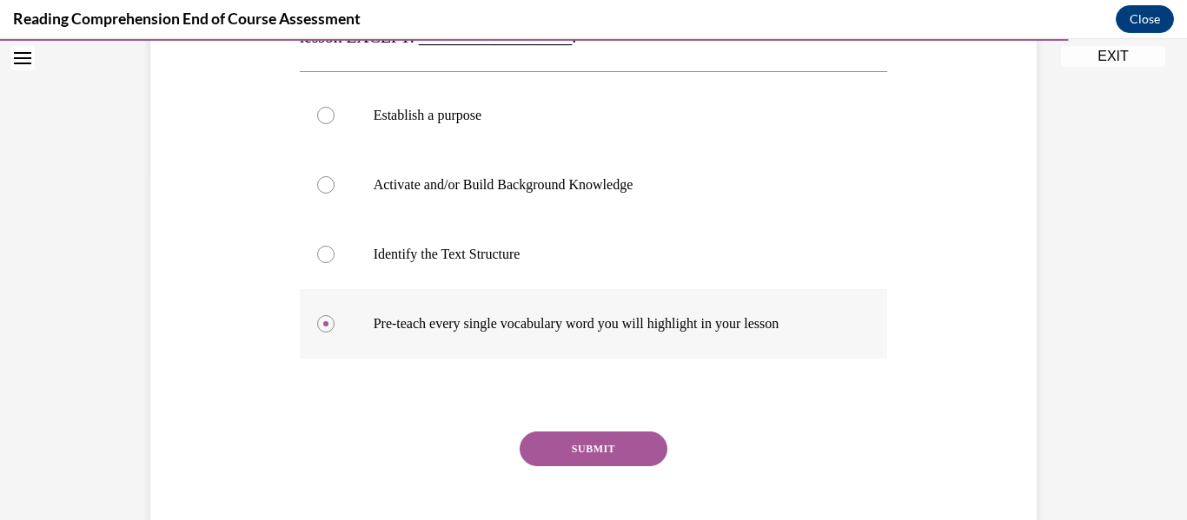
scroll to position [435, 0]
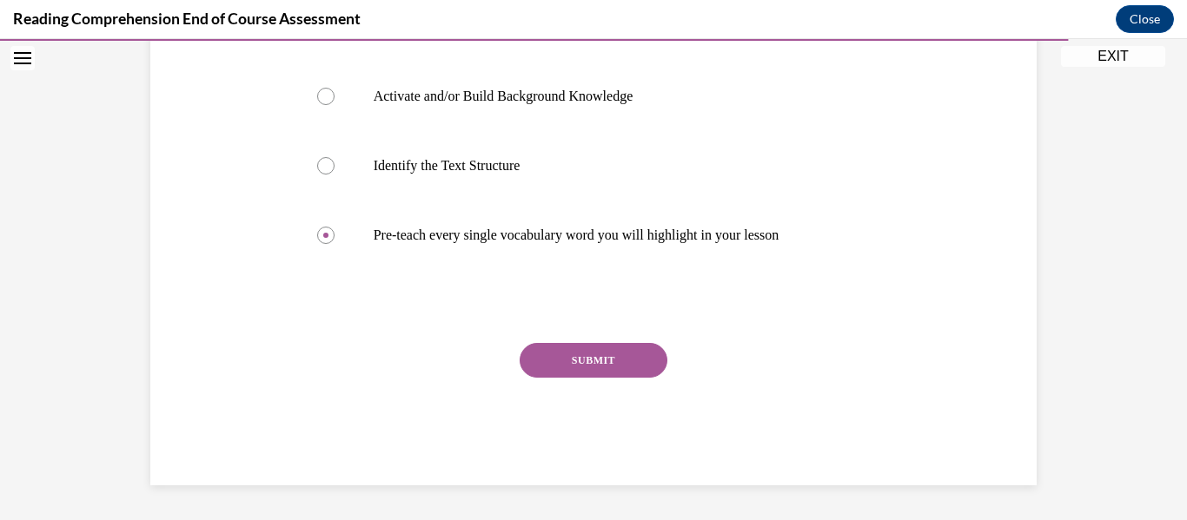
click at [578, 357] on button "SUBMIT" at bounding box center [594, 360] width 148 height 35
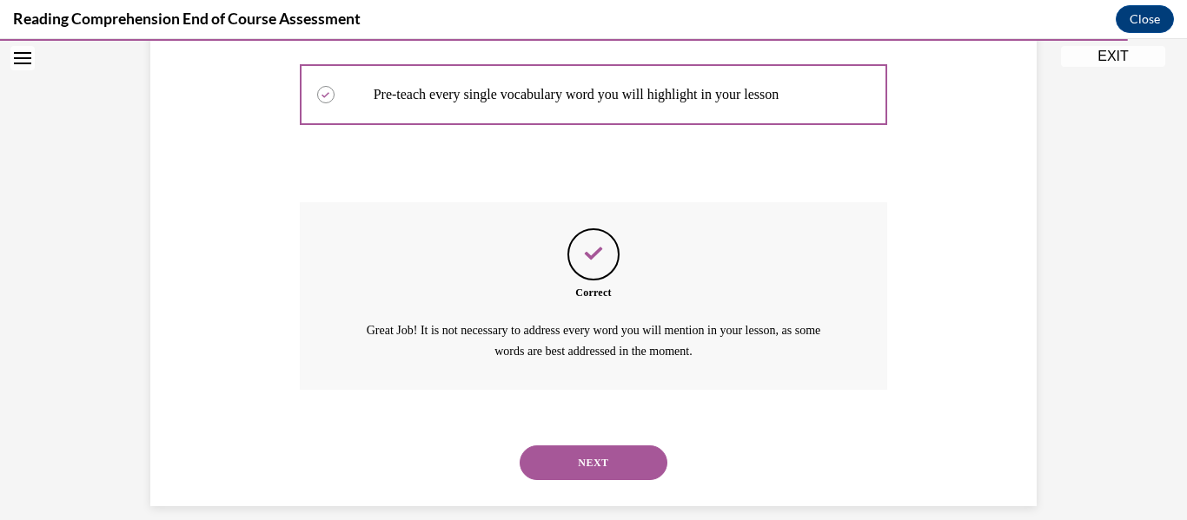
scroll to position [597, 0]
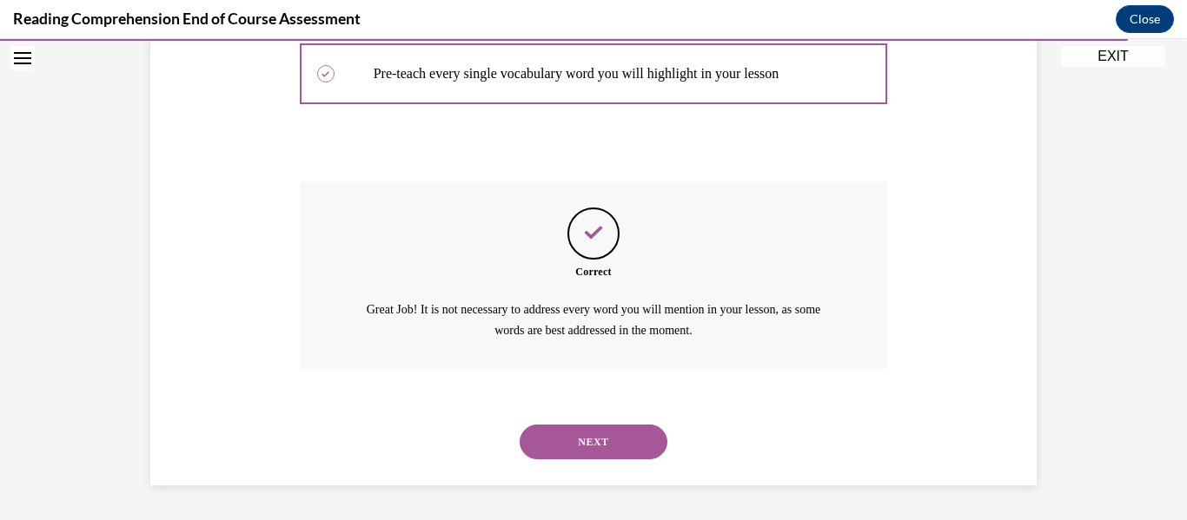
click at [578, 435] on button "NEXT" at bounding box center [594, 442] width 148 height 35
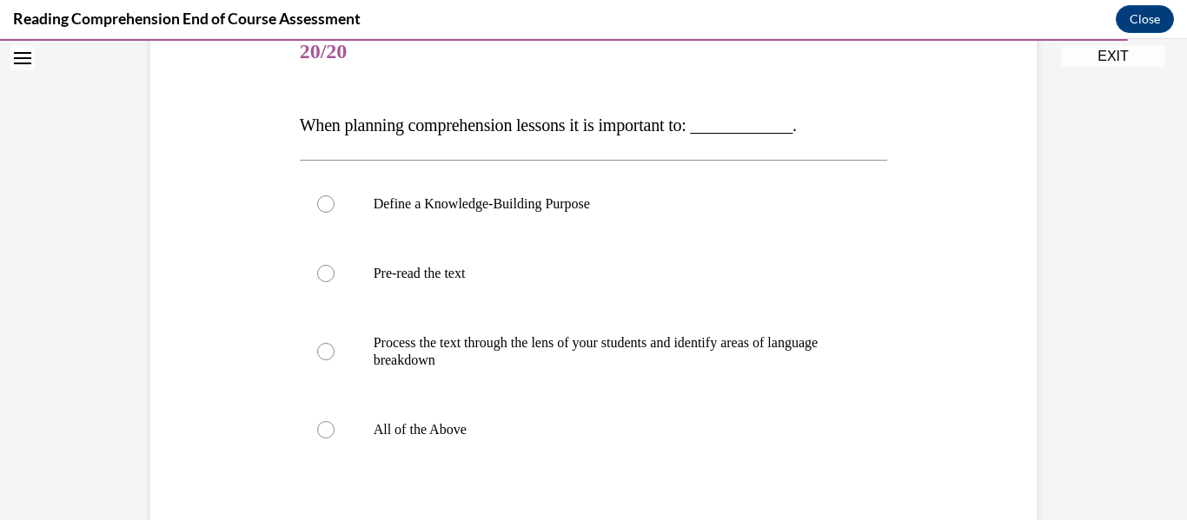
scroll to position [224, 0]
click at [578, 416] on label "All of the Above" at bounding box center [594, 429] width 588 height 70
click at [334, 421] on input "All of the Above" at bounding box center [325, 429] width 17 height 17
radio input "true"
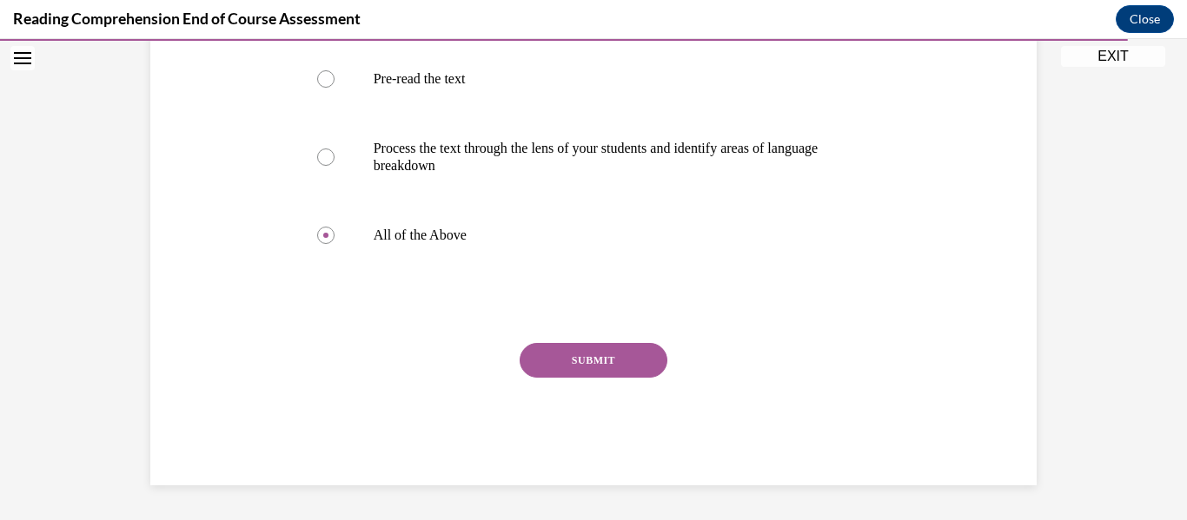
click at [578, 361] on button "SUBMIT" at bounding box center [594, 360] width 148 height 35
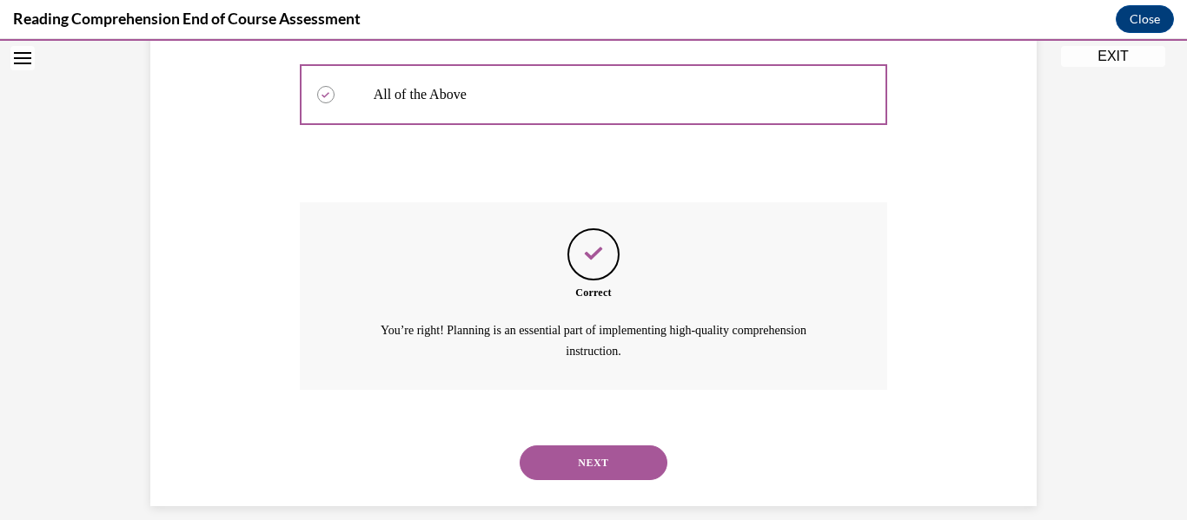
scroll to position [579, 0]
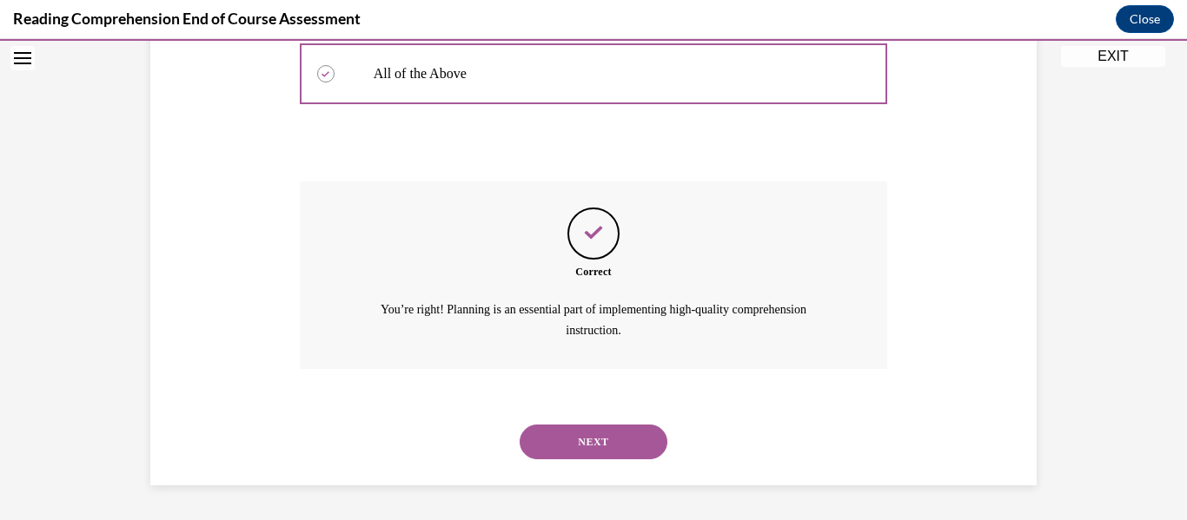
click at [578, 452] on button "NEXT" at bounding box center [594, 442] width 148 height 35
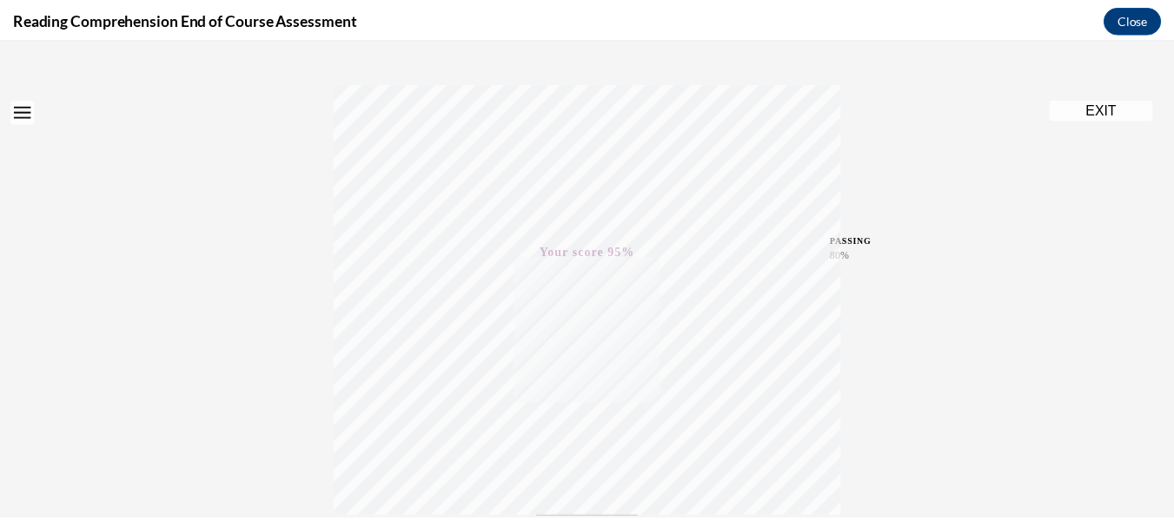
scroll to position [409, 0]
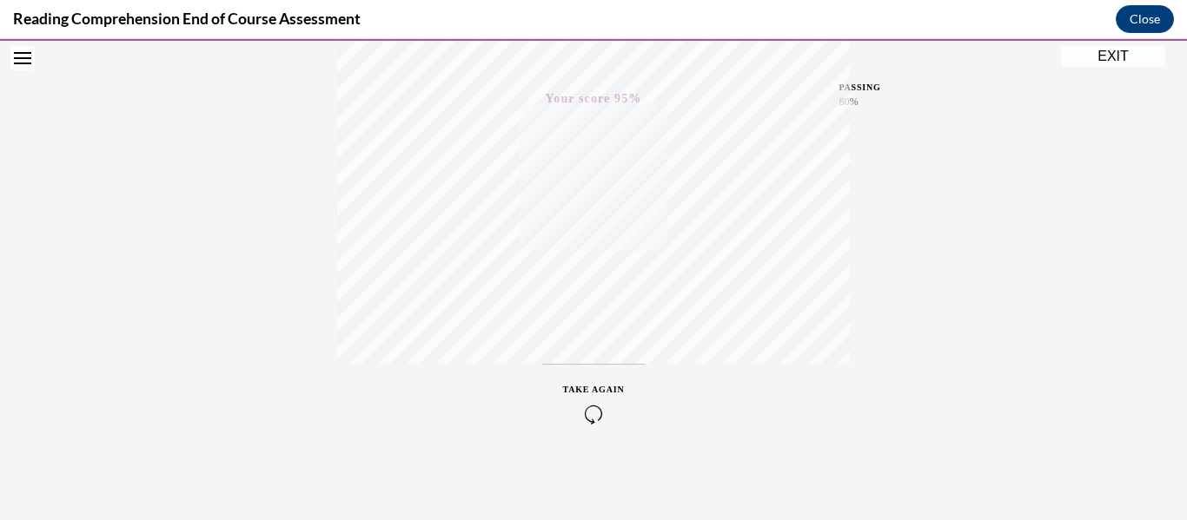
click at [578, 62] on button "EXIT" at bounding box center [1113, 56] width 104 height 21
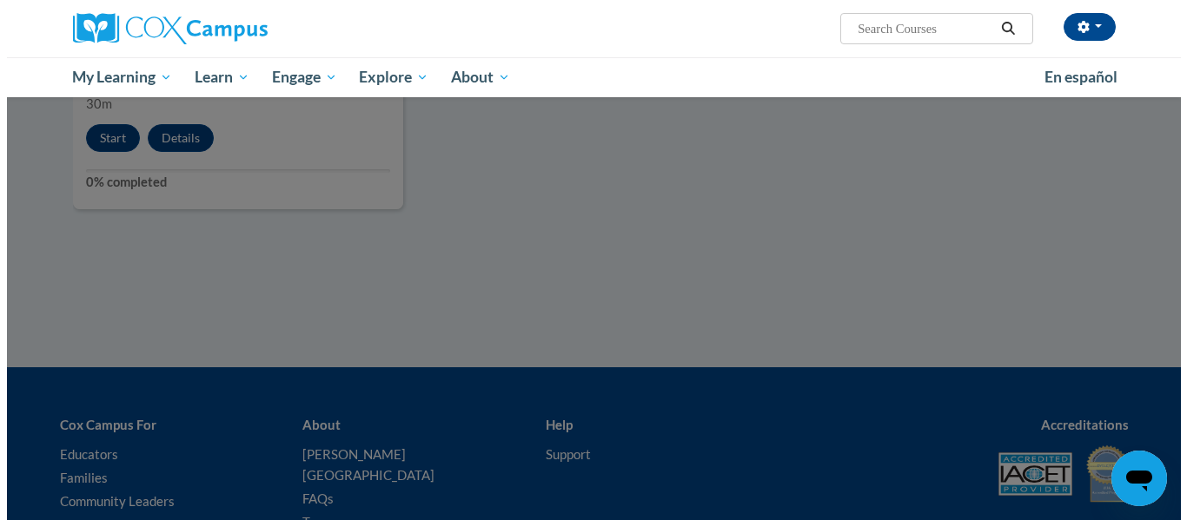
scroll to position [1434, 0]
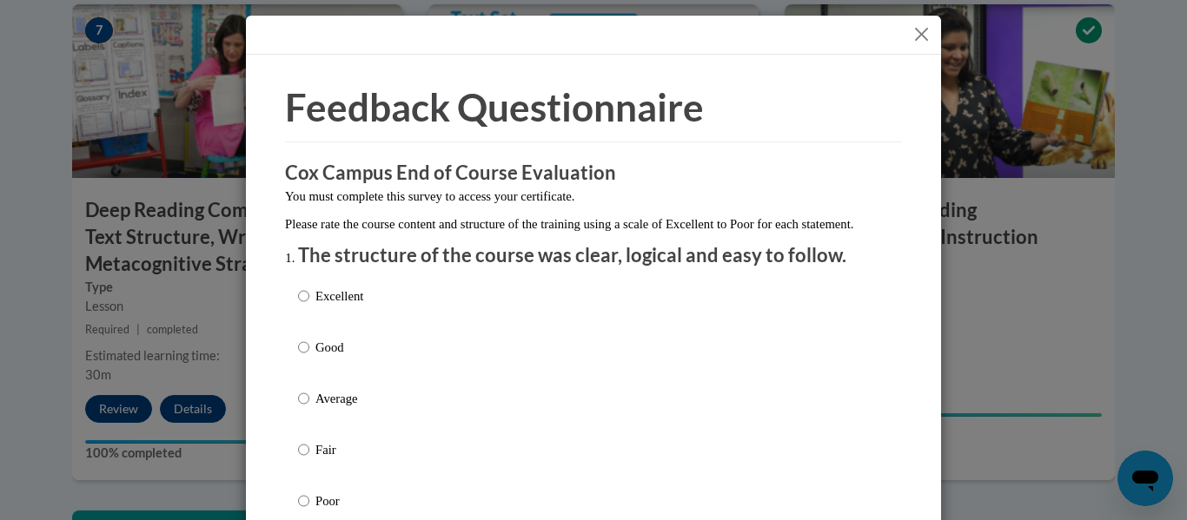
click at [354, 306] on p "Excellent" at bounding box center [339, 296] width 48 height 19
click at [309, 306] on input "Excellent" at bounding box center [303, 296] width 11 height 19
radio input "true"
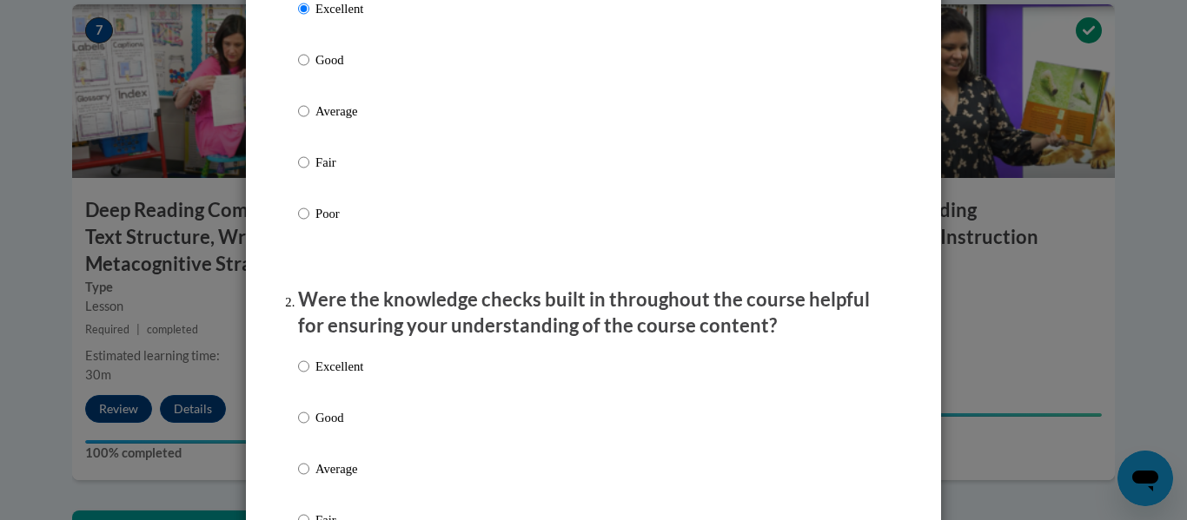
click at [332, 398] on label "Excellent" at bounding box center [330, 380] width 65 height 47
click at [309, 376] on input "Excellent" at bounding box center [303, 366] width 11 height 19
radio input "true"
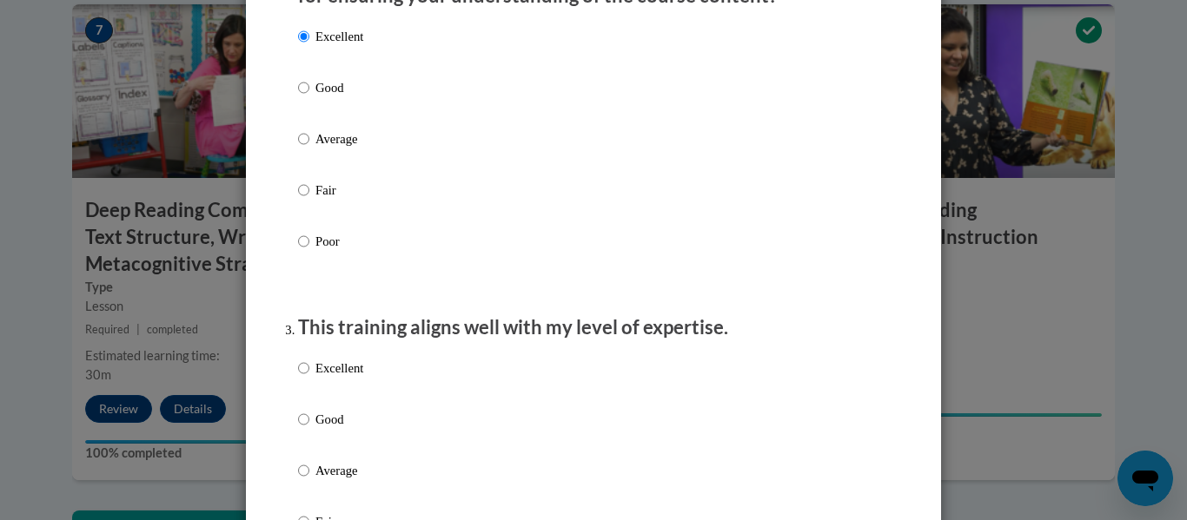
click at [327, 378] on p "Excellent" at bounding box center [339, 368] width 48 height 19
click at [309, 378] on input "Excellent" at bounding box center [303, 368] width 11 height 19
radio input "true"
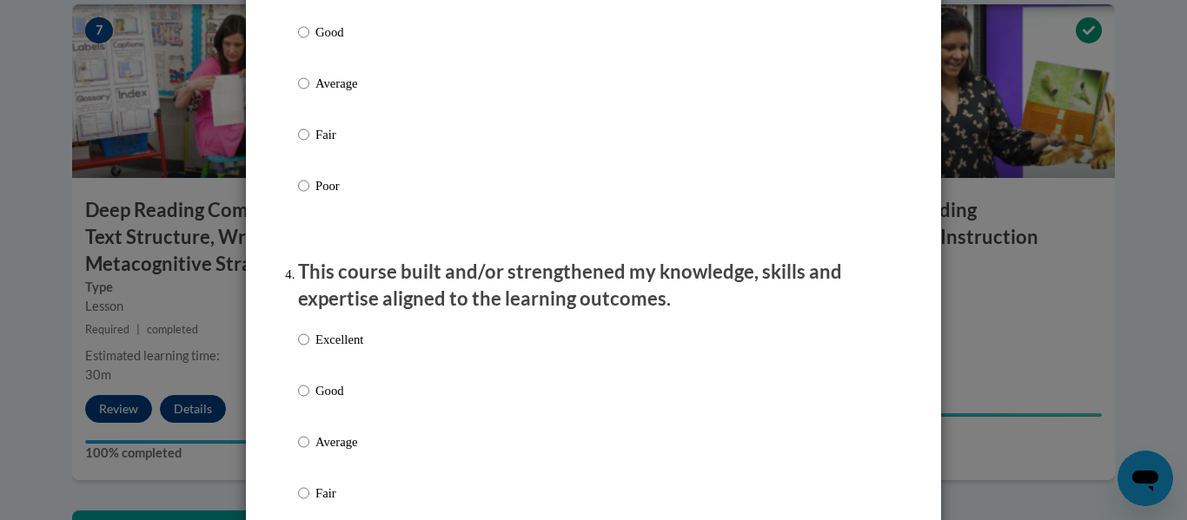
click at [325, 349] on p "Excellent" at bounding box center [339, 339] width 48 height 19
click at [309, 349] on input "Excellent" at bounding box center [303, 339] width 11 height 19
radio input "true"
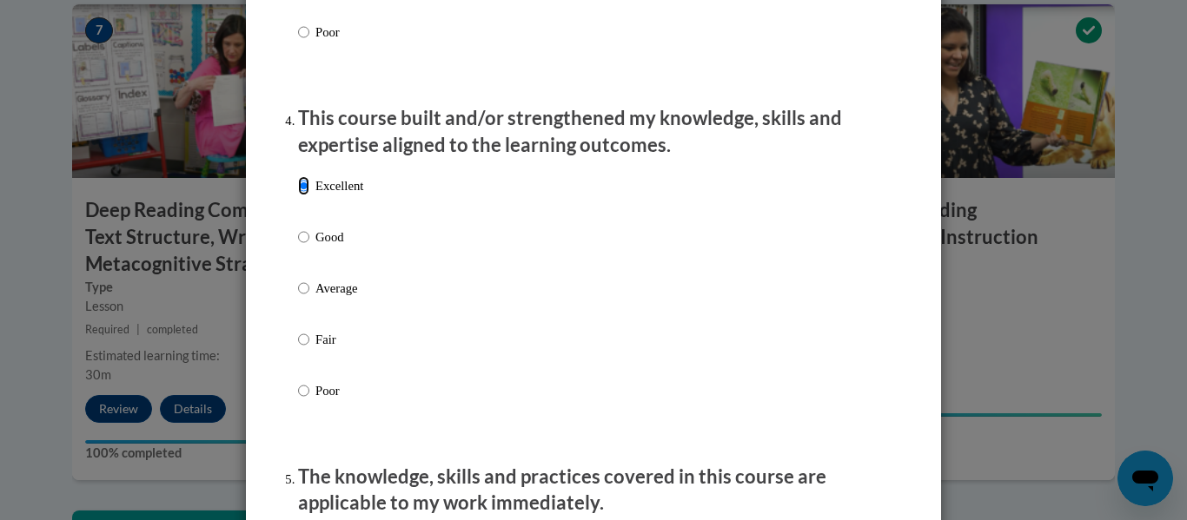
scroll to position [1368, 0]
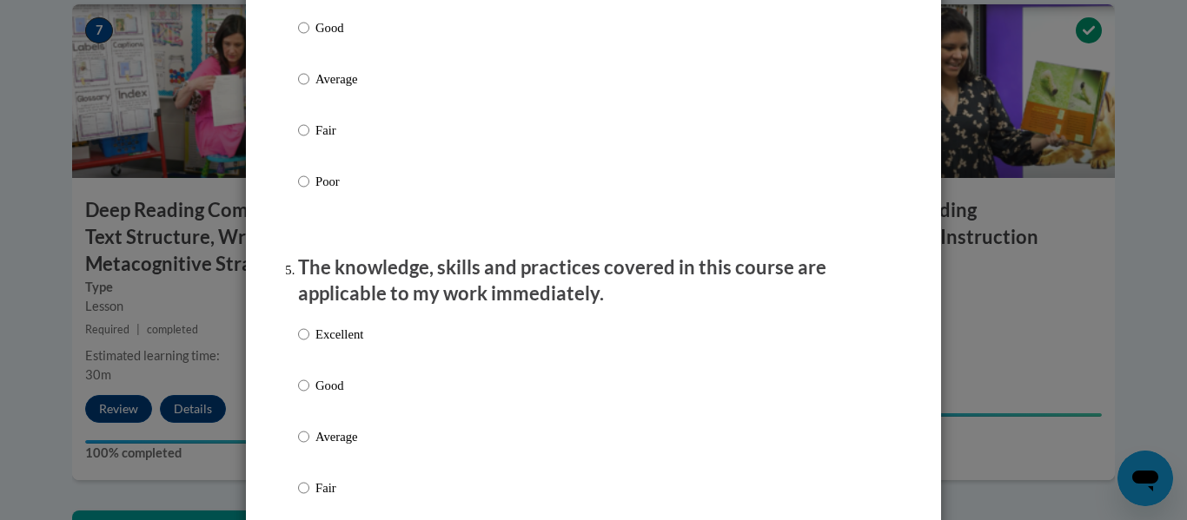
click at [319, 344] on p "Excellent" at bounding box center [339, 334] width 48 height 19
click at [309, 344] on input "Excellent" at bounding box center [303, 334] width 11 height 19
radio input "true"
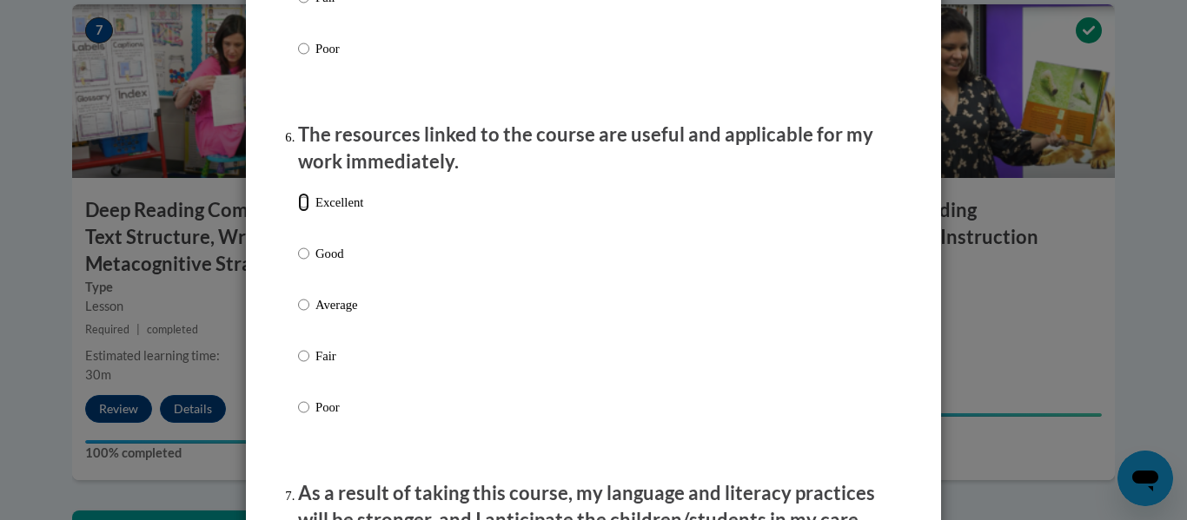
click at [298, 212] on input "Excellent" at bounding box center [303, 202] width 11 height 19
radio input "true"
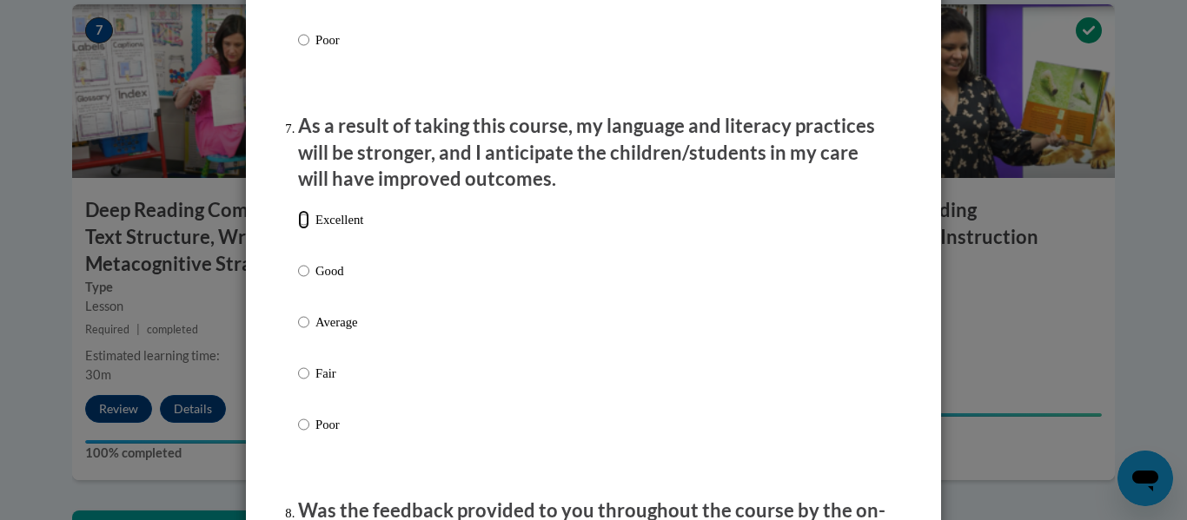
click at [301, 229] on input "Excellent" at bounding box center [303, 219] width 11 height 19
radio input "true"
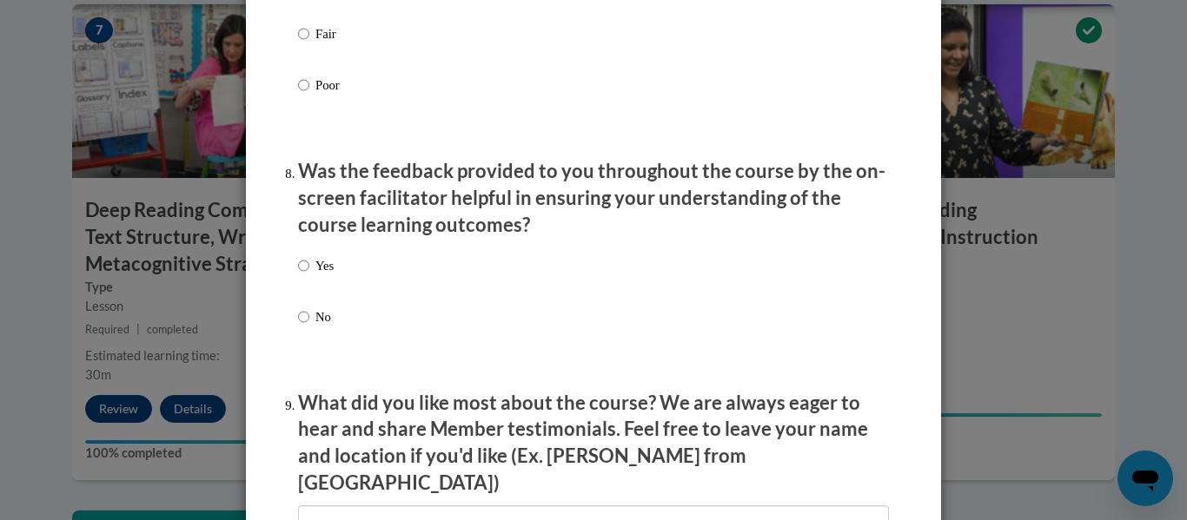
scroll to position [2573, 0]
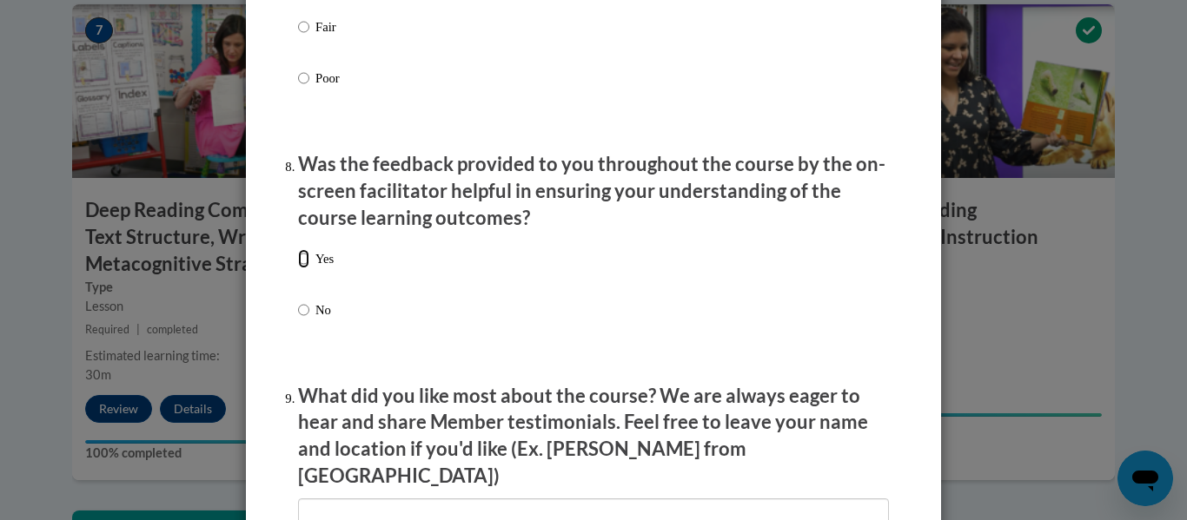
click at [301, 268] on input "Yes" at bounding box center [303, 258] width 11 height 19
radio input "true"
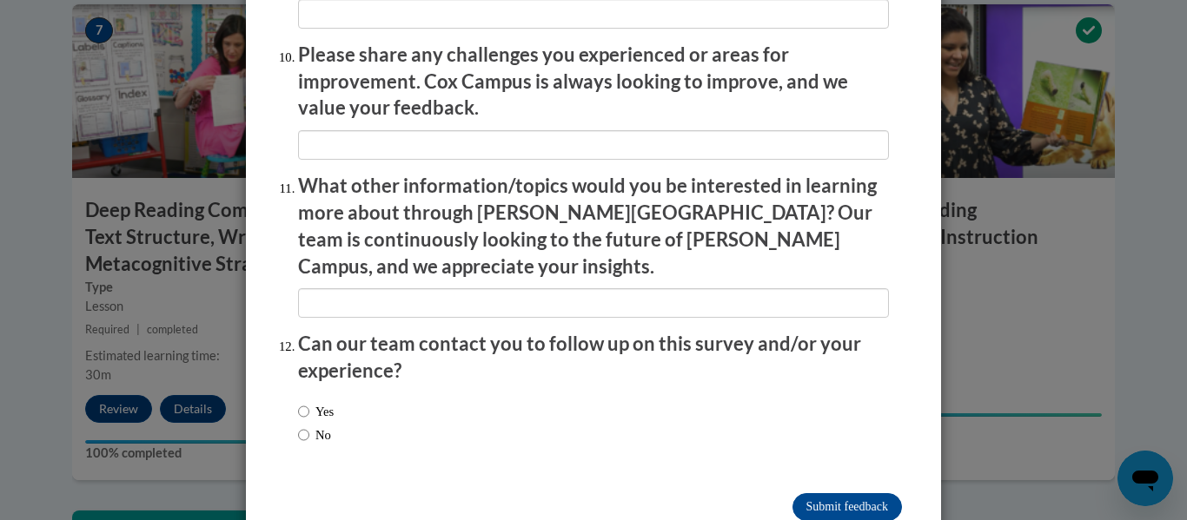
scroll to position [3089, 0]
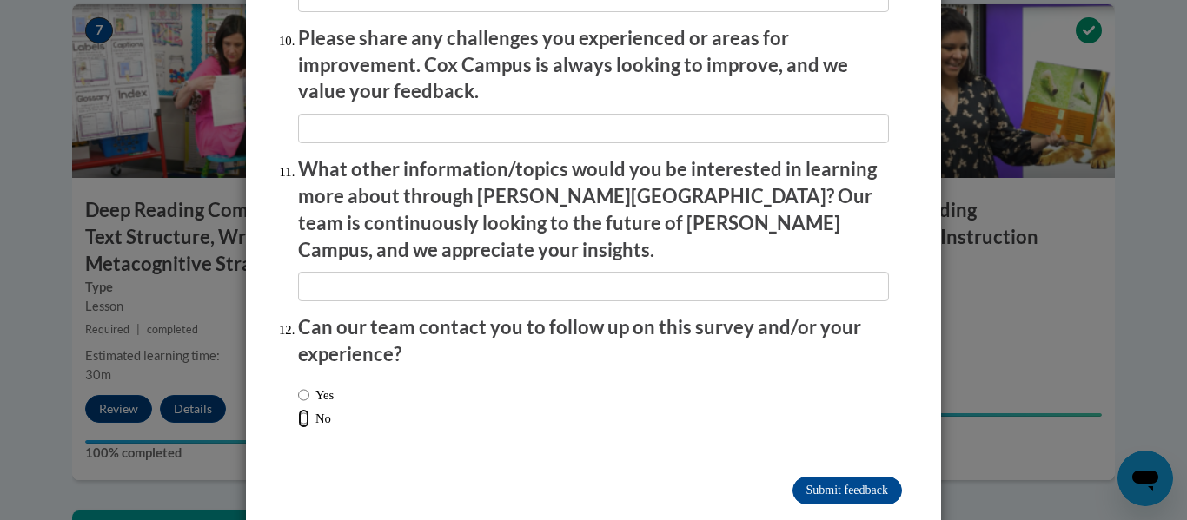
click at [300, 409] on input "No" at bounding box center [303, 418] width 11 height 19
radio input "true"
click at [578, 477] on input "Submit feedback" at bounding box center [846, 491] width 109 height 28
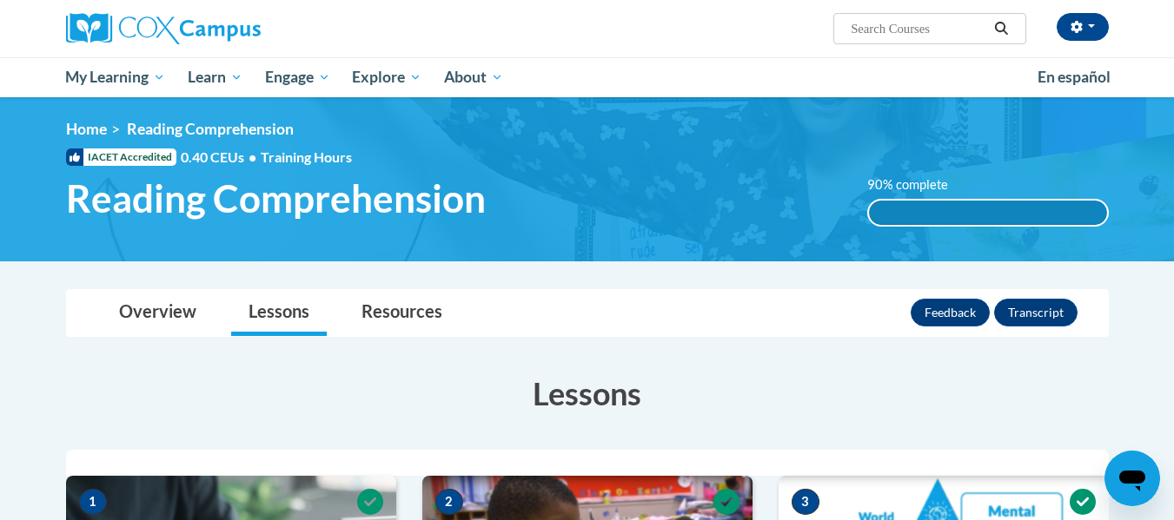
scroll to position [0, 0]
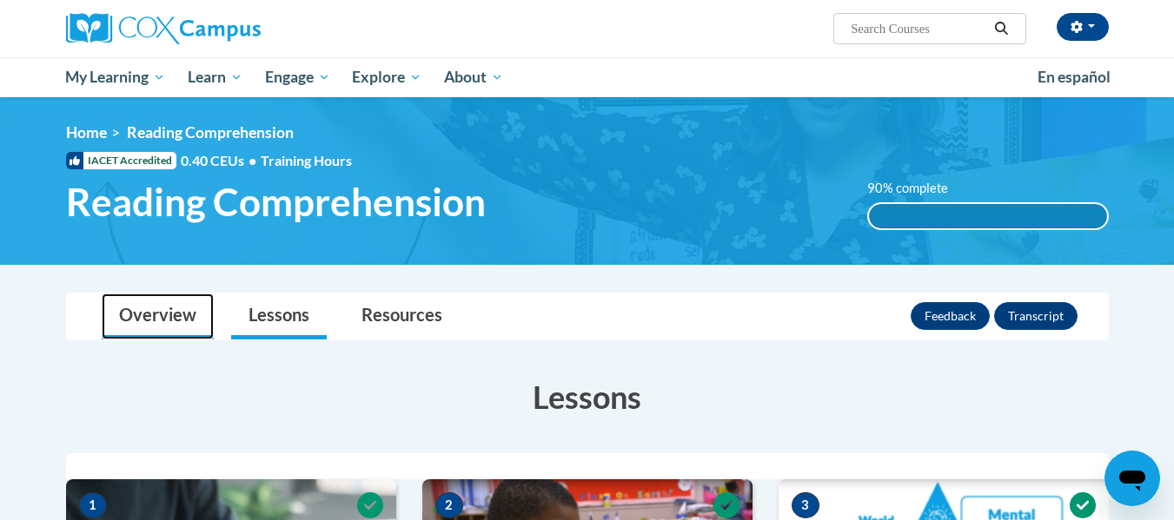
click at [192, 311] on link "Overview" at bounding box center [158, 317] width 112 height 46
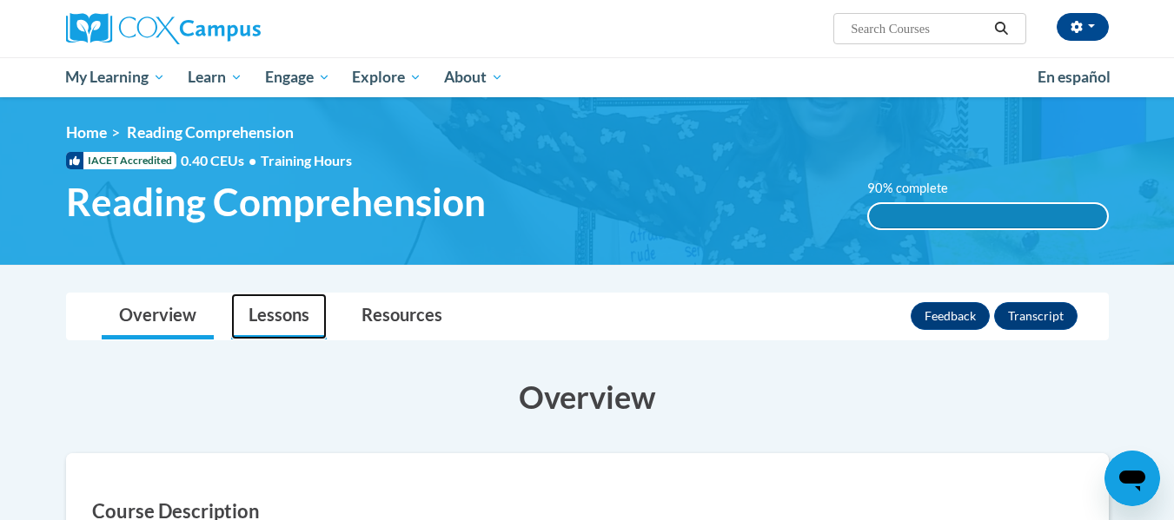
click at [276, 313] on link "Lessons" at bounding box center [279, 317] width 96 height 46
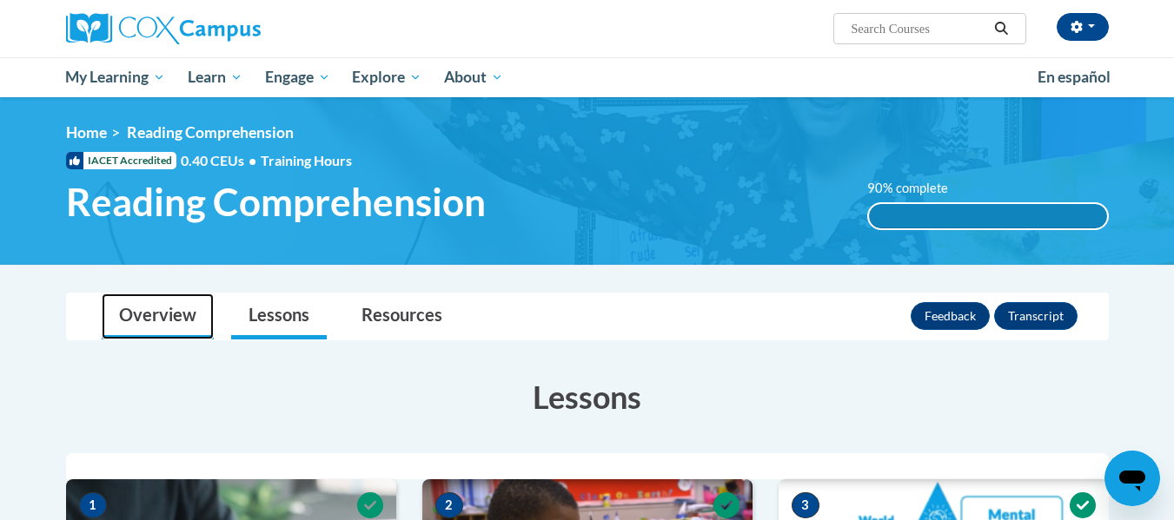
click at [174, 296] on link "Overview" at bounding box center [158, 317] width 112 height 46
